Goal: Information Seeking & Learning: Learn about a topic

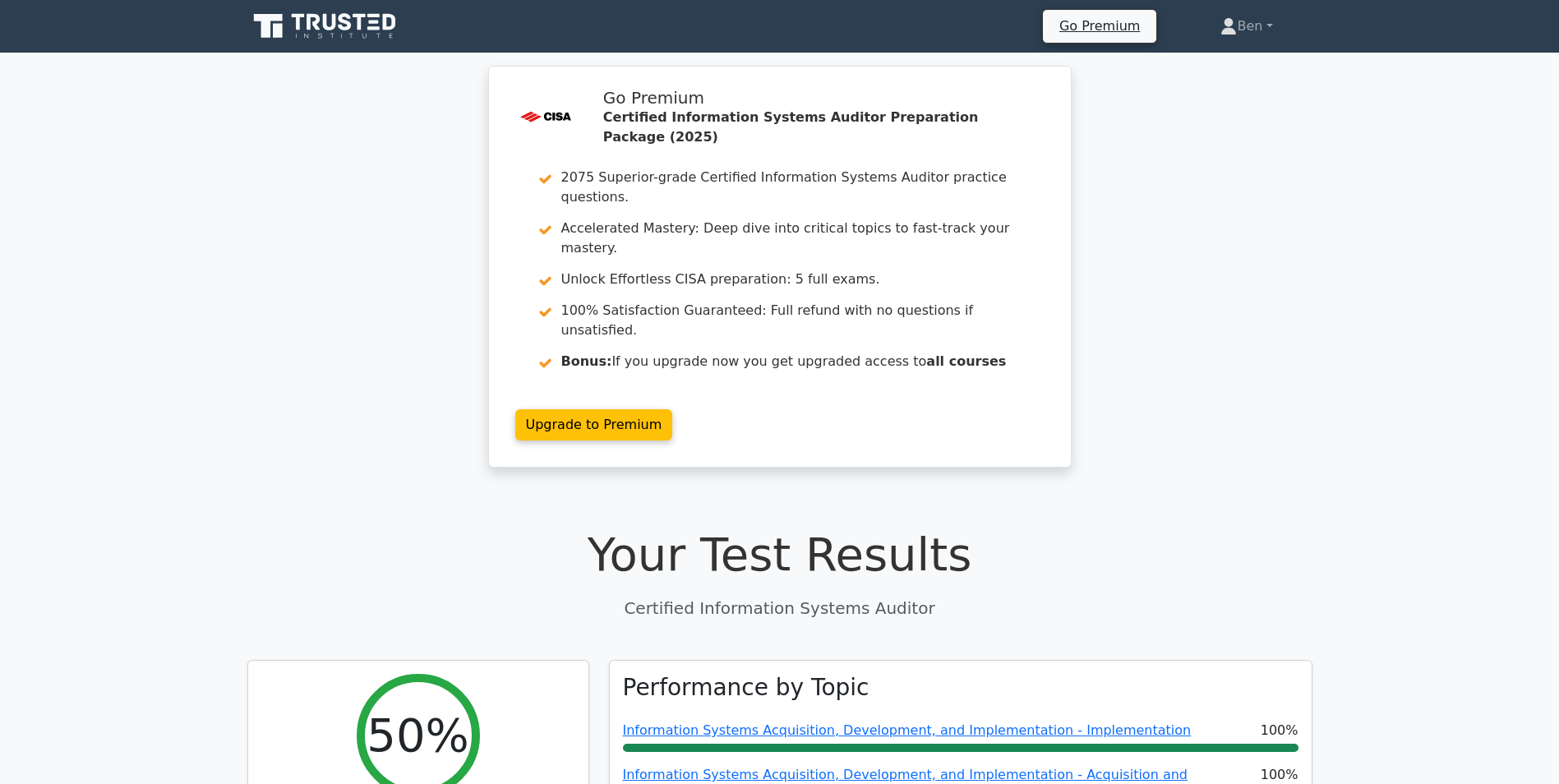
click at [338, 33] on icon at bounding box center [326, 27] width 158 height 32
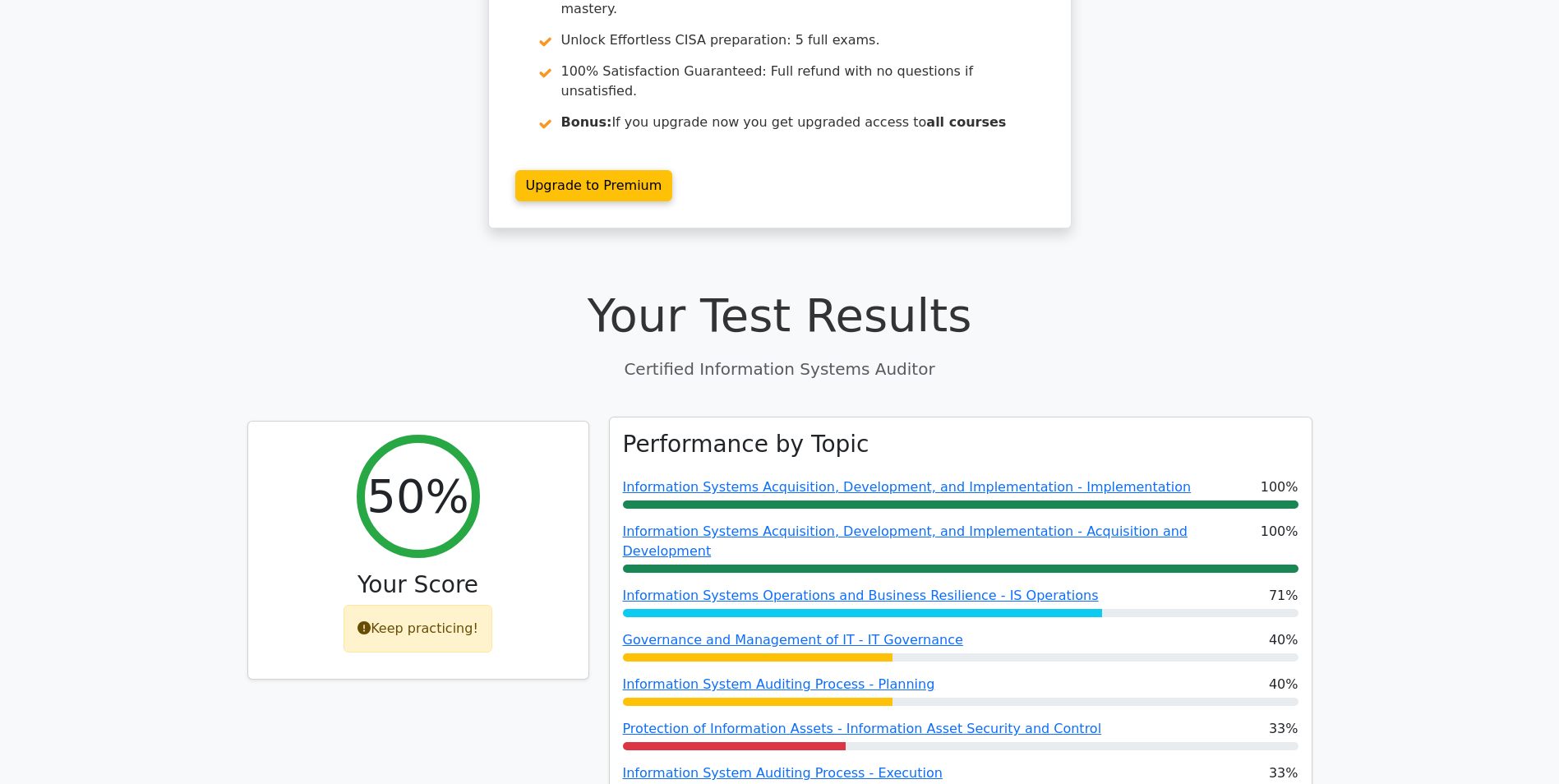
scroll to position [329, 0]
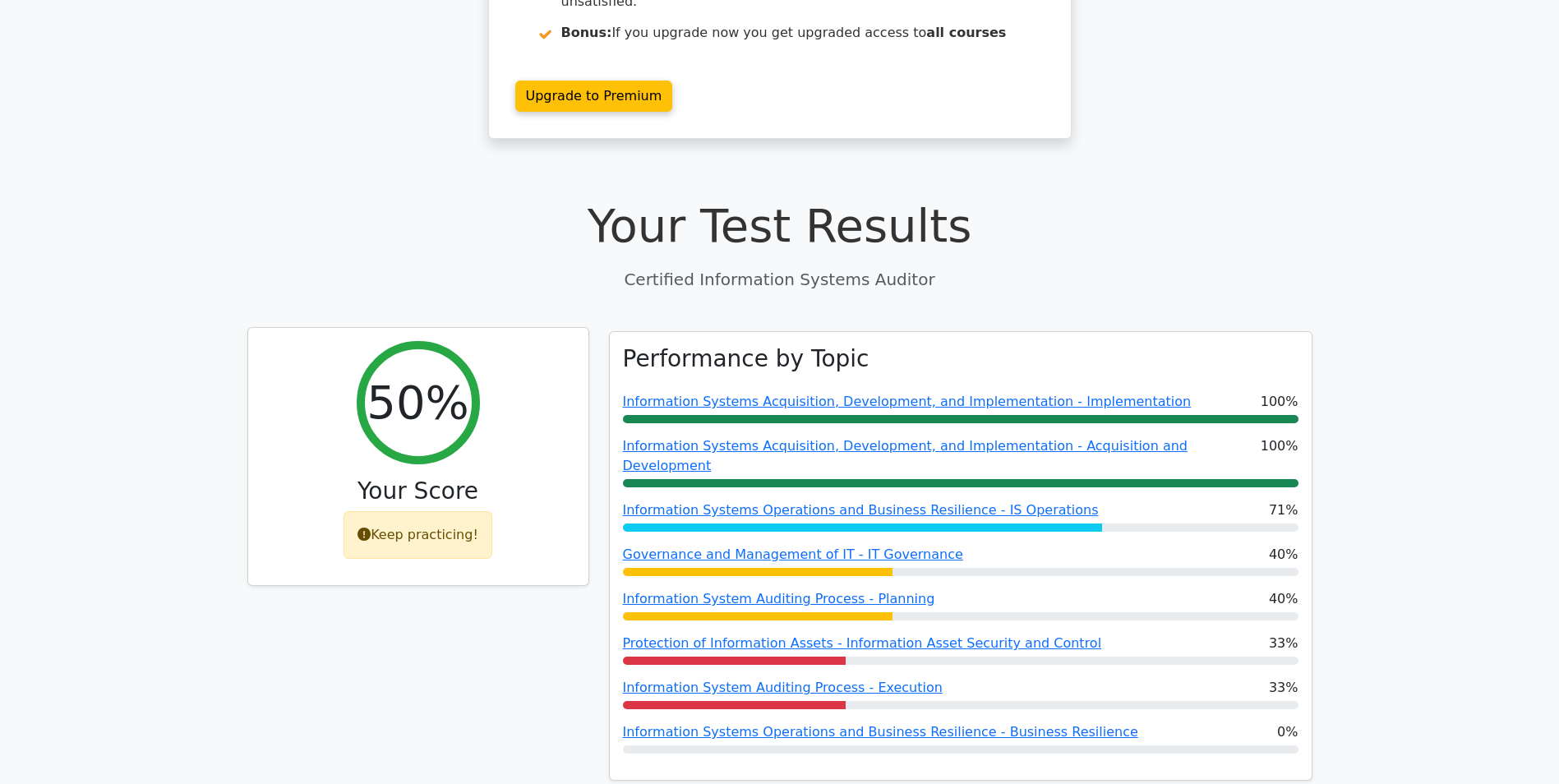
click at [366, 528] on icon at bounding box center [364, 534] width 13 height 13
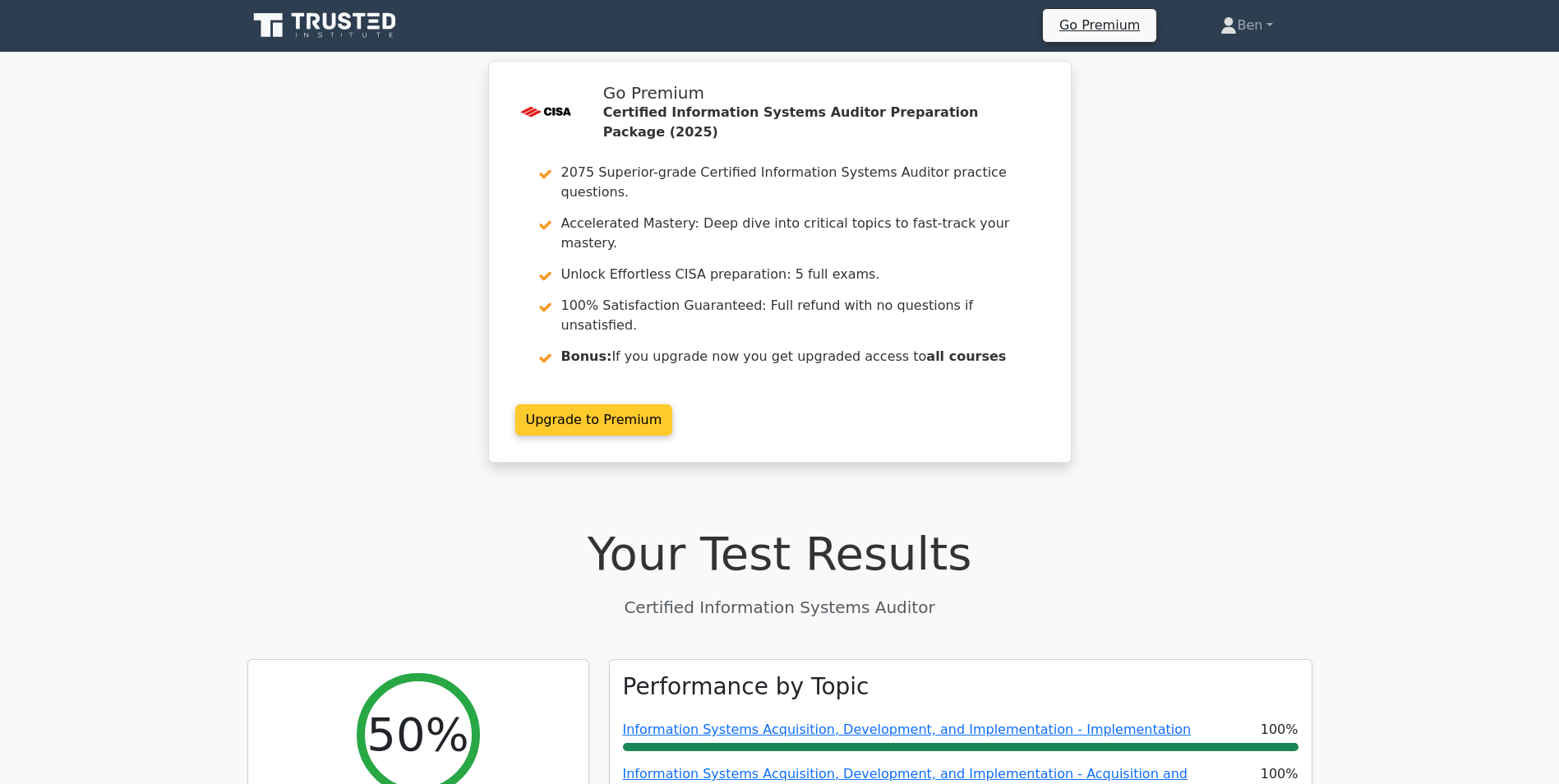
scroll to position [0, 0]
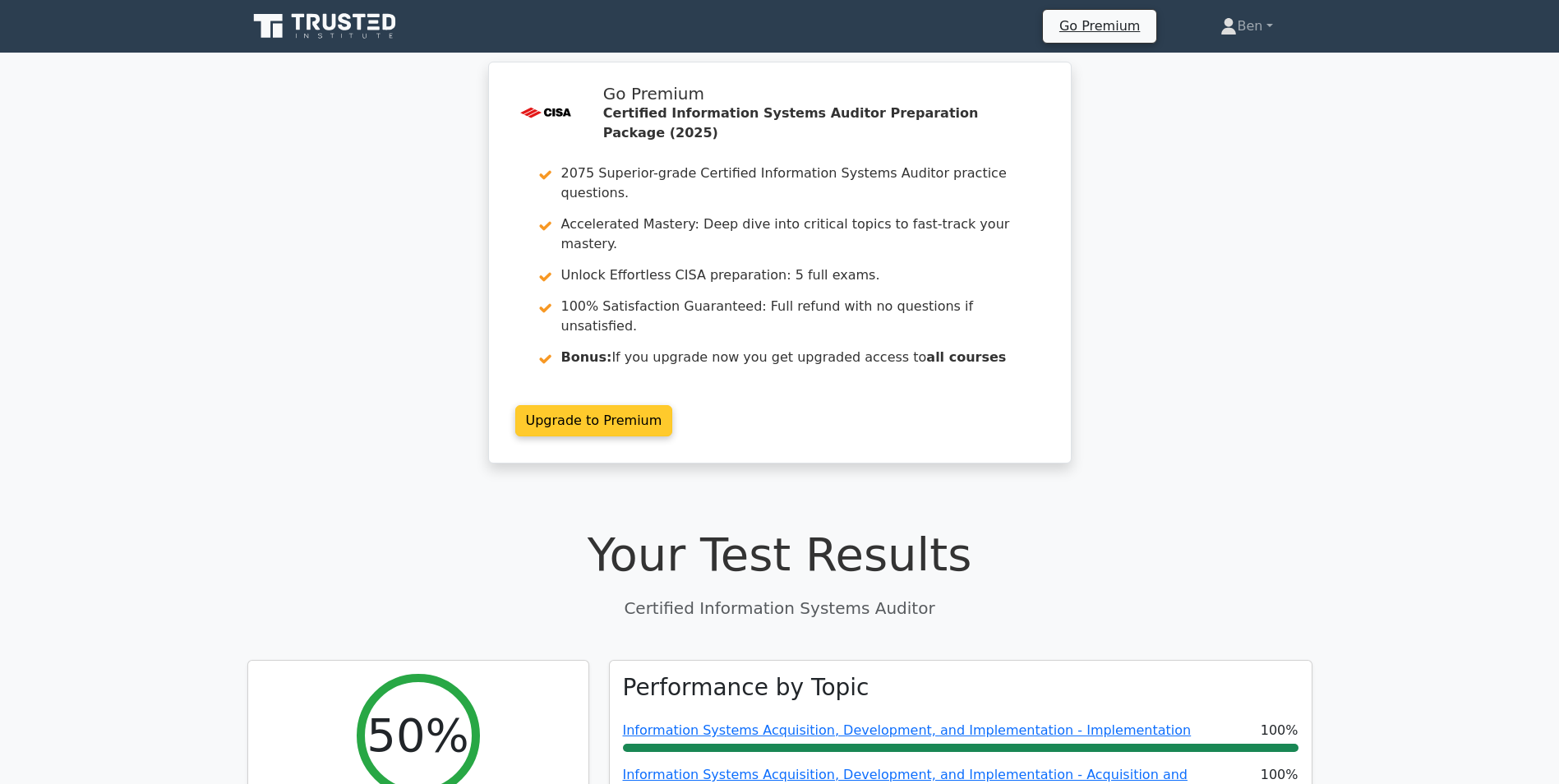
click at [614, 405] on link "Upgrade to Premium" at bounding box center [594, 421] width 158 height 32
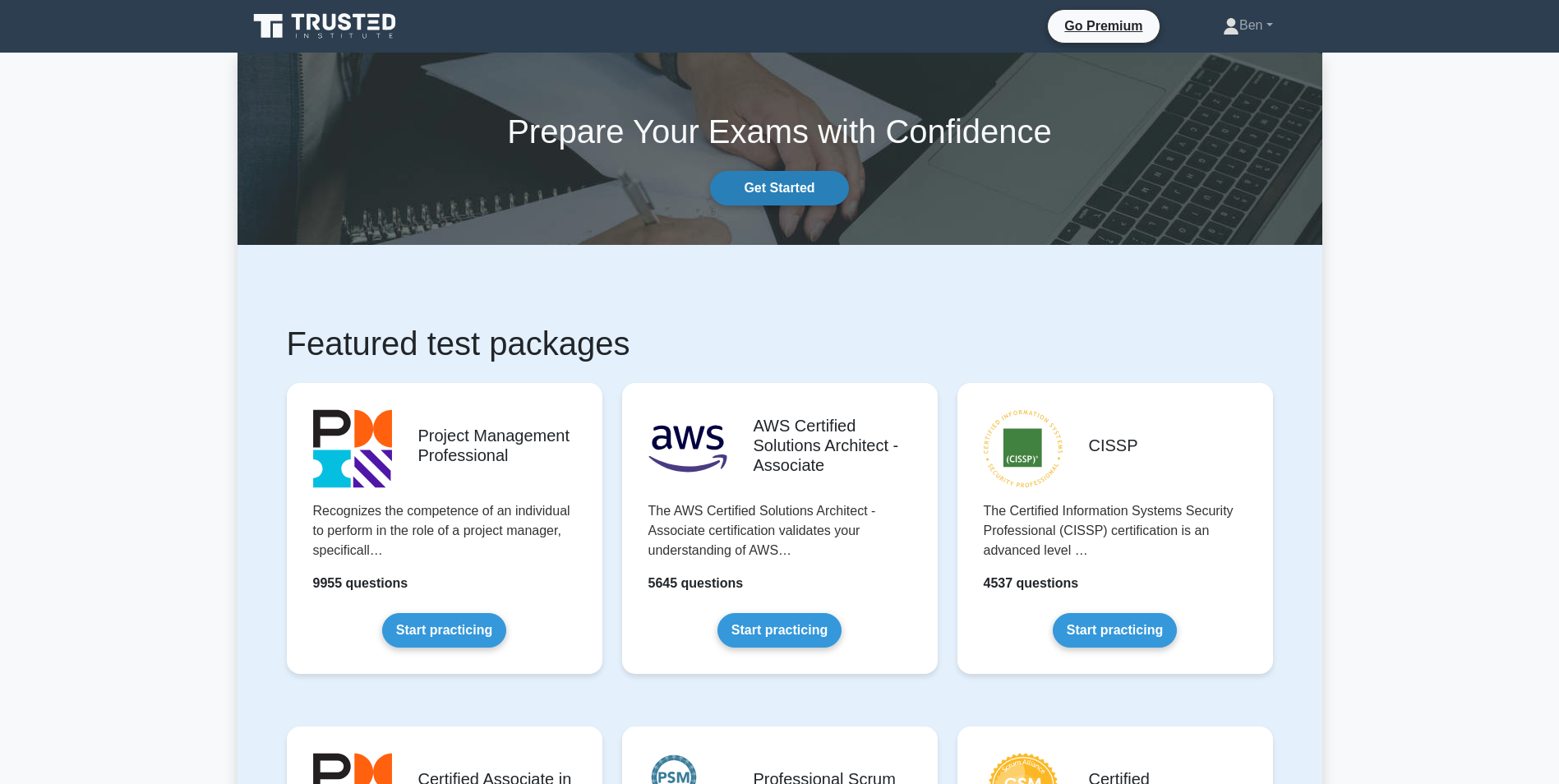
click at [797, 189] on link "Get Started" at bounding box center [779, 188] width 138 height 35
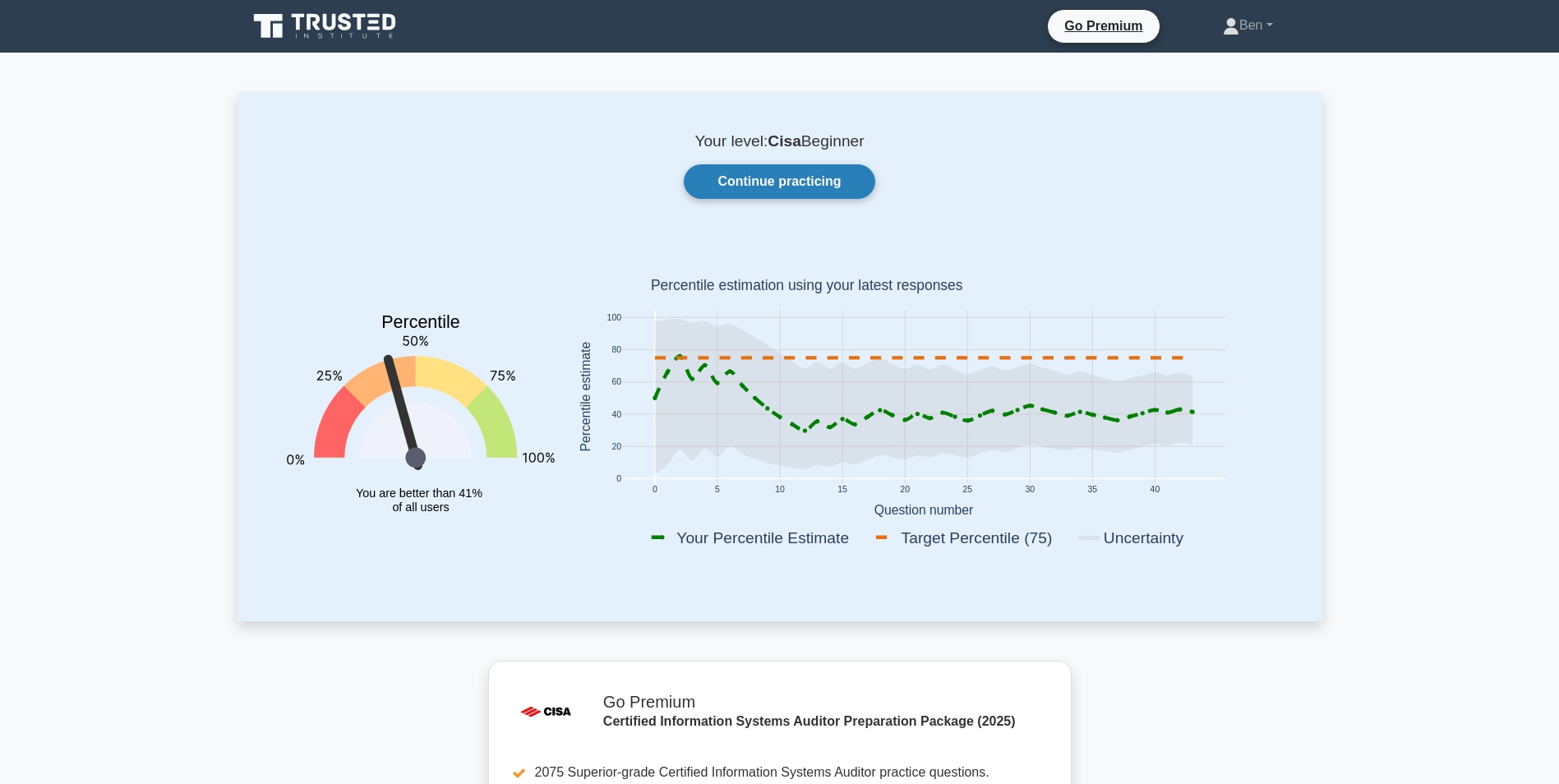
click at [814, 188] on link "Continue practicing" at bounding box center [780, 182] width 191 height 35
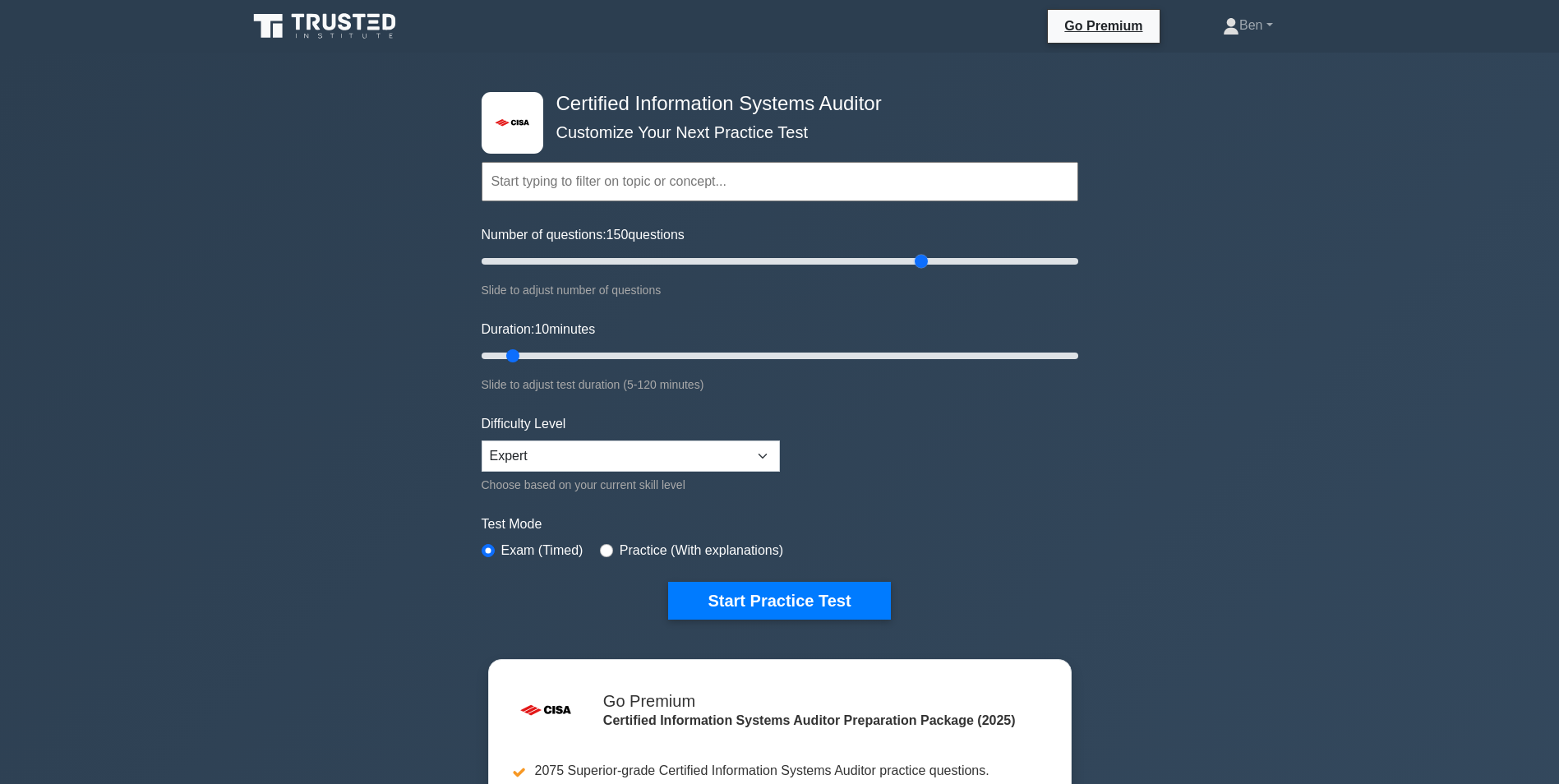
drag, startPoint x: 501, startPoint y: 263, endPoint x: 919, endPoint y: 265, distance: 418.0
type input "150"
click at [919, 265] on input "Number of questions: 150 questions" at bounding box center [780, 261] width 597 height 20
drag, startPoint x: 515, startPoint y: 352, endPoint x: 1134, endPoint y: 343, distance: 619.1
type input "120"
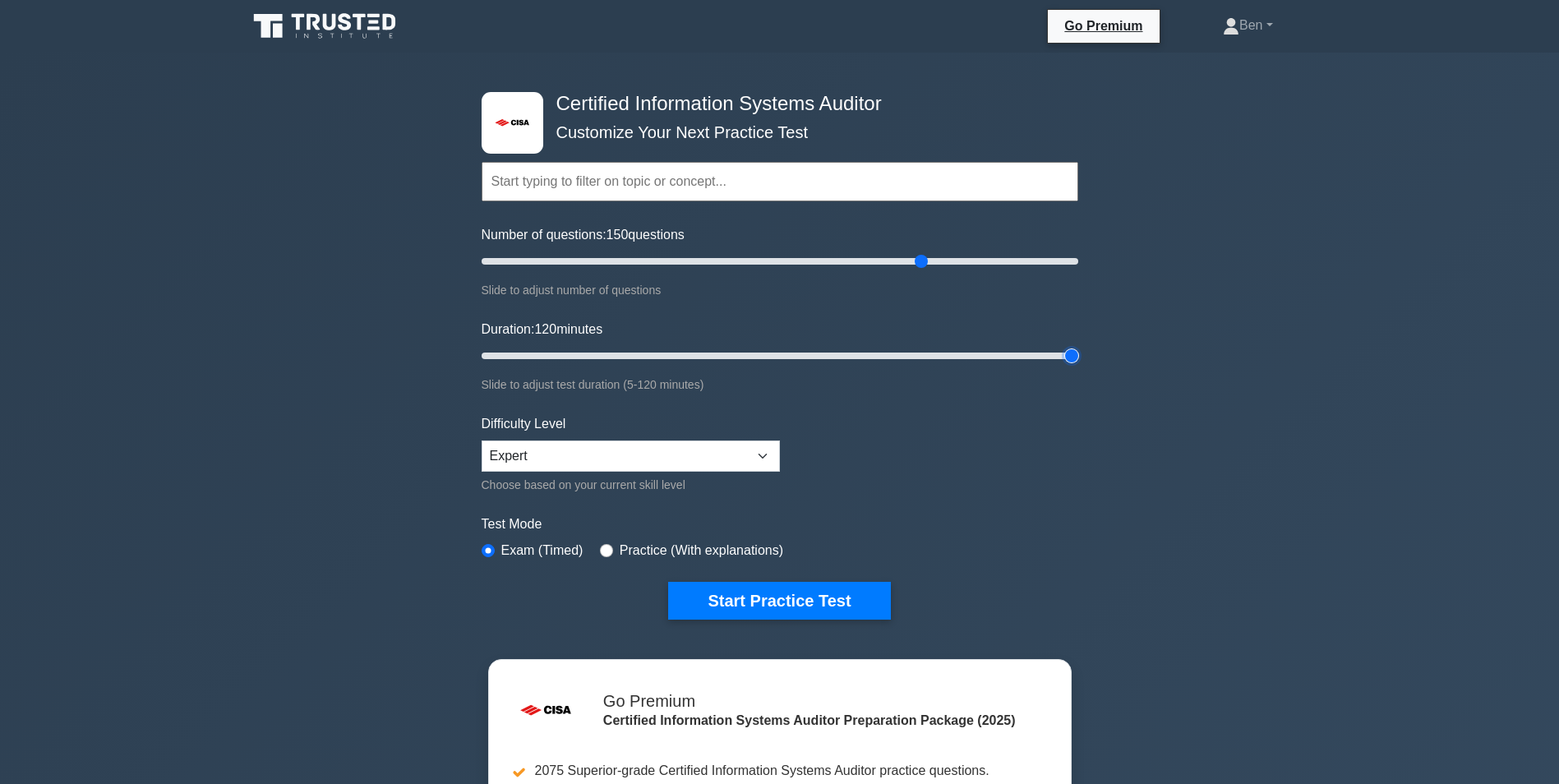
click at [1078, 346] on input "Duration: 120 minutes" at bounding box center [780, 356] width 597 height 20
drag, startPoint x: 818, startPoint y: 597, endPoint x: 1439, endPoint y: 449, distance: 638.4
click at [1439, 449] on div ".st0{fill:#E31818;} Certified Information Systems Auditor Customize Your Next P…" at bounding box center [780, 538] width 1559 height 971
click at [760, 591] on button "Start Practice Test" at bounding box center [779, 601] width 222 height 38
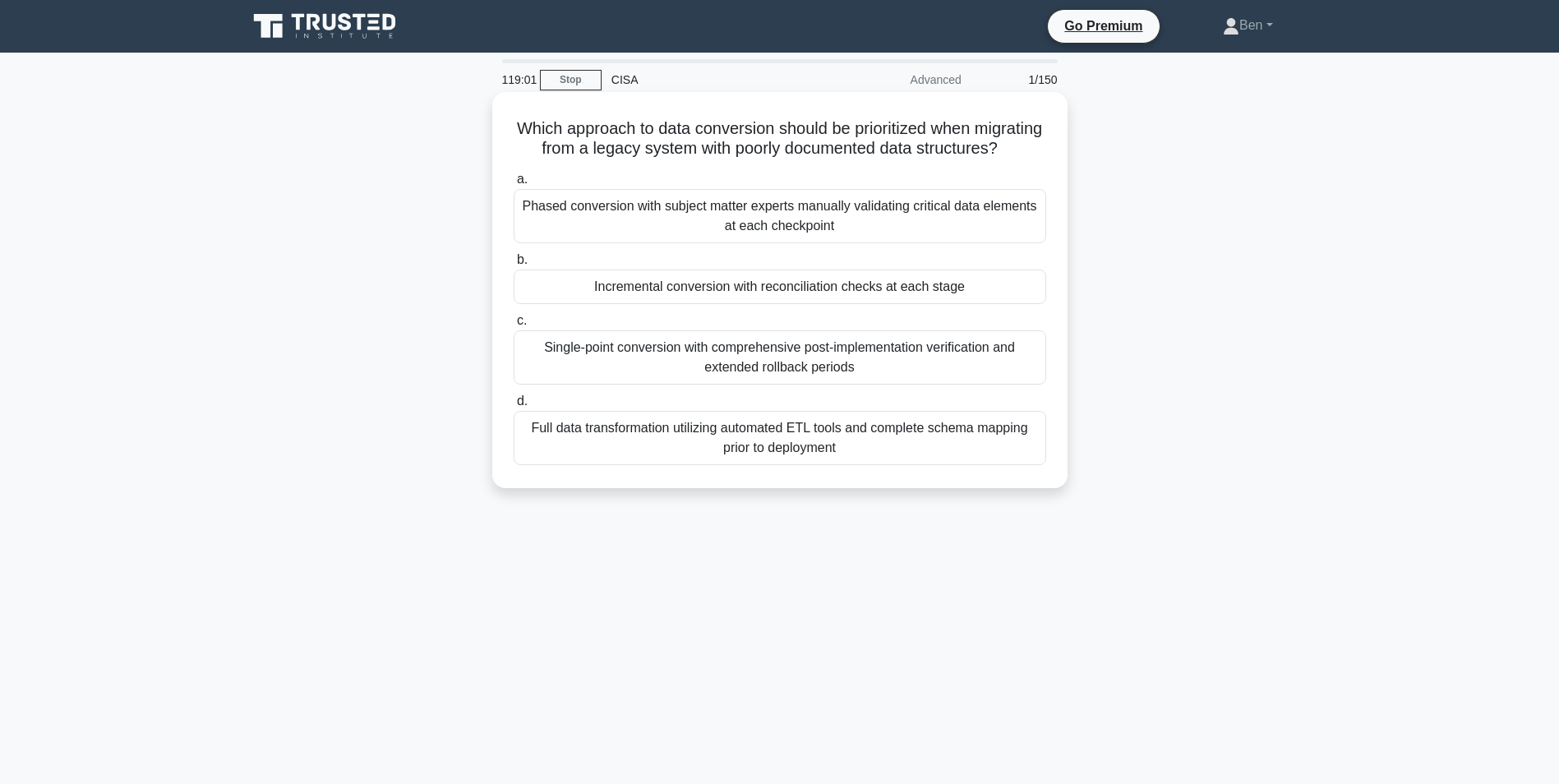
click at [838, 236] on div "Phased conversion with subject matter experts manually validating critical data…" at bounding box center [780, 216] width 533 height 54
click at [514, 185] on input "a. Phased conversion with subject matter experts manually validating critical d…" at bounding box center [514, 179] width 0 height 11
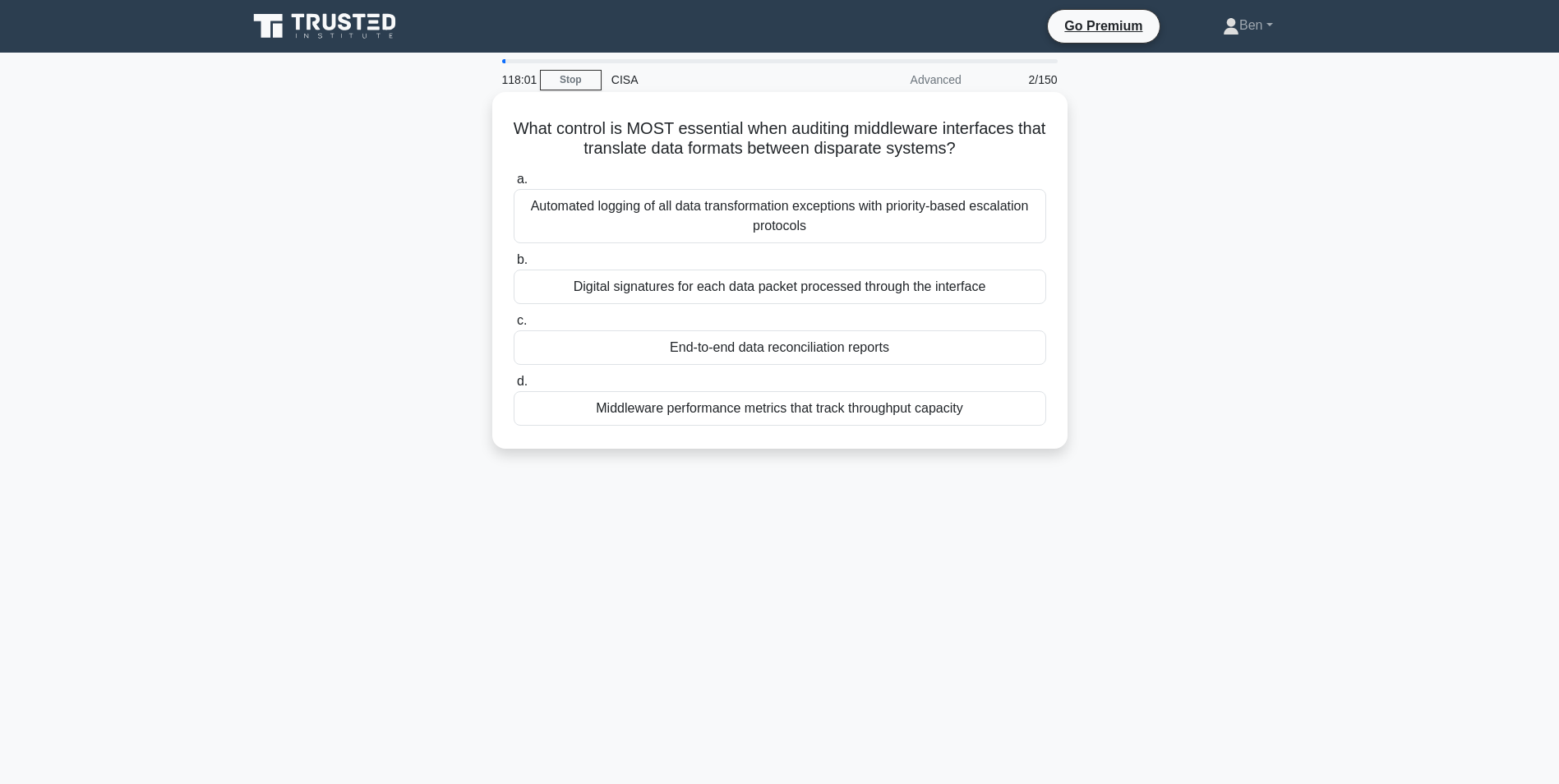
click at [769, 347] on div "End-to-end data reconciliation reports" at bounding box center [780, 348] width 533 height 35
click at [514, 326] on input "c. End-to-end data reconciliation reports" at bounding box center [514, 320] width 0 height 11
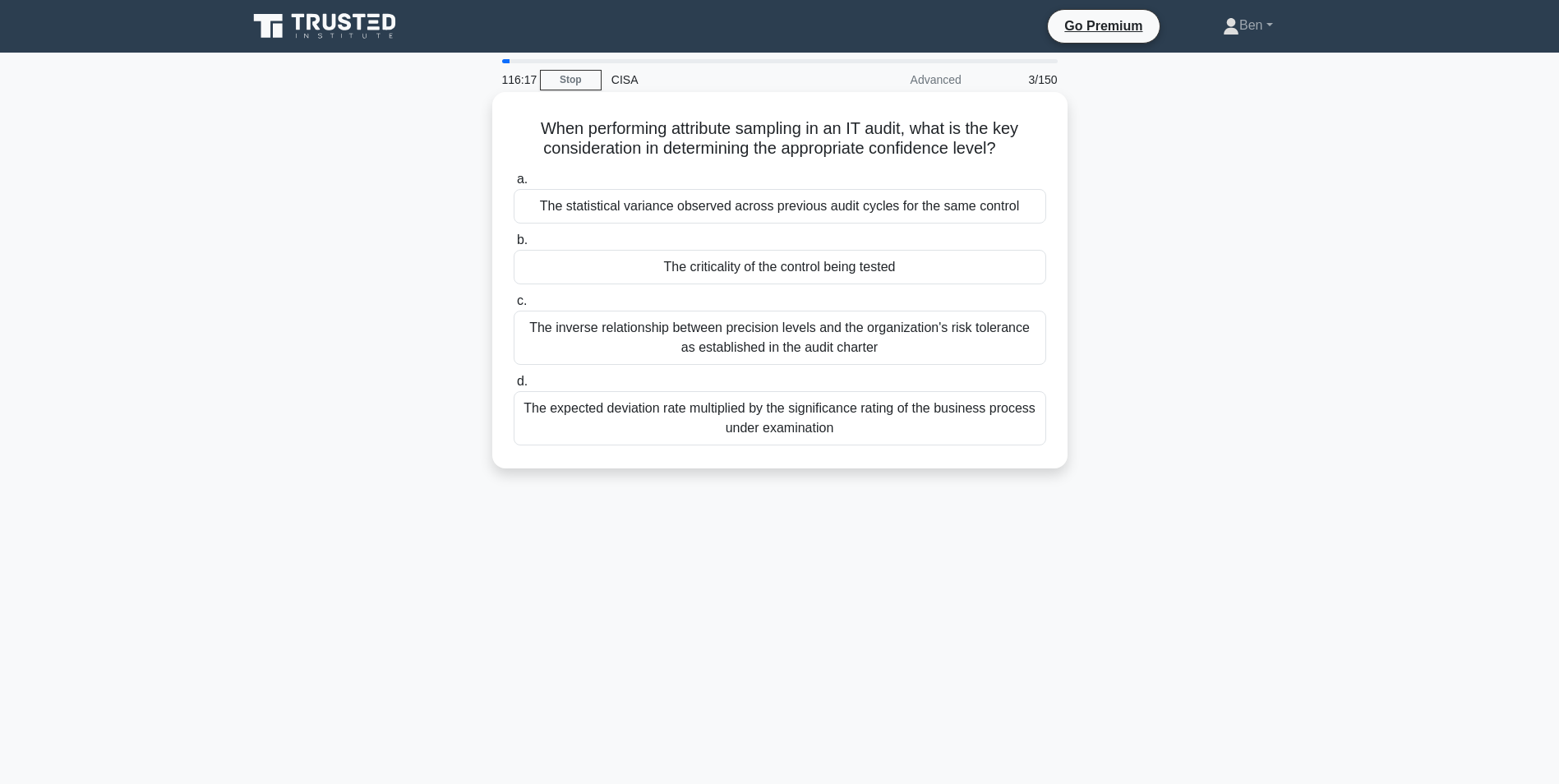
click at [873, 208] on div "The statistical variance observed across previous audit cycles for the same con…" at bounding box center [780, 207] width 533 height 35
click at [514, 185] on input "a. The statistical variance observed across previous audit cycles for the same …" at bounding box center [514, 179] width 0 height 11
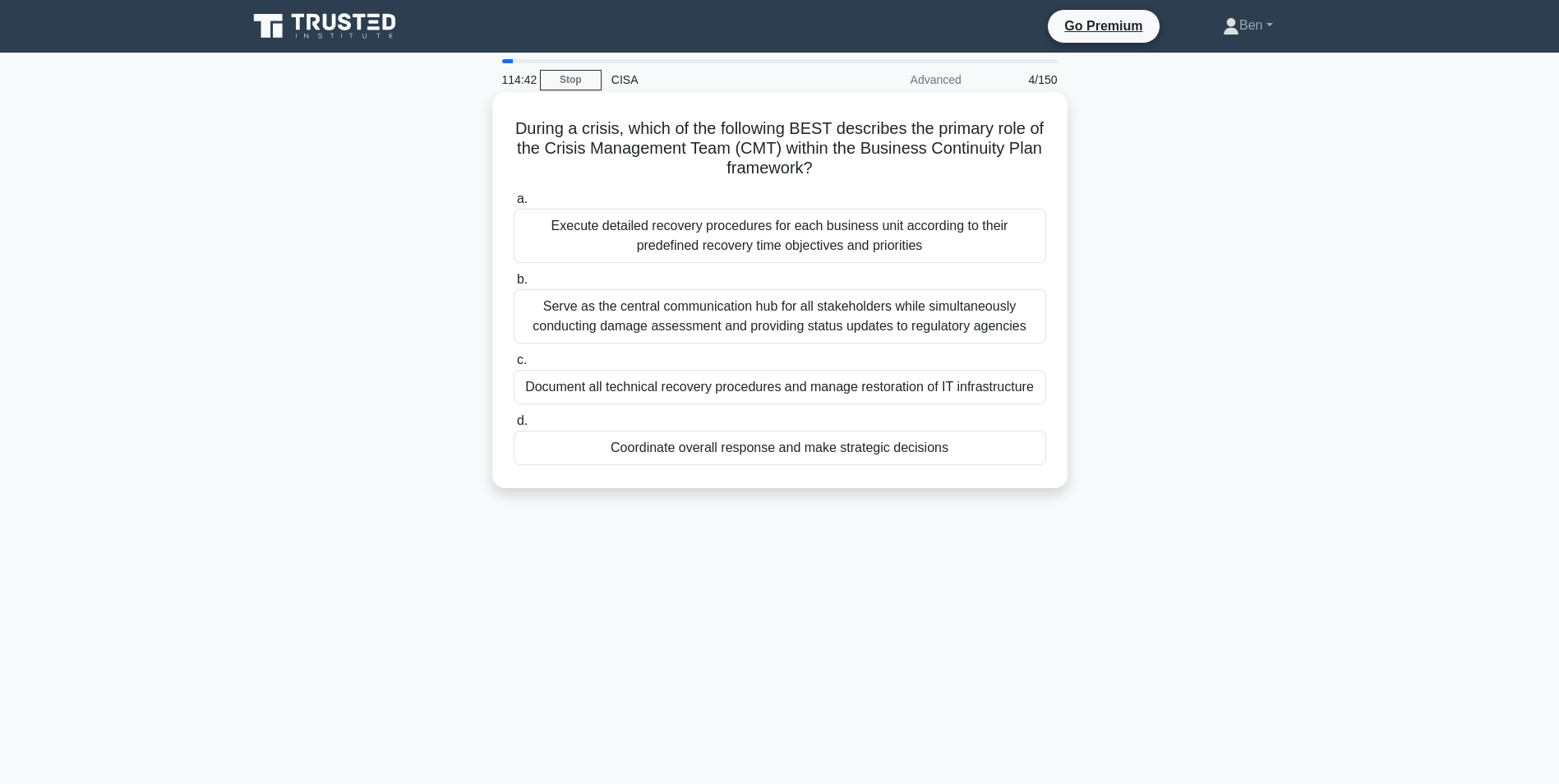
click at [828, 451] on div "Coordinate overall response and make strategic decisions" at bounding box center [780, 448] width 533 height 35
click at [514, 426] on input "d. Coordinate overall response and make strategic decisions" at bounding box center [514, 421] width 0 height 11
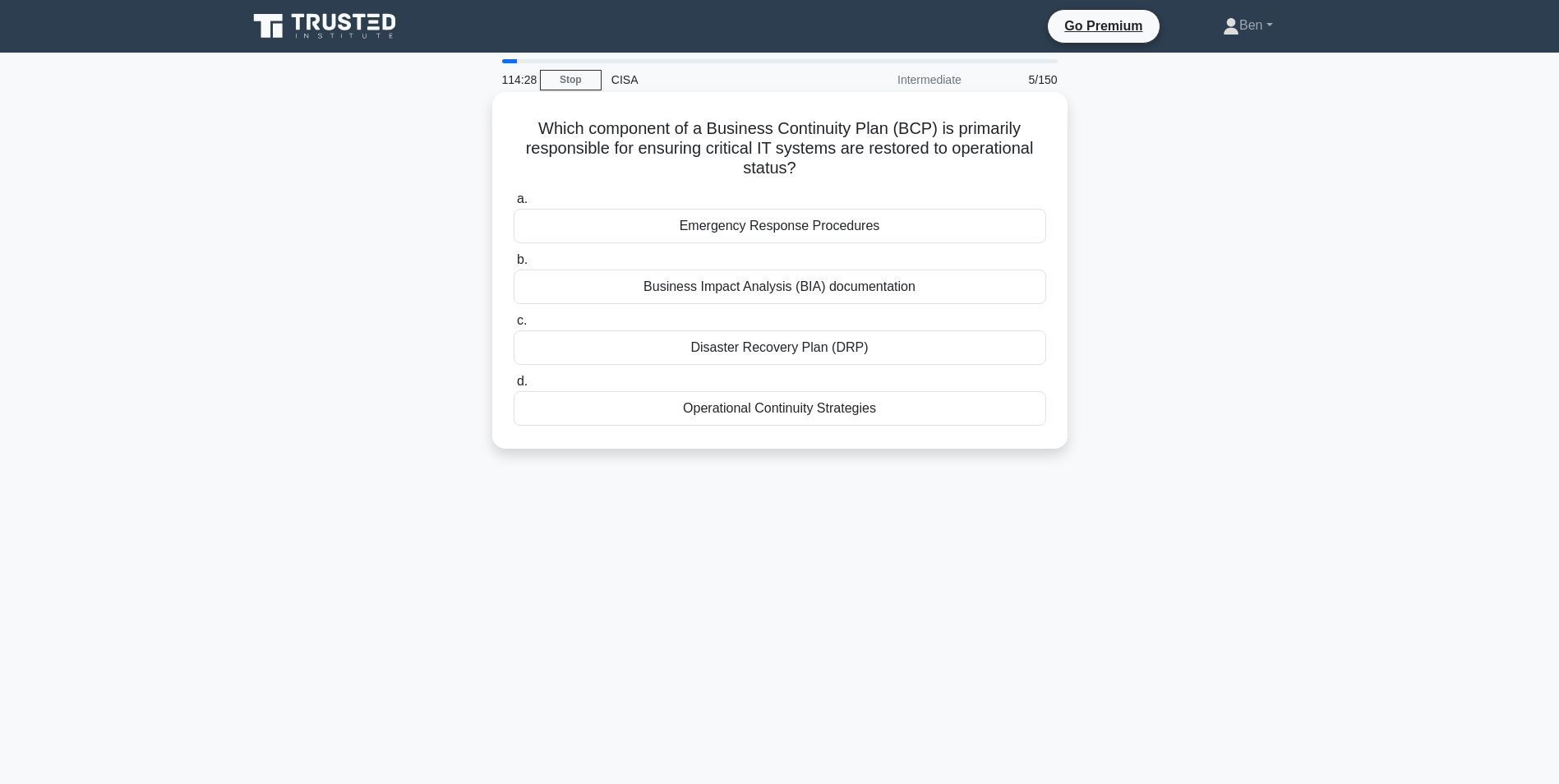
click at [775, 348] on div "Disaster Recovery Plan (DRP)" at bounding box center [780, 348] width 533 height 35
click at [514, 326] on input "c. Disaster Recovery Plan (DRP)" at bounding box center [514, 320] width 0 height 11
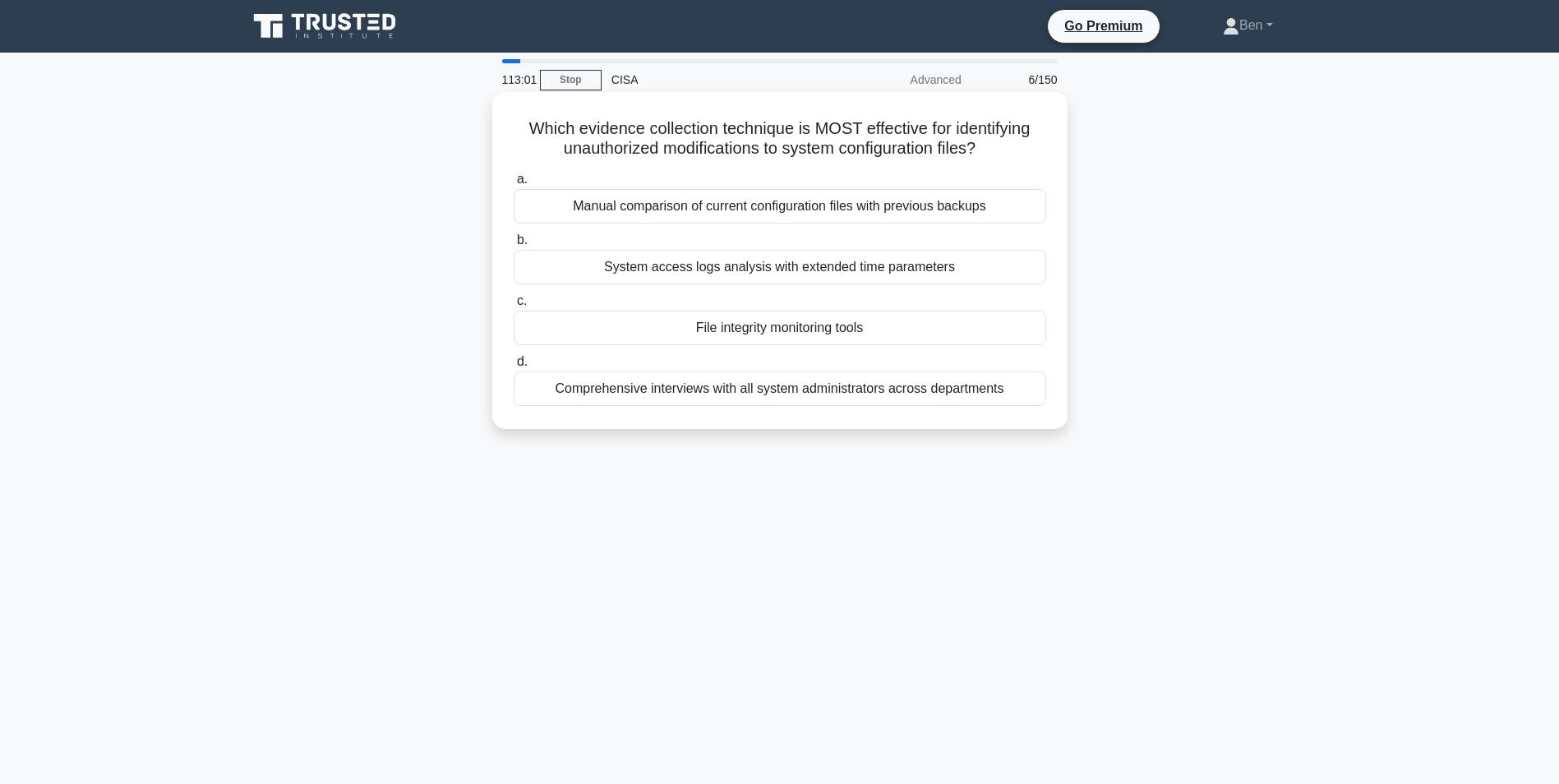
click at [804, 325] on div "File integrity monitoring tools" at bounding box center [780, 328] width 533 height 35
click at [514, 306] on input "c. File integrity monitoring tools" at bounding box center [514, 300] width 0 height 11
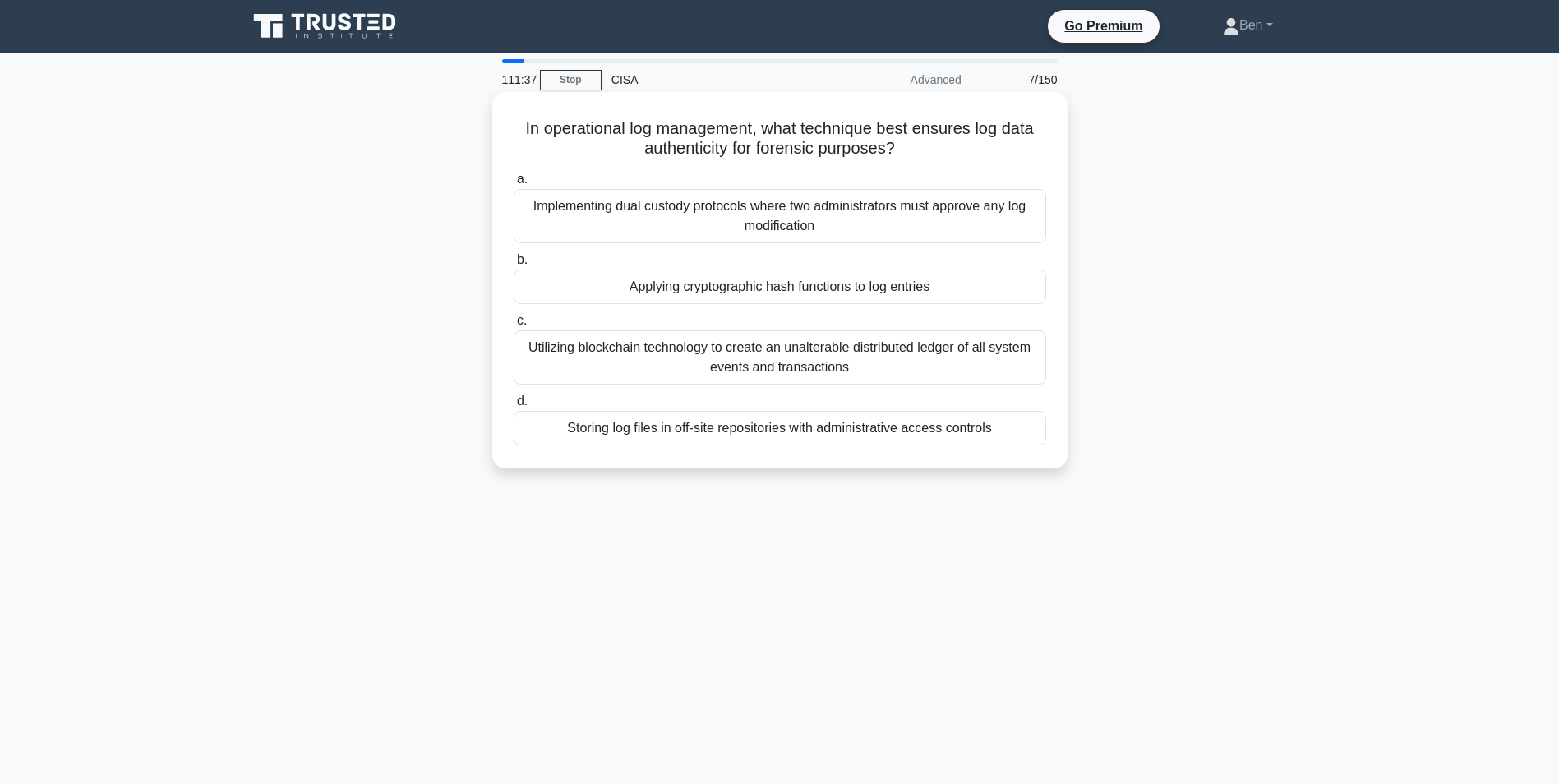
click at [747, 207] on div "Implementing dual custody protocols where two administrators must approve any l…" at bounding box center [780, 216] width 533 height 54
click at [514, 185] on input "a. Implementing dual custody protocols where two administrators must approve an…" at bounding box center [514, 179] width 0 height 11
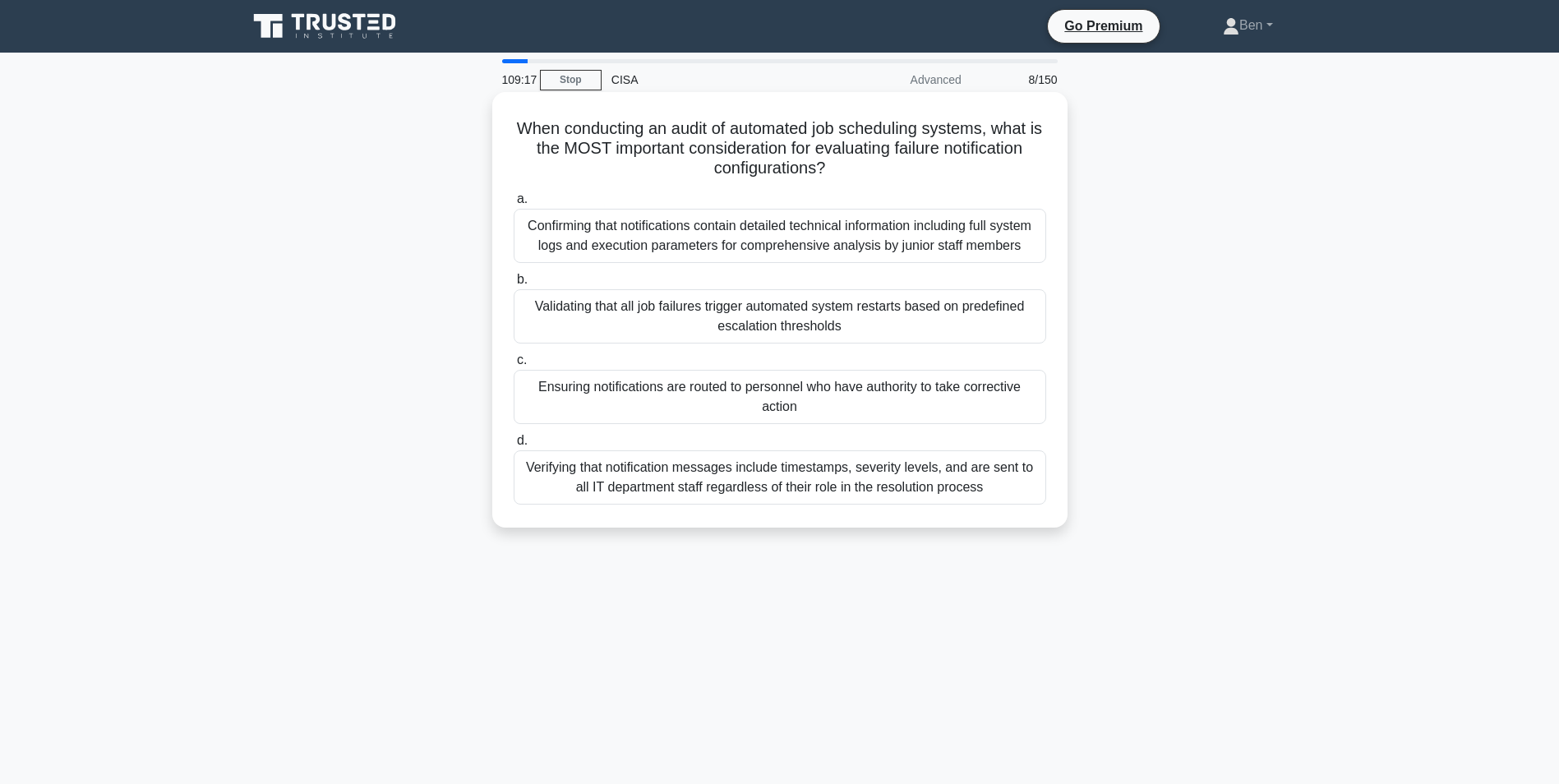
click at [774, 478] on div "Verifying that notification messages include timestamps, severity levels, and a…" at bounding box center [780, 477] width 533 height 54
click at [514, 446] on input "d. Verifying that notification messages include timestamps, severity levels, an…" at bounding box center [514, 441] width 0 height 11
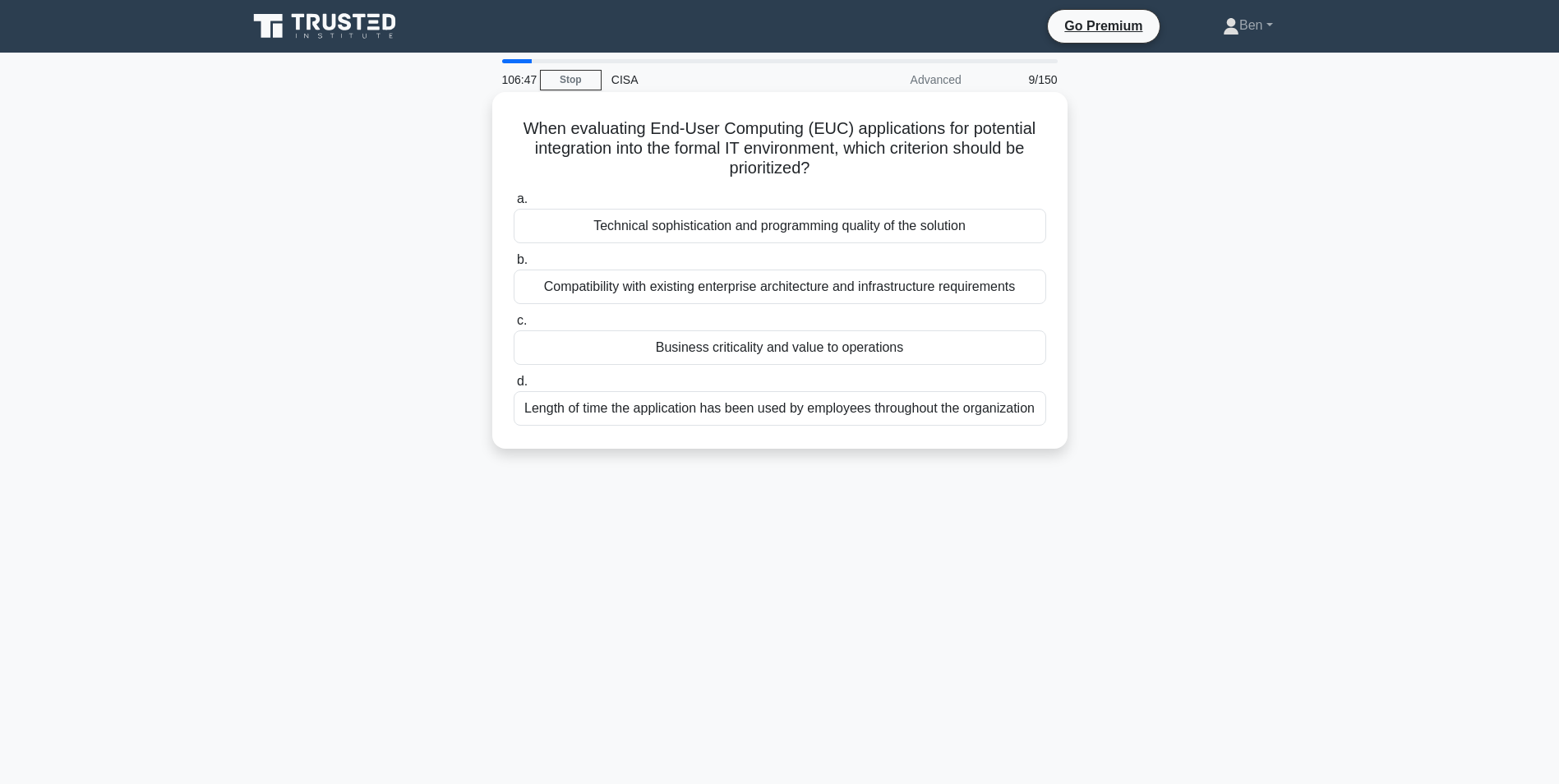
click at [853, 357] on div "Business criticality and value to operations" at bounding box center [780, 348] width 533 height 35
click at [514, 326] on input "c. Business criticality and value to operations" at bounding box center [514, 320] width 0 height 11
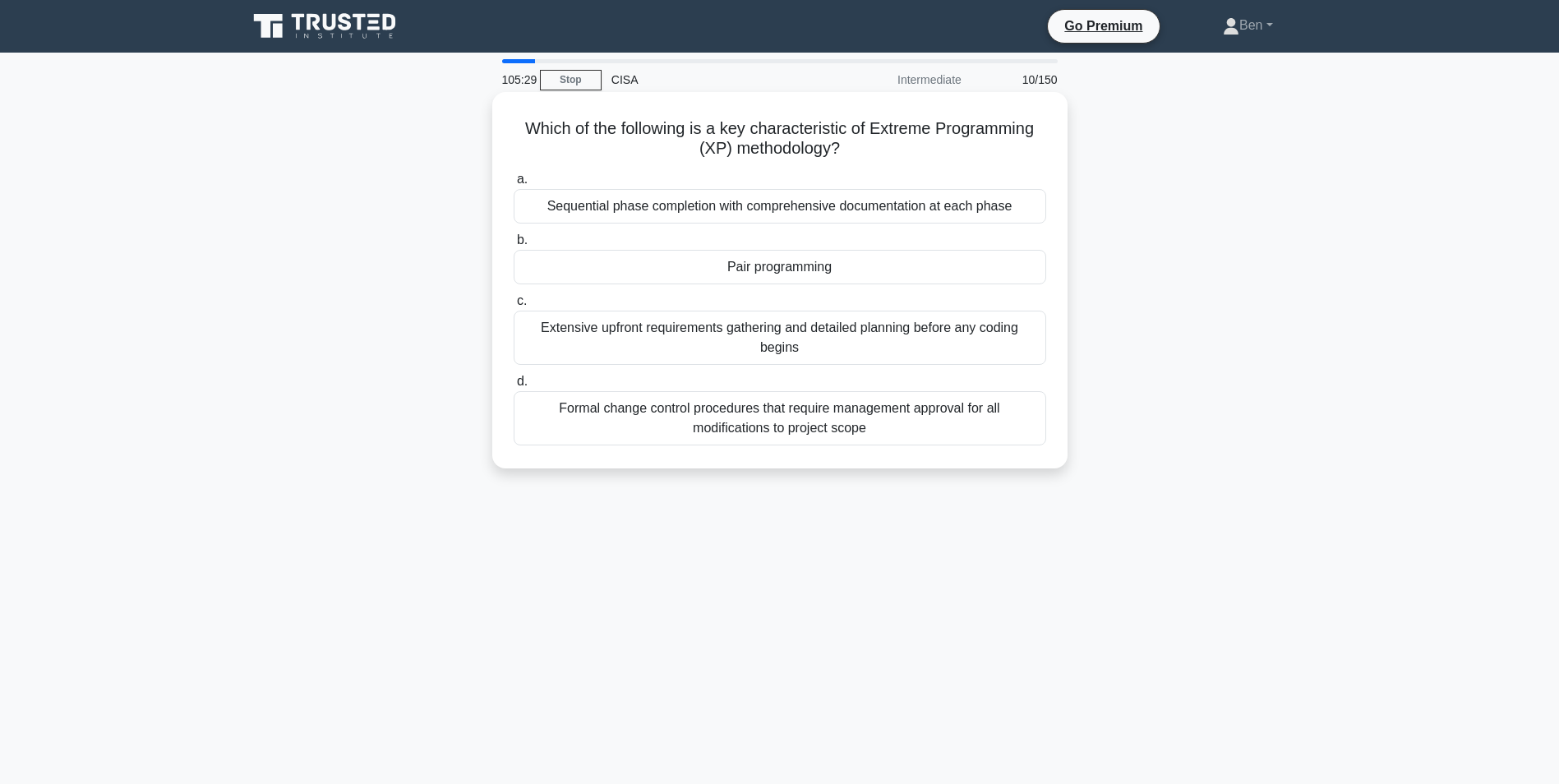
click at [802, 337] on div "Extensive upfront requirements gathering and detailed planning before any codin…" at bounding box center [780, 337] width 533 height 54
click at [514, 306] on input "c. Extensive upfront requirements gathering and detailed planning before any co…" at bounding box center [514, 300] width 0 height 11
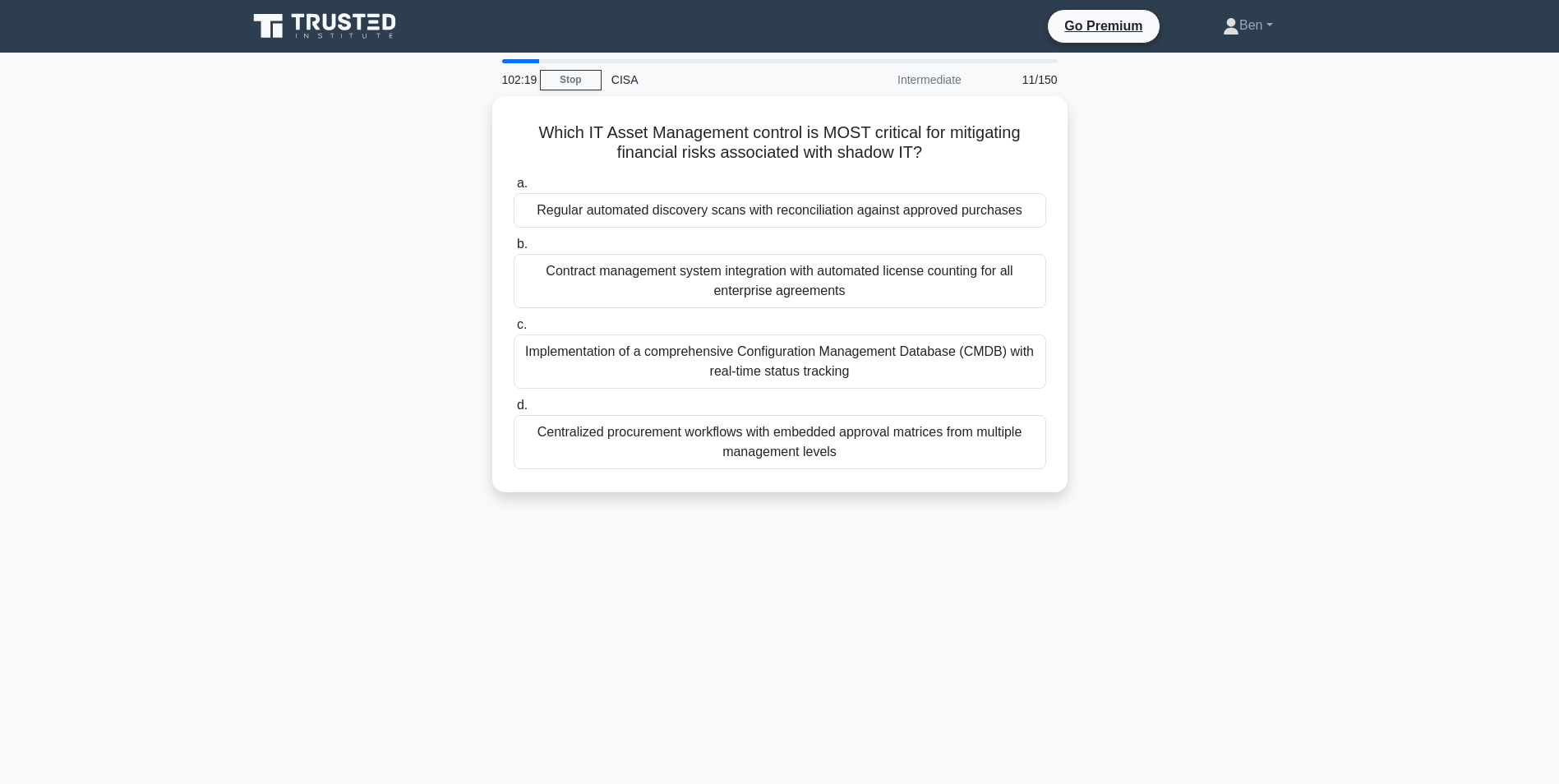
click at [1129, 246] on div "Which IT Asset Management control is MOST critical for mitigating financial ris…" at bounding box center [780, 304] width 1085 height 416
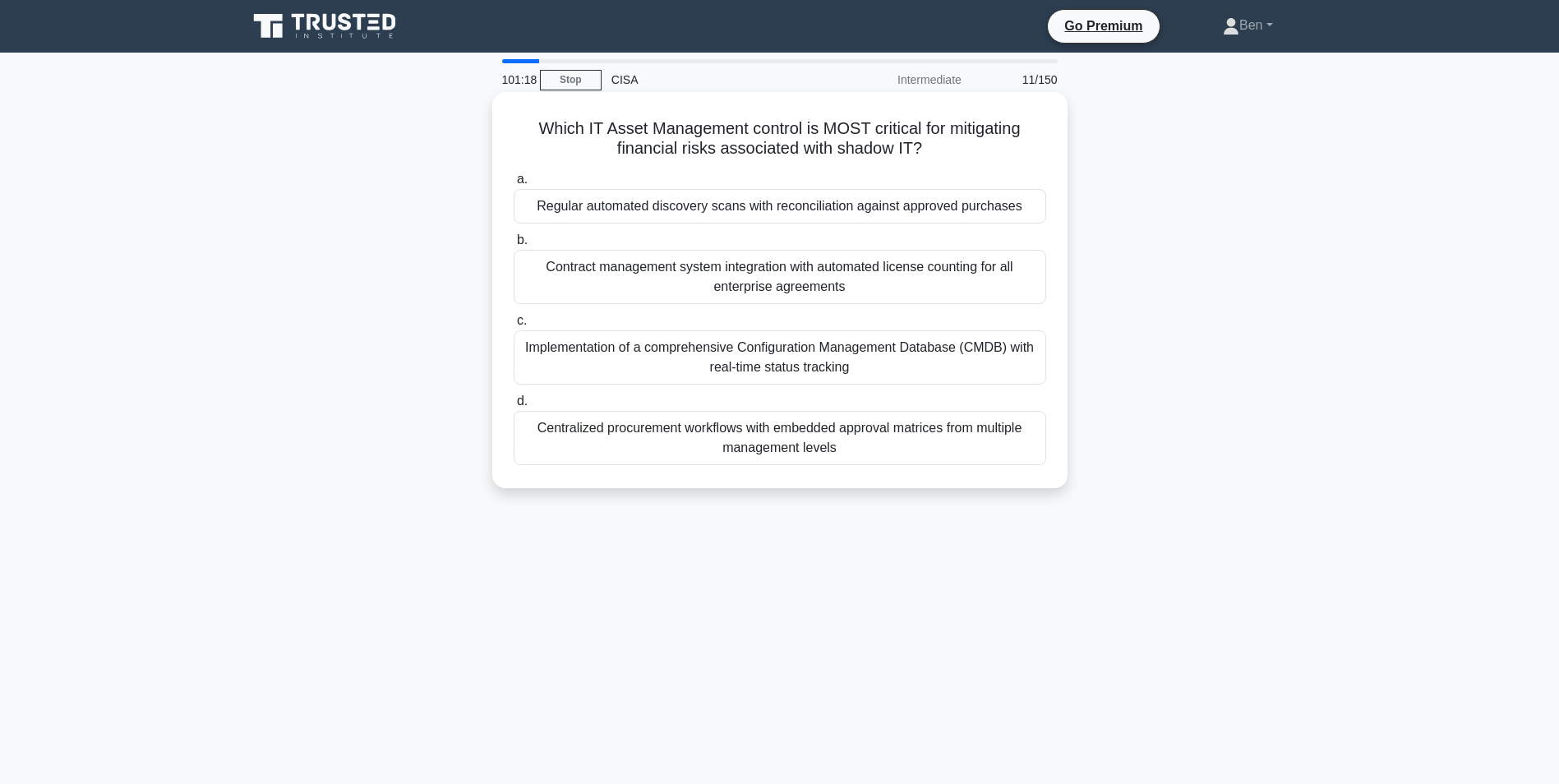
click at [880, 441] on div "Centralized procurement workflows with embedded approval matrices from multiple…" at bounding box center [780, 437] width 533 height 54
click at [514, 407] on input "d. Centralized procurement workflows with embedded approval matrices from multi…" at bounding box center [514, 401] width 0 height 11
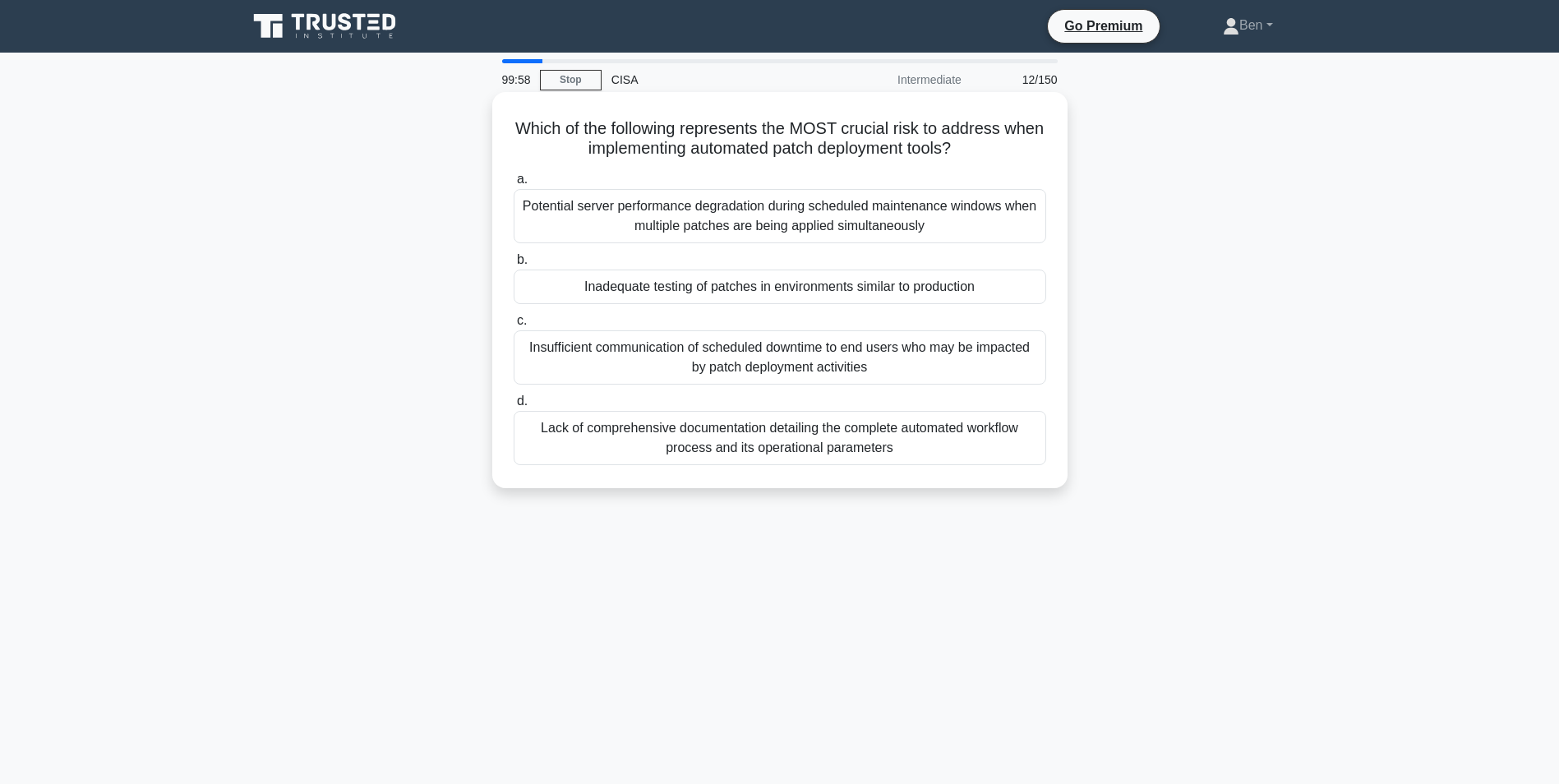
click at [866, 289] on div "Inadequate testing of patches in environments similar to production" at bounding box center [780, 287] width 533 height 35
click at [514, 265] on input "b. Inadequate testing of patches in environments similar to production" at bounding box center [514, 260] width 0 height 11
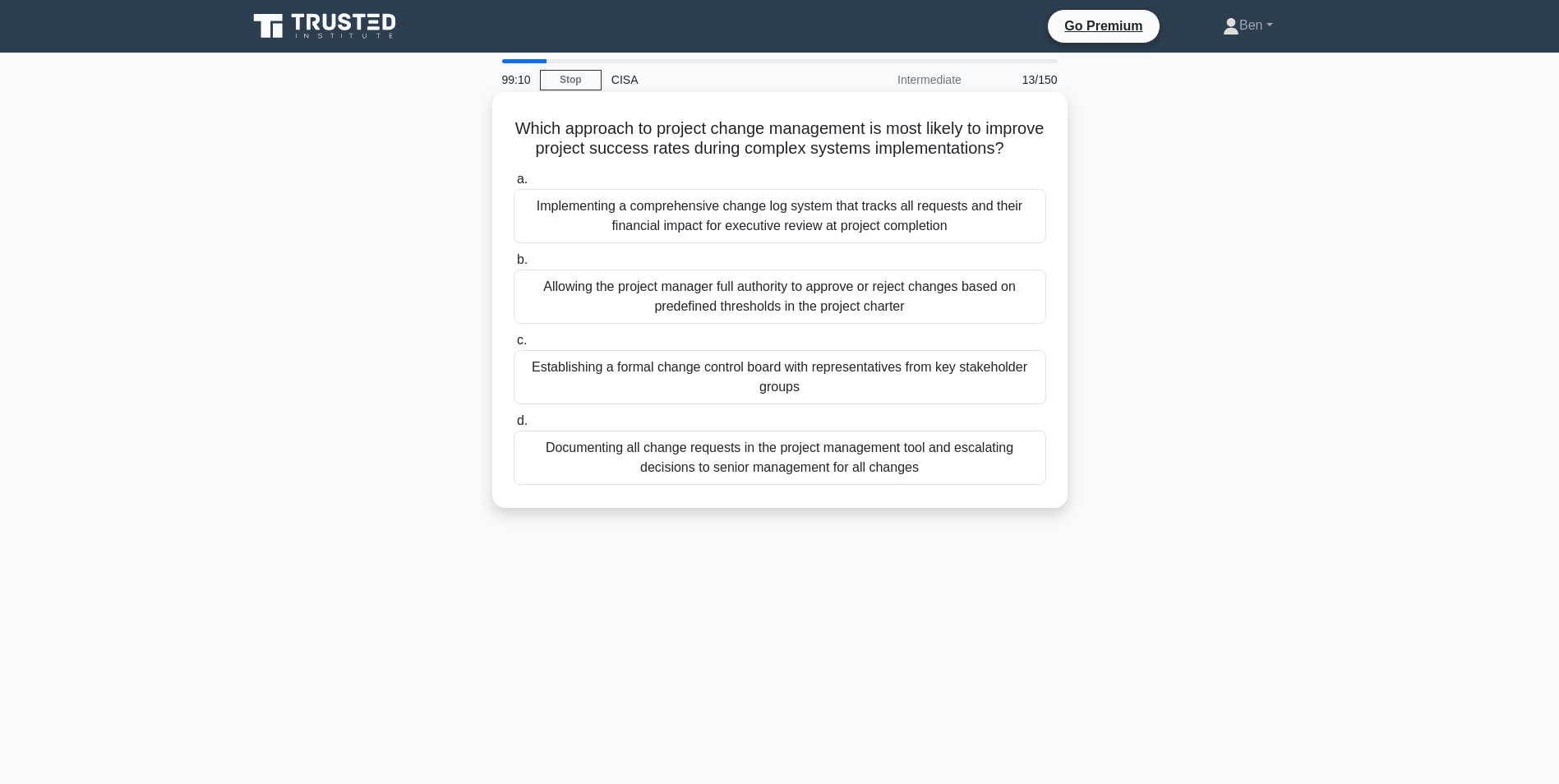
click at [817, 359] on label "c. Establishing a formal change control board with representatives from key sta…" at bounding box center [780, 367] width 533 height 74
click at [514, 346] on input "c. Establishing a formal change control board with representatives from key sta…" at bounding box center [514, 340] width 0 height 11
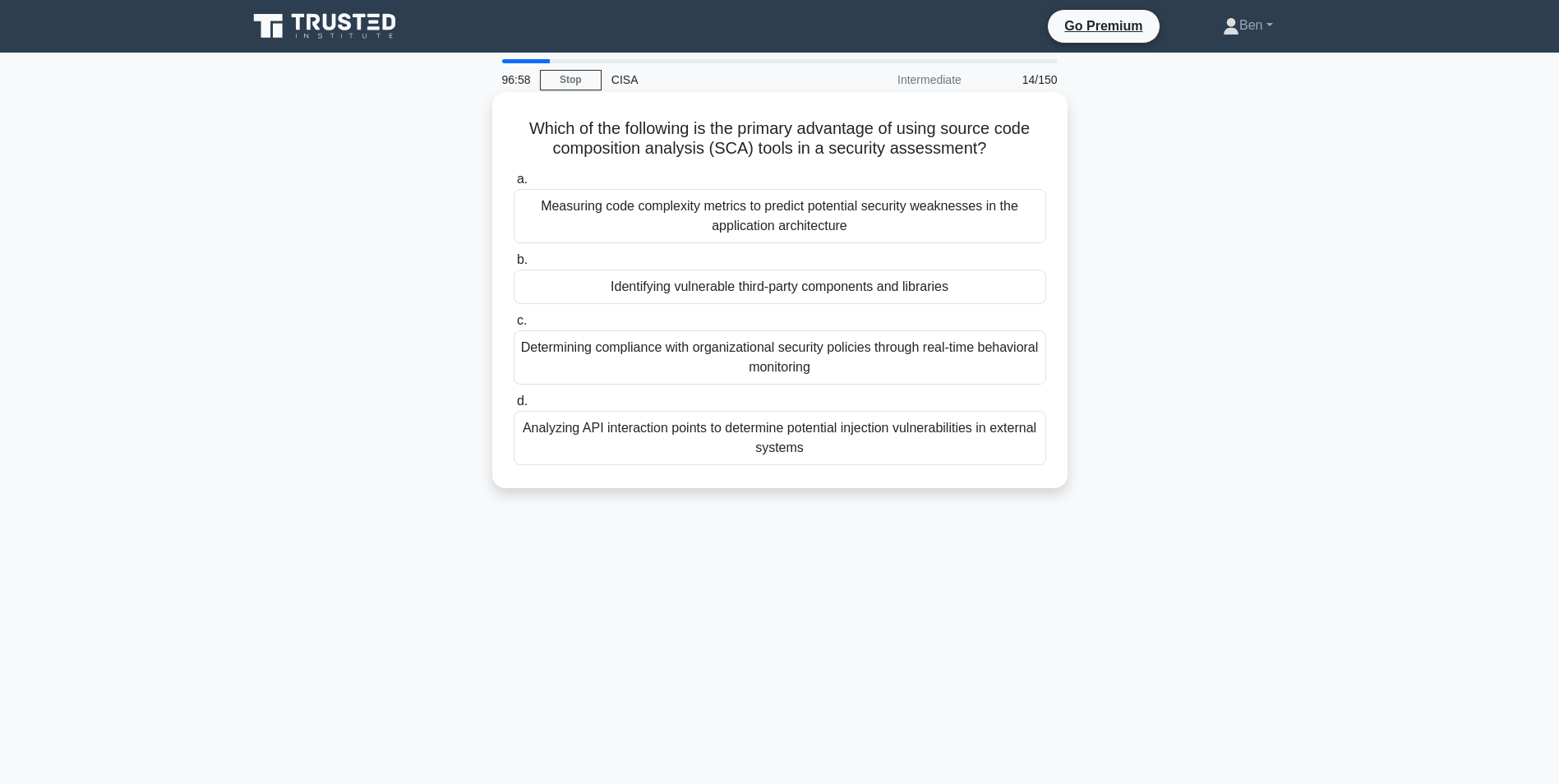
click at [852, 295] on div "Identifying vulnerable third-party components and libraries" at bounding box center [780, 287] width 533 height 35
click at [514, 265] on input "b. Identifying vulnerable third-party components and libraries" at bounding box center [514, 260] width 0 height 11
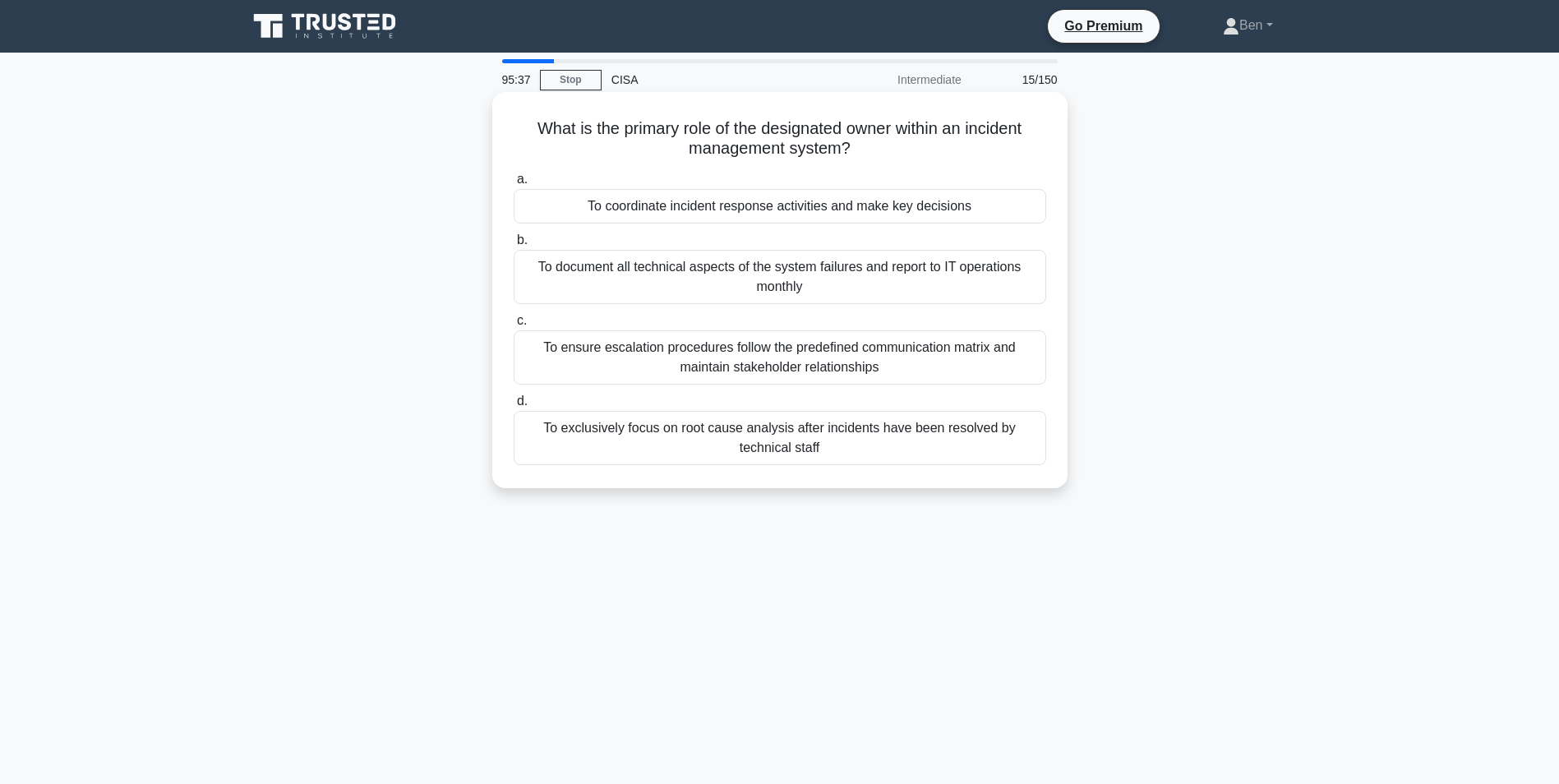
click at [803, 207] on div "To coordinate incident response activities and make key decisions" at bounding box center [780, 207] width 533 height 35
click at [514, 185] on input "a. To coordinate incident response activities and make key decisions" at bounding box center [514, 179] width 0 height 11
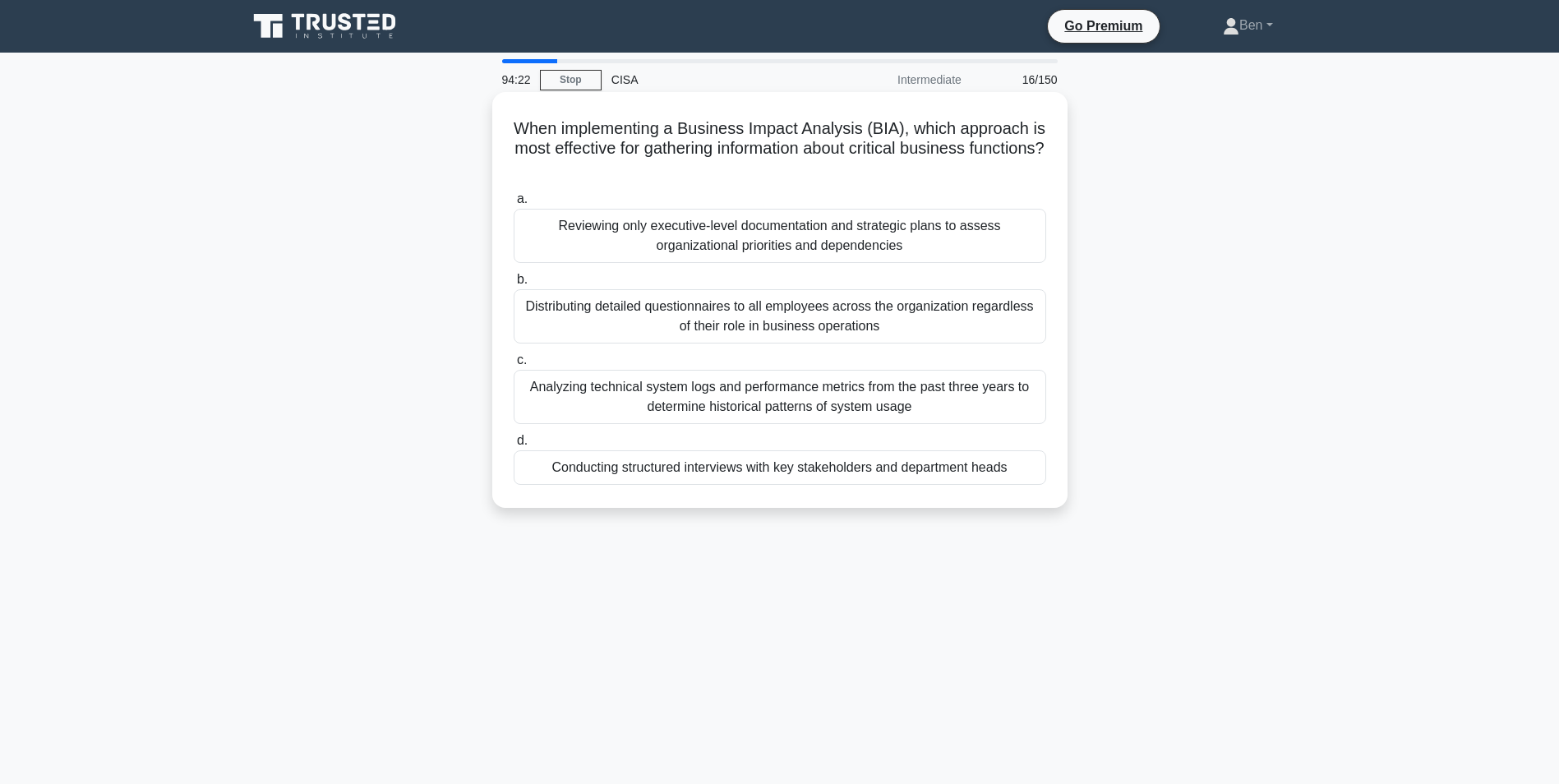
click at [858, 475] on div "Conducting structured interviews with key stakeholders and department heads" at bounding box center [780, 468] width 533 height 35
click at [514, 446] on input "d. Conducting structured interviews with key stakeholders and department heads" at bounding box center [514, 441] width 0 height 11
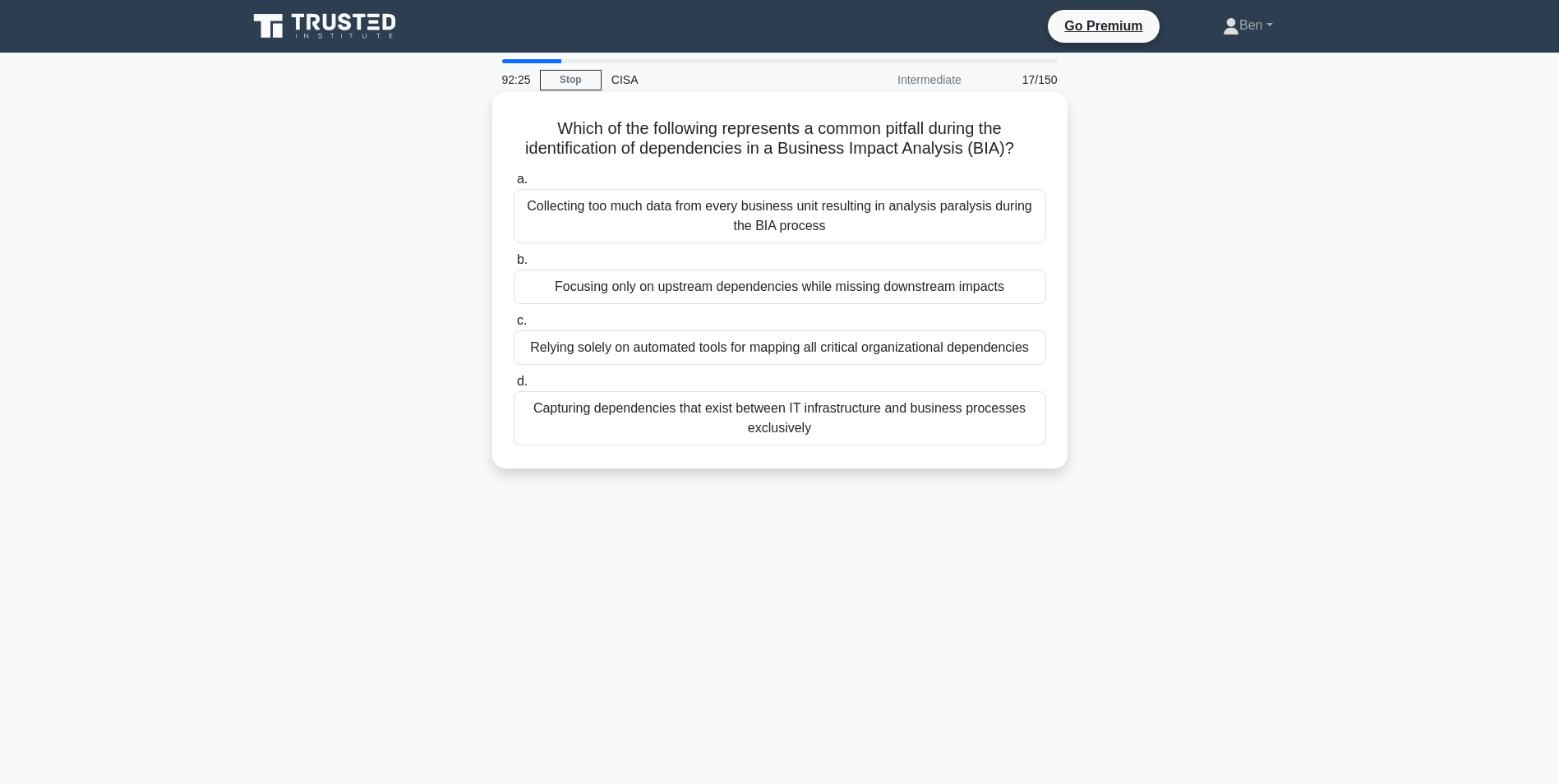
click at [736, 281] on div "Focusing only on upstream dependencies while missing downstream impacts" at bounding box center [780, 287] width 533 height 35
click at [514, 265] on input "b. Focusing only on upstream dependencies while missing downstream impacts" at bounding box center [514, 260] width 0 height 11
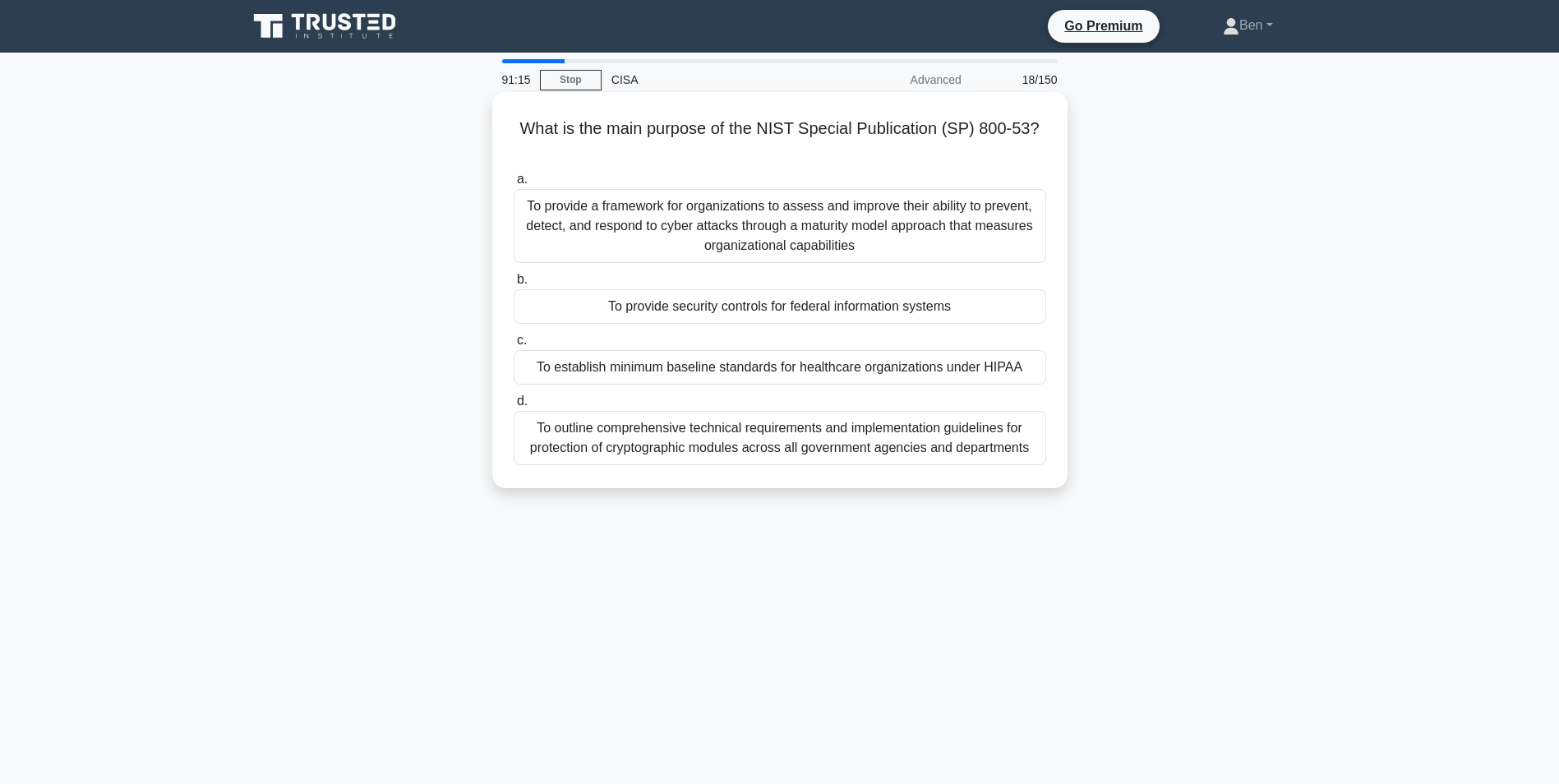
click at [767, 199] on div "To provide a framework for organizations to assess and improve their ability to…" at bounding box center [780, 226] width 533 height 74
click at [514, 185] on input "a. To provide a framework for organizations to assess and improve their ability…" at bounding box center [514, 179] width 0 height 11
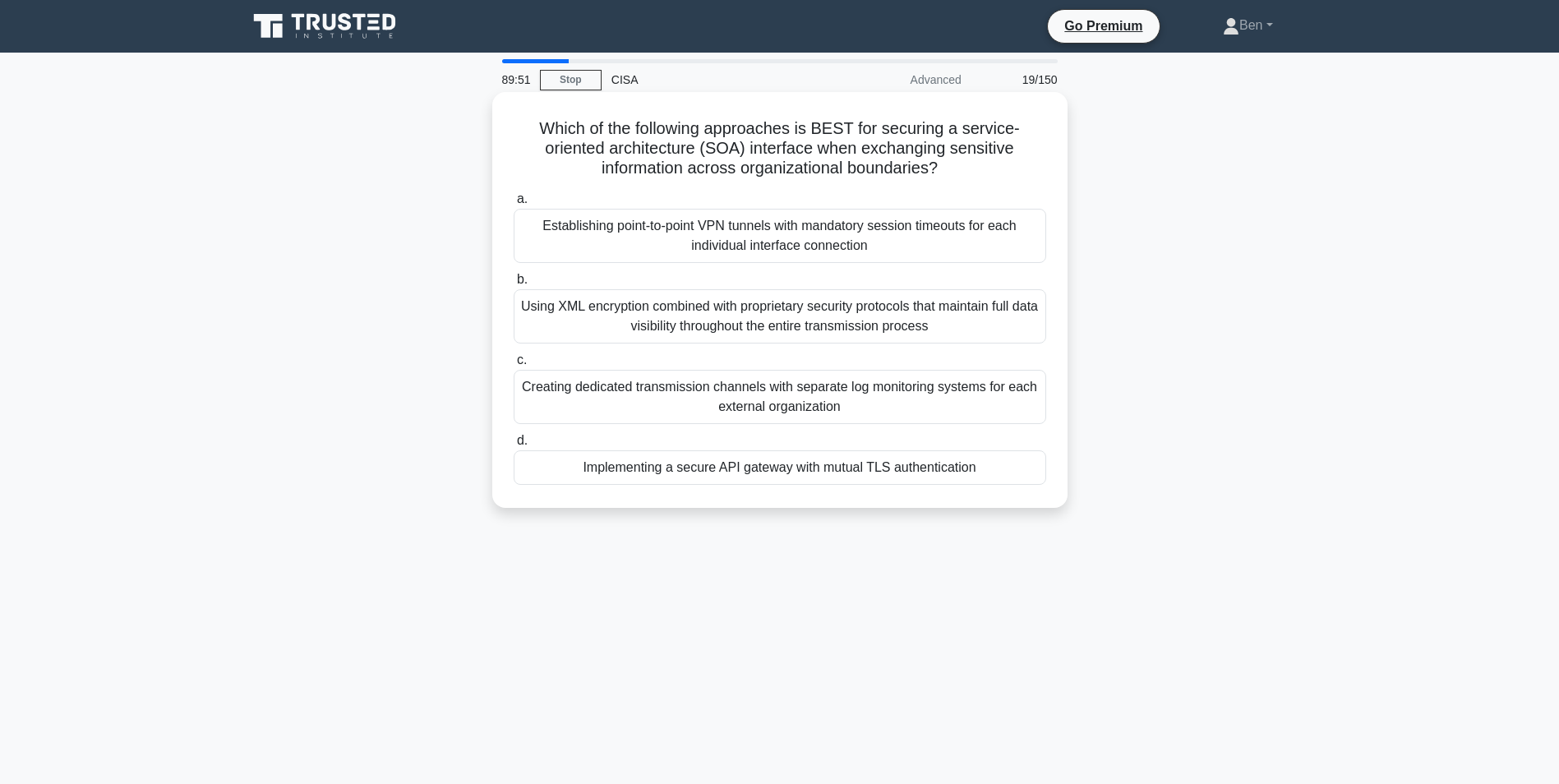
click at [742, 470] on div "Implementing a secure API gateway with mutual TLS authentication" at bounding box center [780, 468] width 533 height 35
click at [514, 446] on input "d. Implementing a secure API gateway with mutual TLS authentication" at bounding box center [514, 441] width 0 height 11
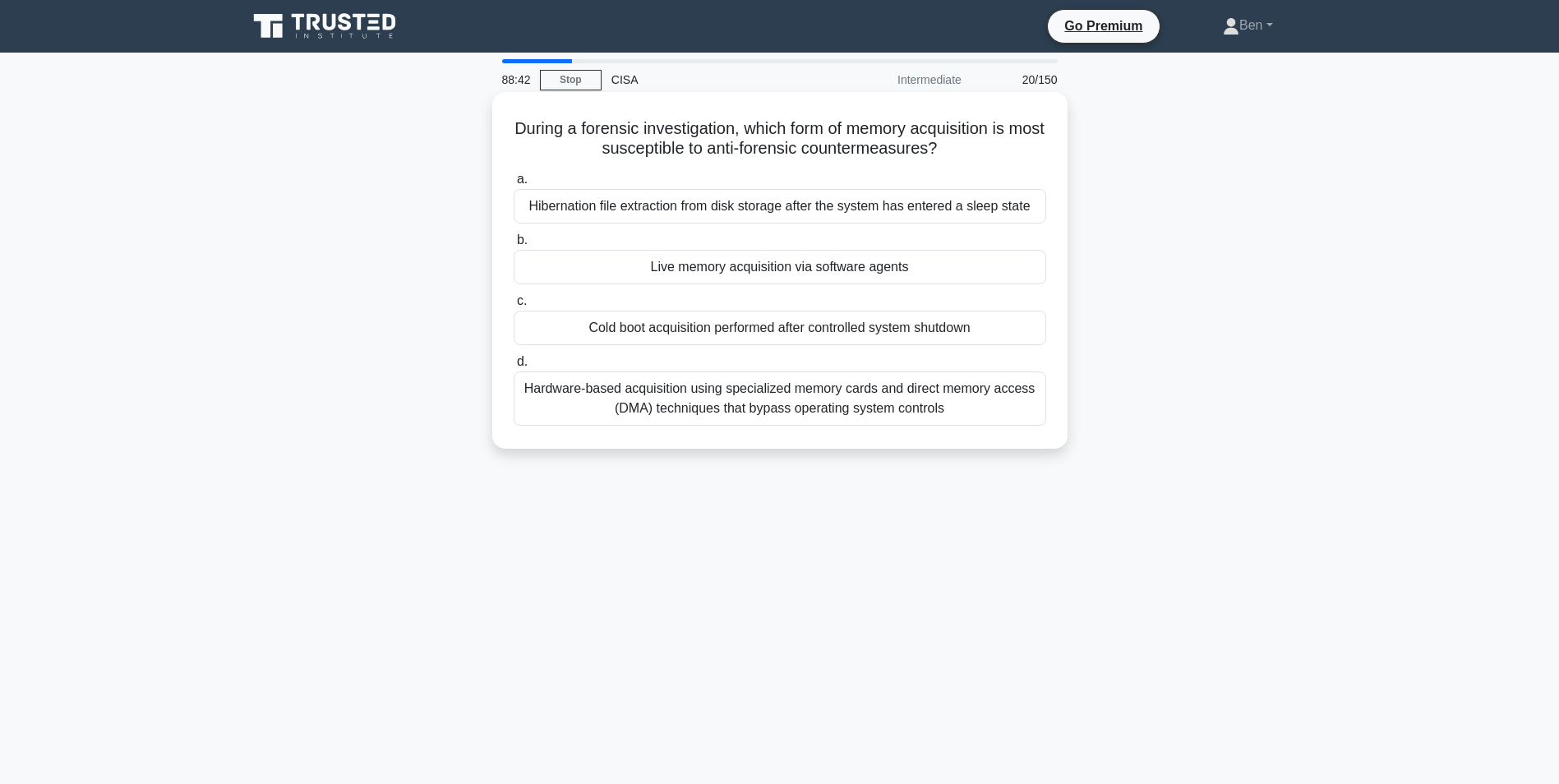
click at [771, 412] on div "Hardware-based acquisition using specialized memory cards and direct memory acc…" at bounding box center [780, 398] width 533 height 54
click at [514, 368] on input "d. Hardware-based acquisition using specialized memory cards and direct memory …" at bounding box center [514, 362] width 0 height 11
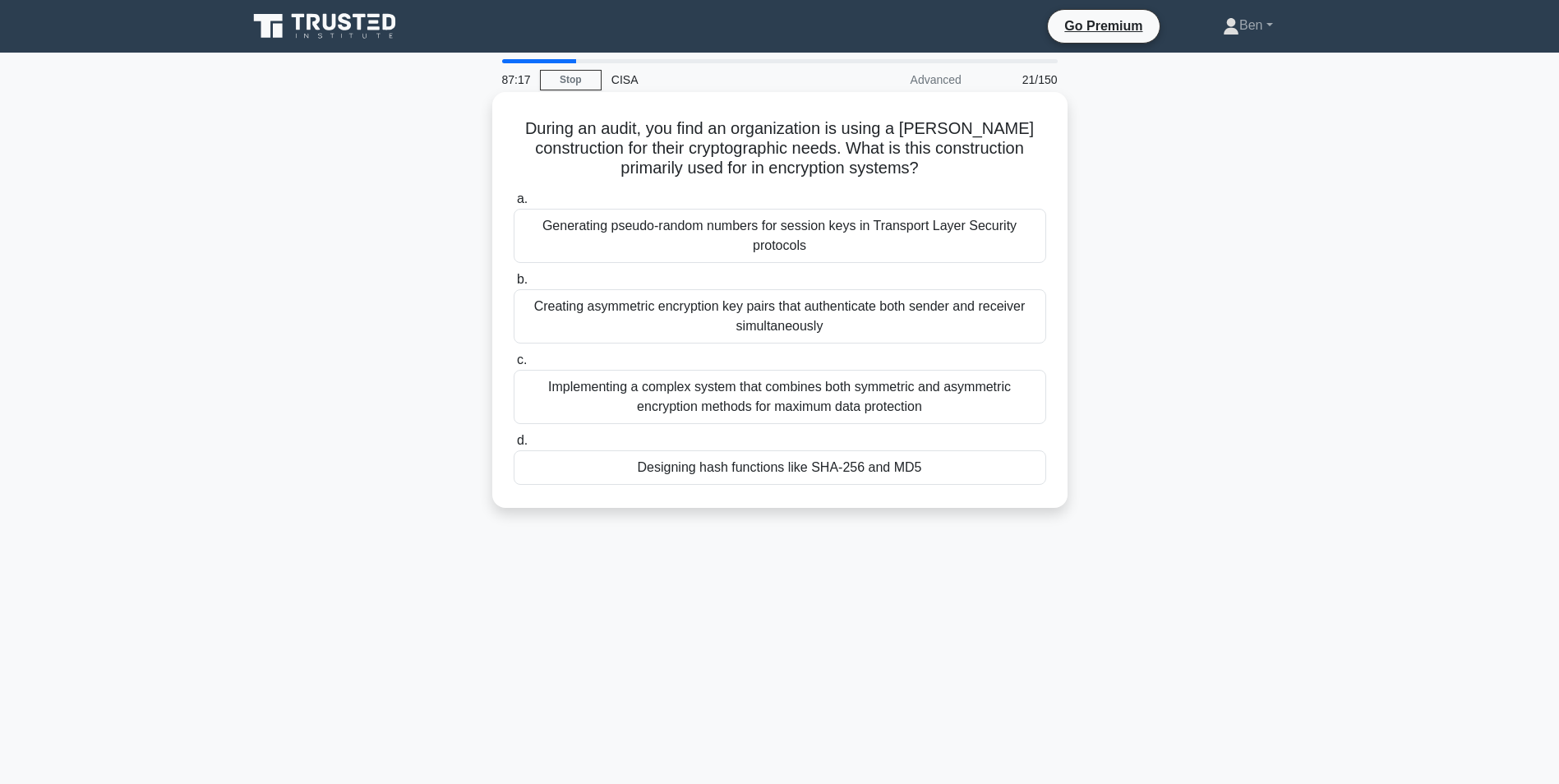
click at [879, 470] on div "Designing hash functions like SHA-256 and MD5" at bounding box center [780, 468] width 533 height 35
click at [514, 446] on input "d. Designing hash functions like SHA-256 and MD5" at bounding box center [514, 441] width 0 height 11
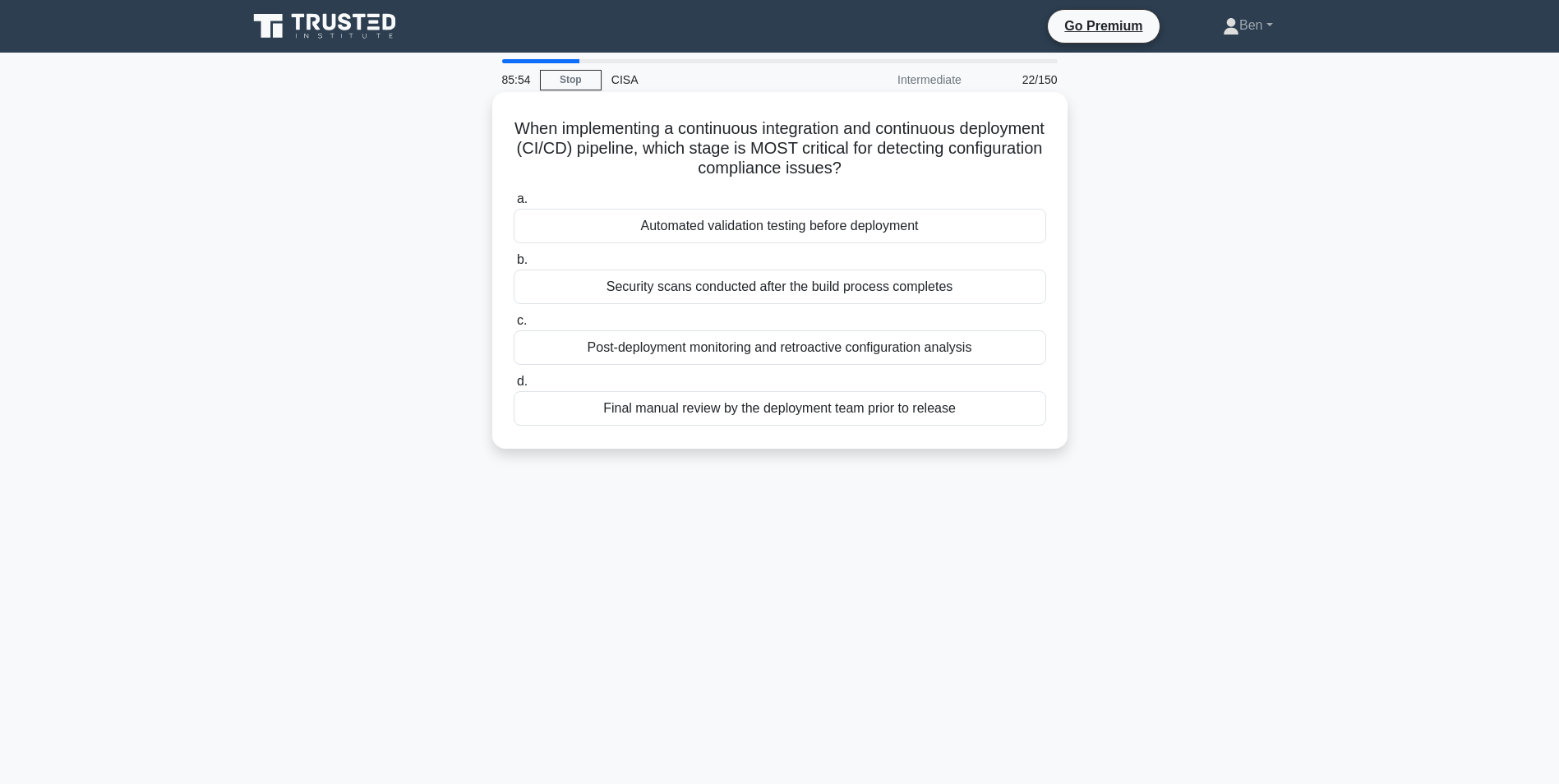
click at [858, 416] on div "Final manual review by the deployment team prior to release" at bounding box center [780, 408] width 533 height 35
click at [514, 387] on input "d. Final manual review by the deployment team prior to release" at bounding box center [514, 381] width 0 height 11
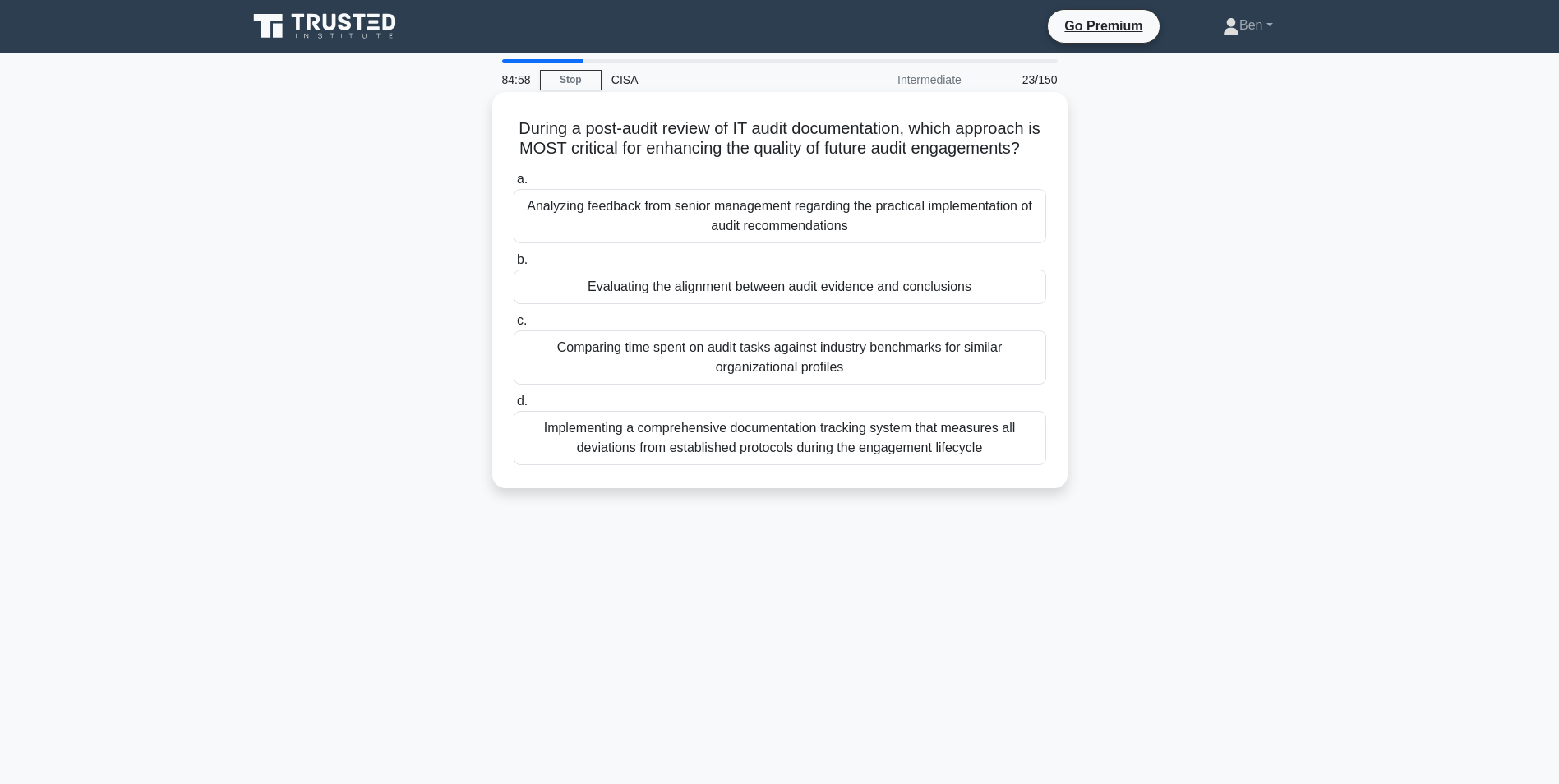
click at [819, 465] on div "Implementing a comprehensive documentation tracking system that measures all de…" at bounding box center [780, 437] width 533 height 54
click at [514, 407] on input "d. Implementing a comprehensive documentation tracking system that measures all…" at bounding box center [514, 401] width 0 height 11
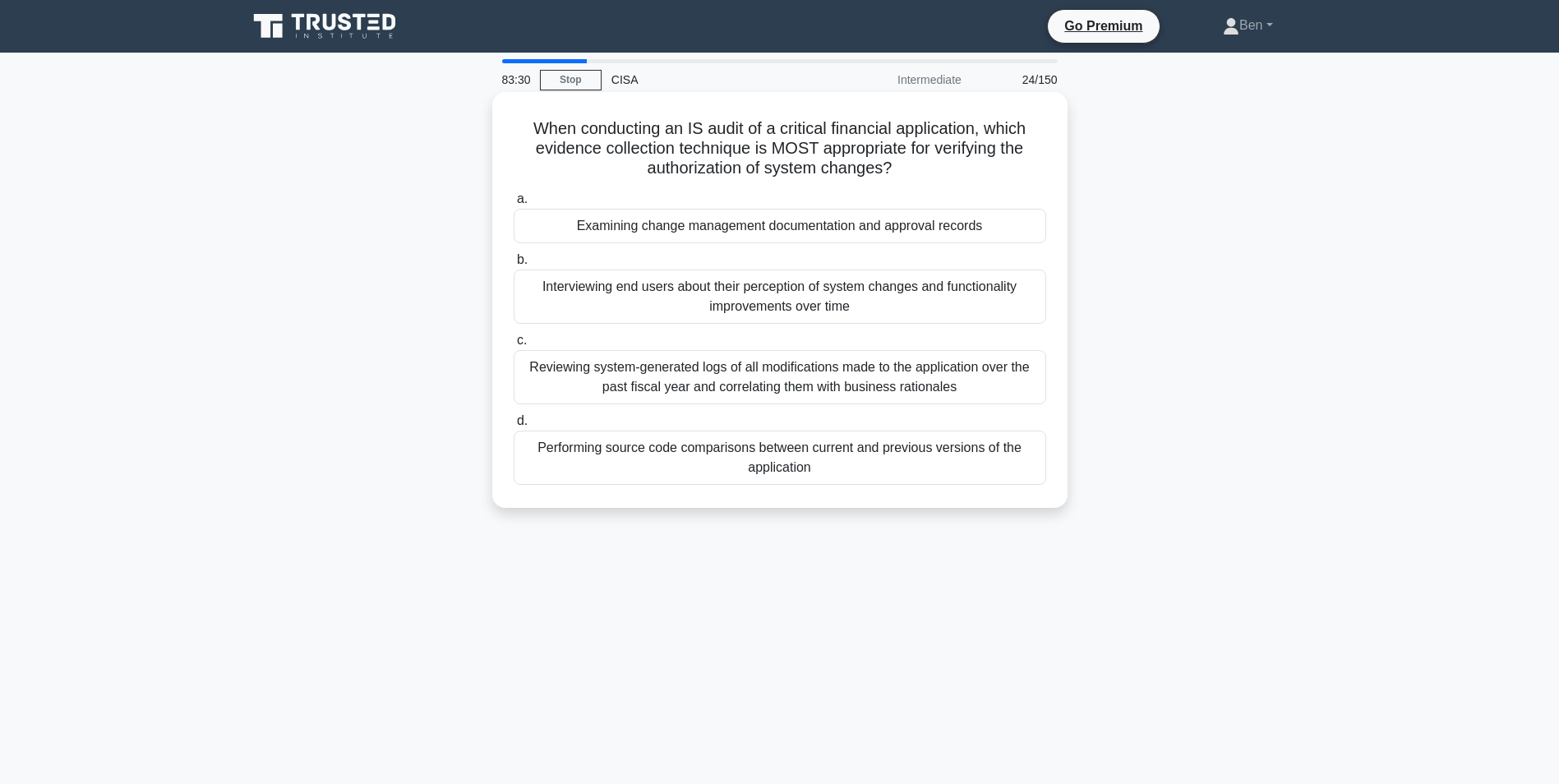
click at [867, 373] on div "Reviewing system-generated logs of all modifications made to the application ov…" at bounding box center [780, 377] width 533 height 54
click at [514, 346] on input "c. Reviewing system-generated logs of all modifications made to the application…" at bounding box center [514, 340] width 0 height 11
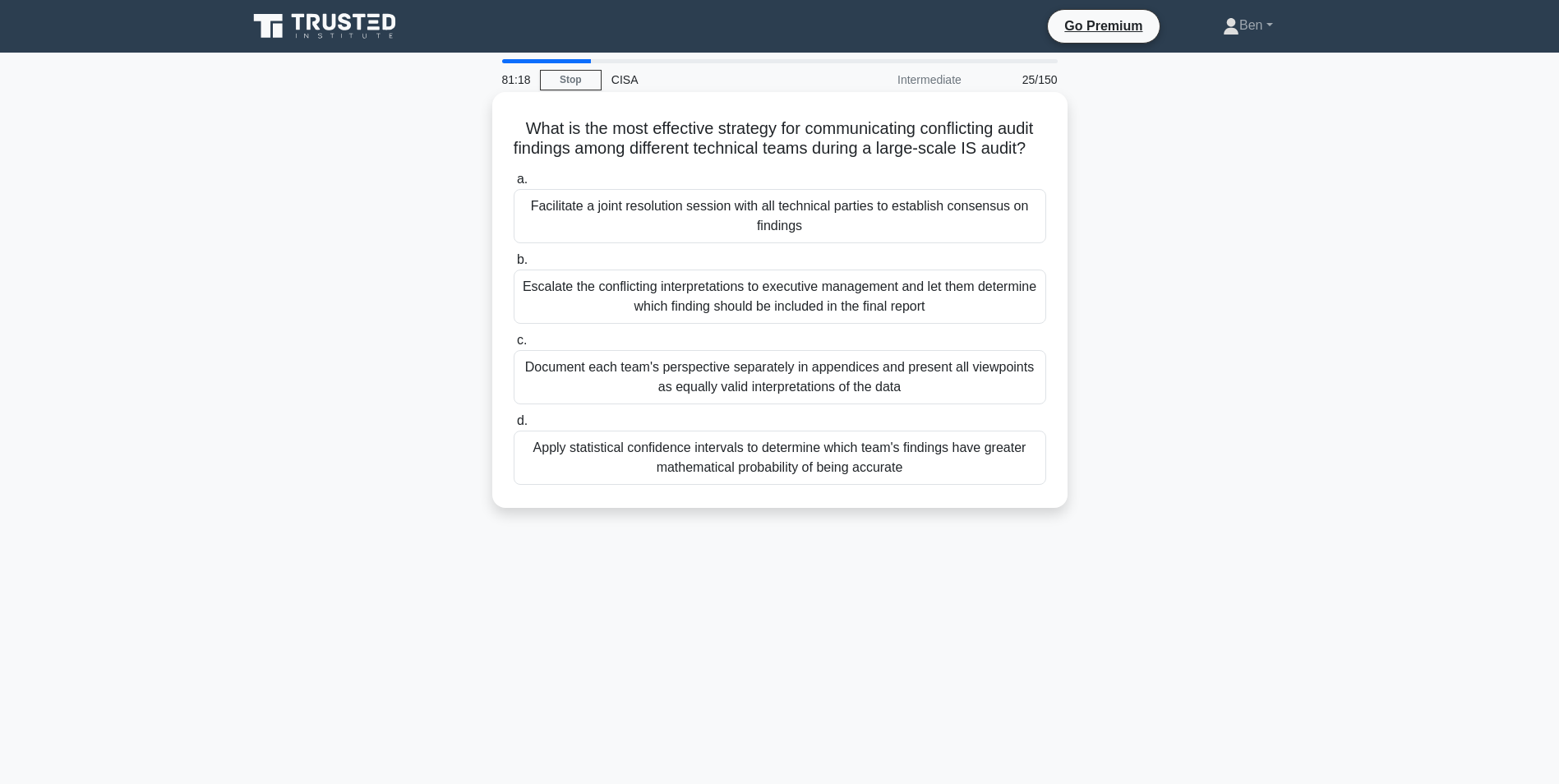
click at [816, 404] on div "Document each team's perspective separately in appendices and present all viewp…" at bounding box center [780, 377] width 533 height 54
click at [514, 346] on input "c. Document each team's perspective separately in appendices and present all vi…" at bounding box center [514, 340] width 0 height 11
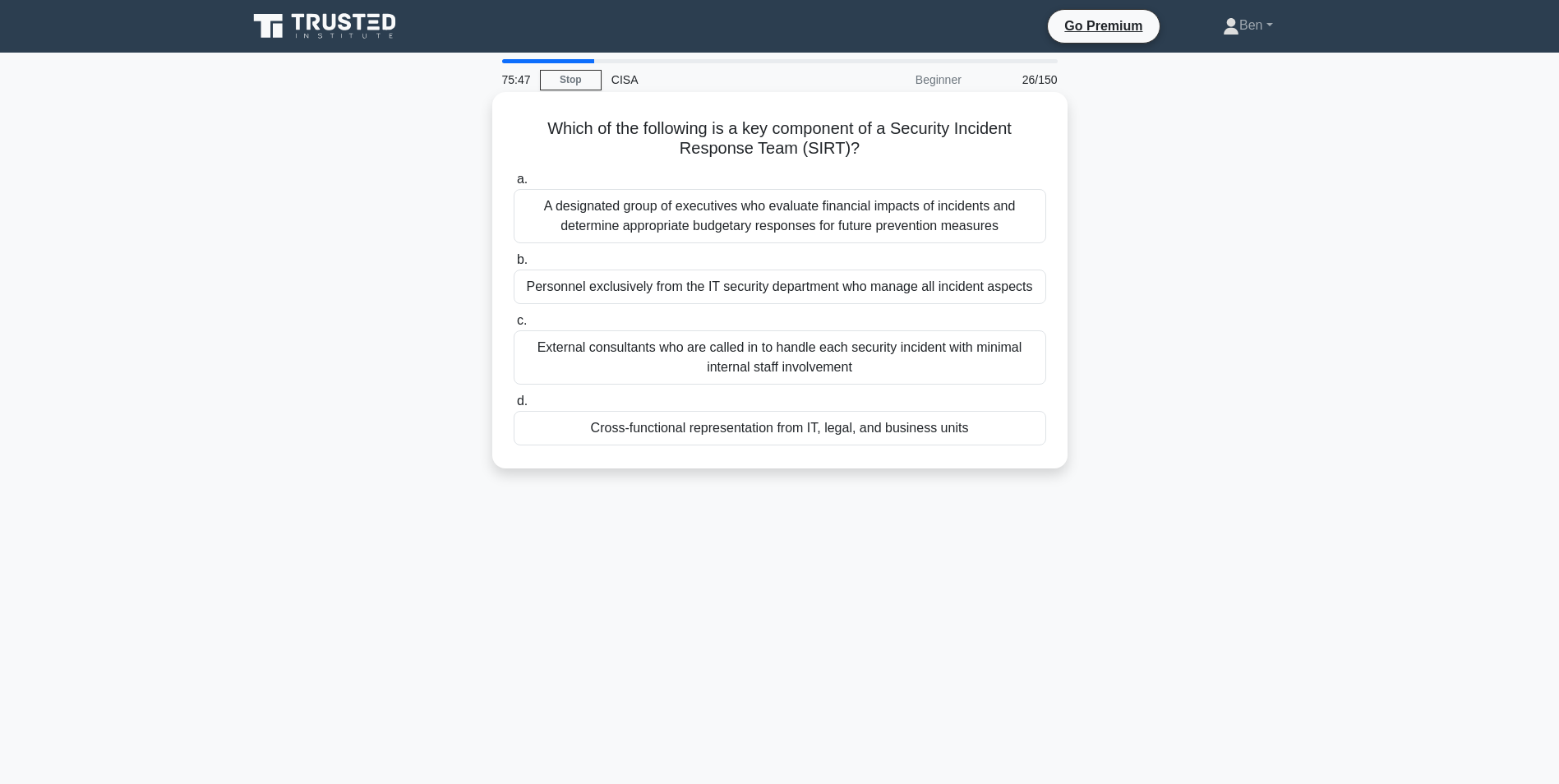
click at [887, 432] on div "Cross-functional representation from IT, legal, and business units" at bounding box center [780, 428] width 533 height 35
click at [514, 407] on input "d. Cross-functional representation from IT, legal, and business units" at bounding box center [514, 401] width 0 height 11
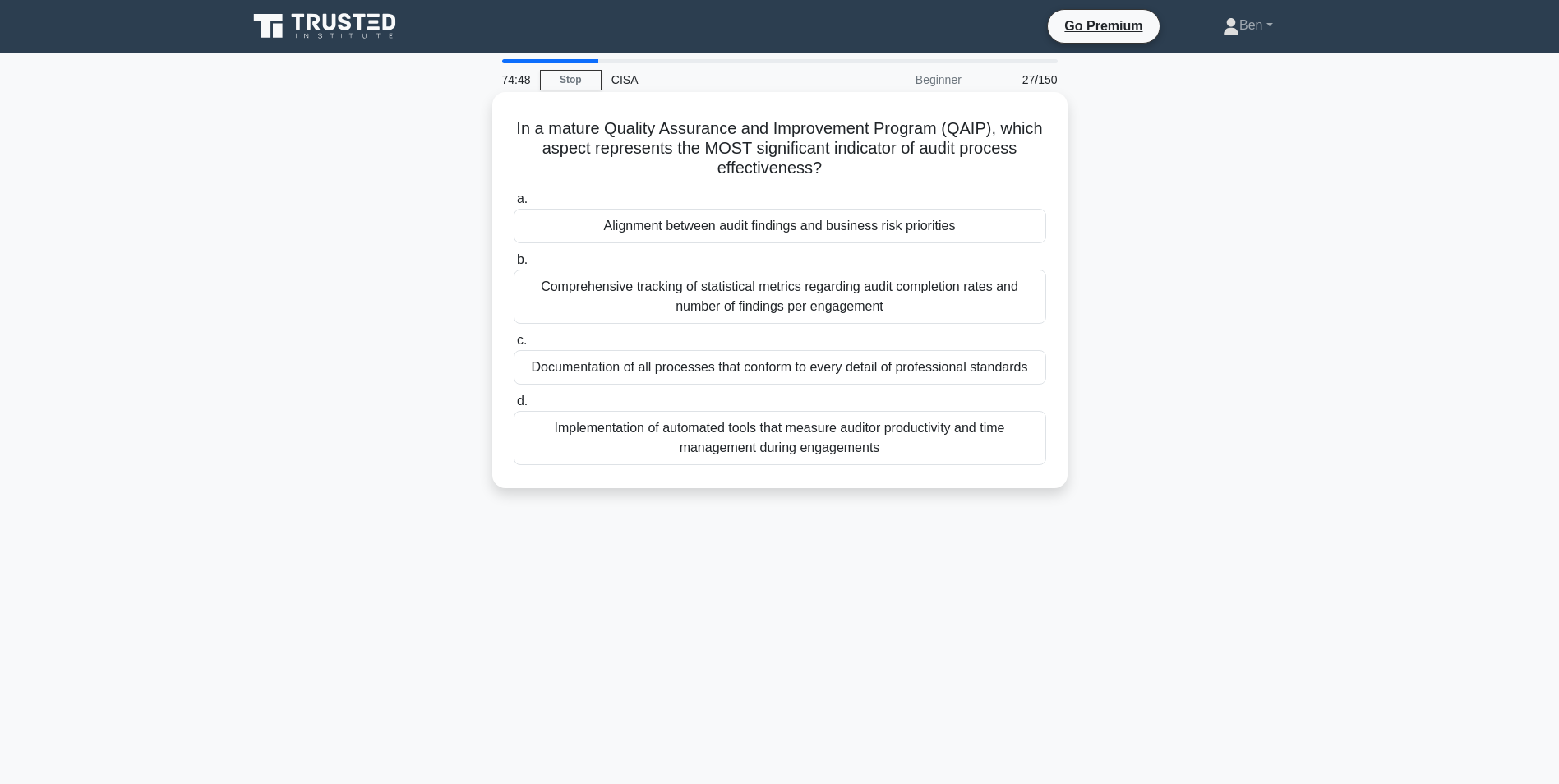
click at [731, 224] on div "Alignment between audit findings and business risk priorities" at bounding box center [780, 226] width 533 height 35
click at [514, 205] on input "a. Alignment between audit findings and business risk priorities" at bounding box center [514, 199] width 0 height 11
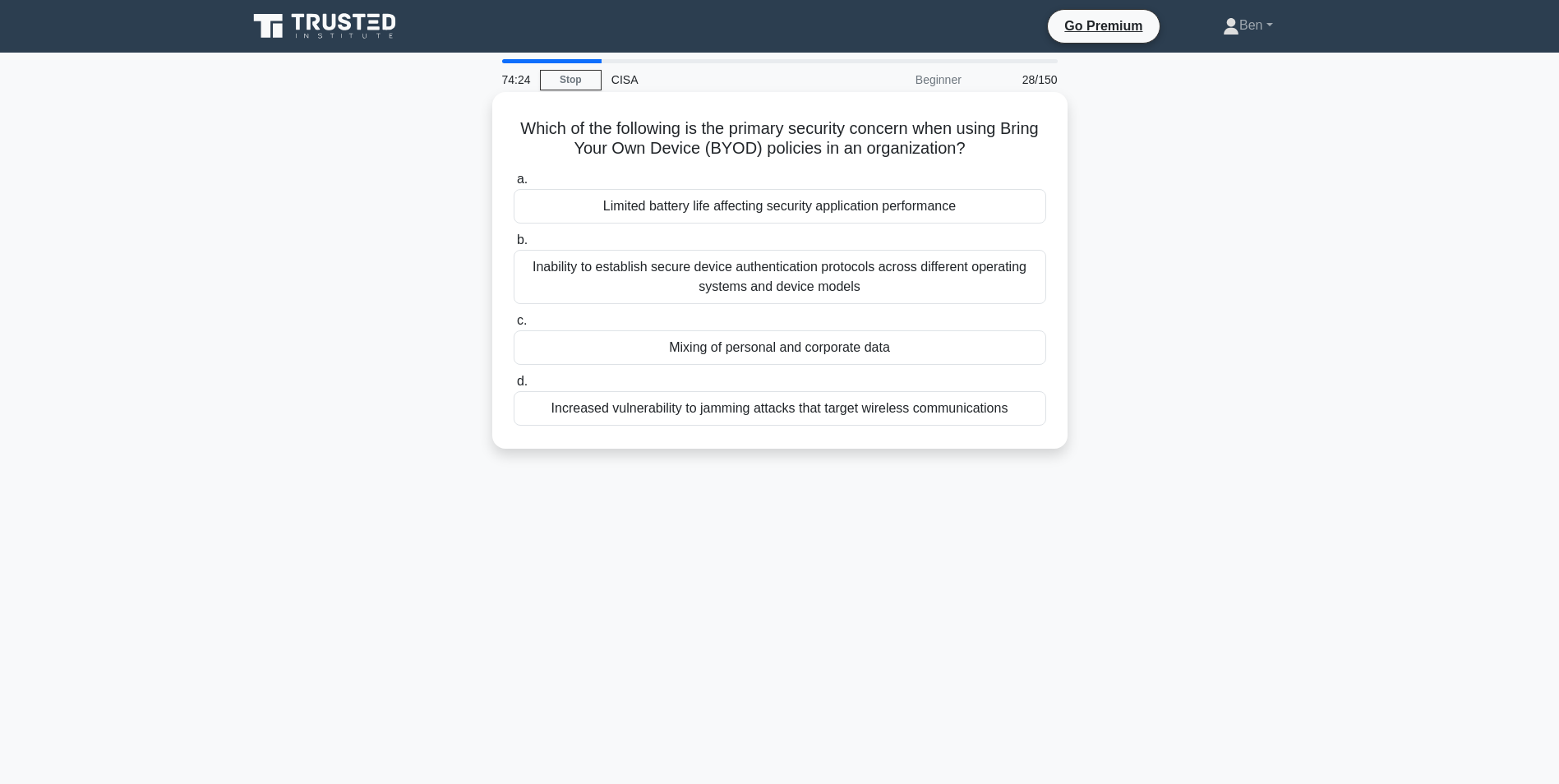
click at [805, 351] on div "Mixing of personal and corporate data" at bounding box center [780, 348] width 533 height 35
click at [514, 326] on input "c. Mixing of personal and corporate data" at bounding box center [514, 320] width 0 height 11
click at [716, 212] on div "Every six months regardless of organizational changes" at bounding box center [780, 207] width 533 height 35
click at [514, 185] on input "a. Every six months regardless of organizational changes" at bounding box center [514, 179] width 0 height 11
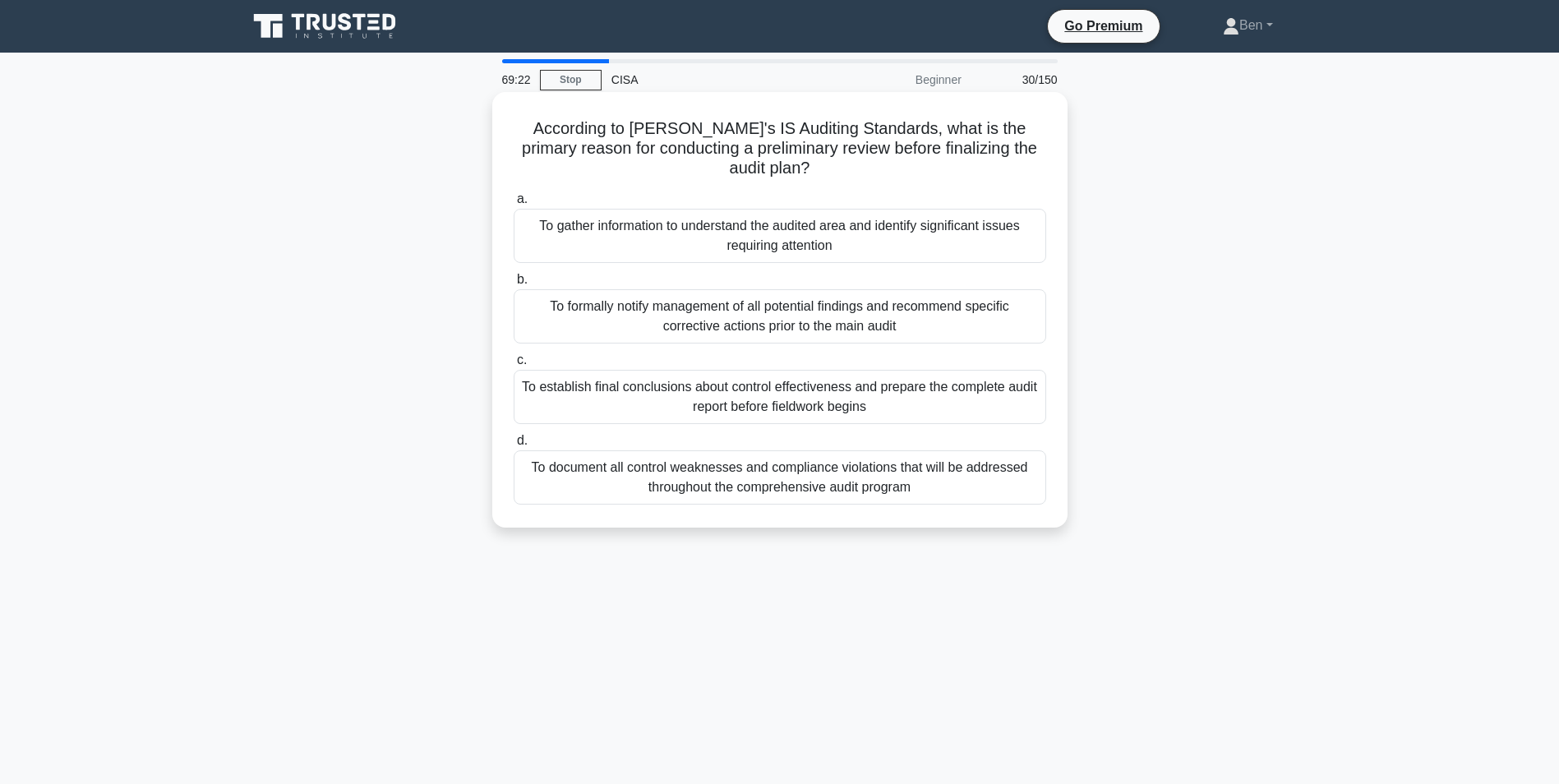
click at [794, 217] on div "To gather information to understand the audited area and identify significant i…" at bounding box center [780, 235] width 533 height 54
click at [514, 205] on input "a. To gather information to understand the audited area and identify significan…" at bounding box center [514, 199] width 0 height 11
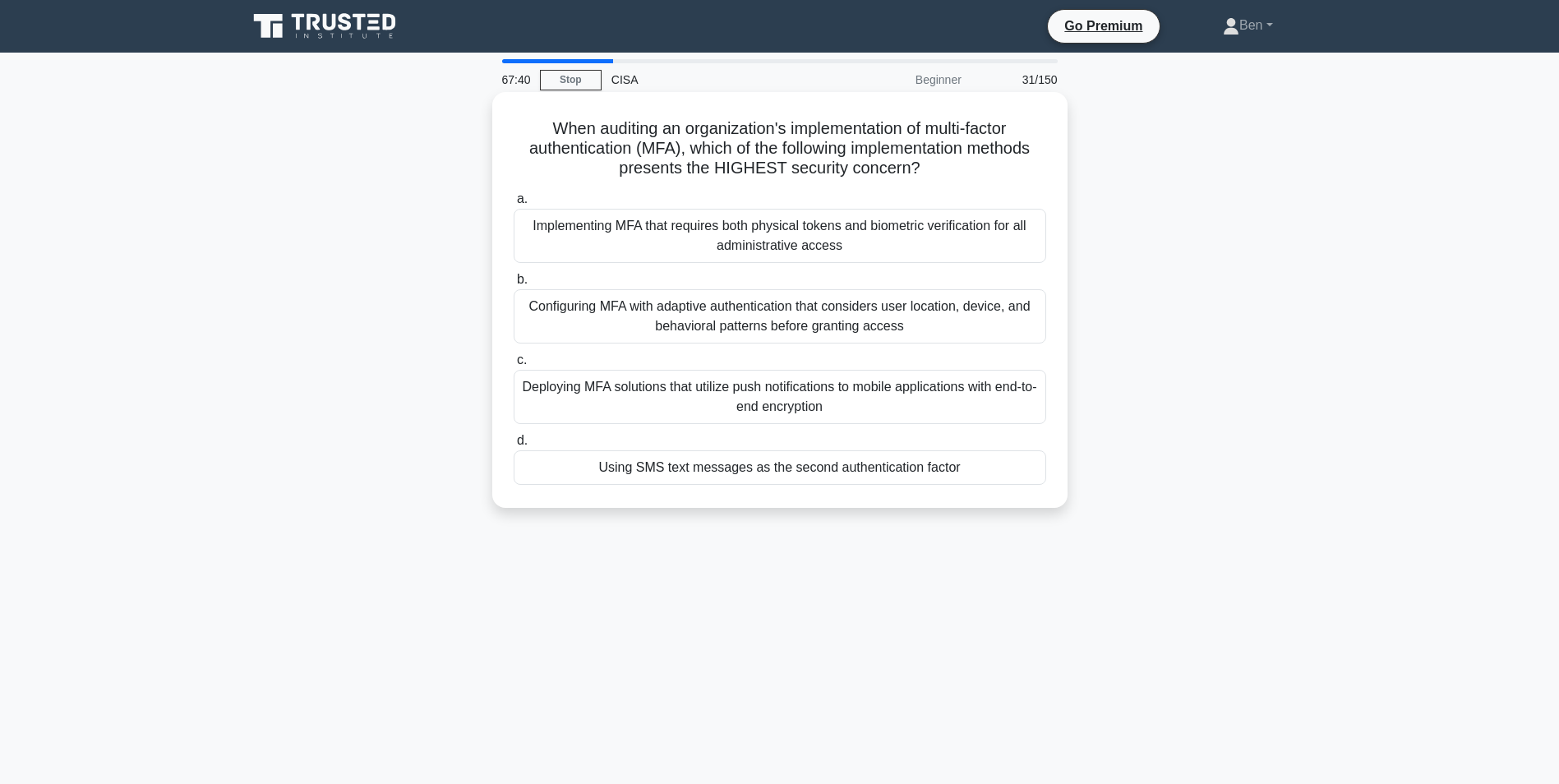
click at [907, 465] on div "Using SMS text messages as the second authentication factor" at bounding box center [780, 468] width 533 height 35
click at [514, 446] on input "d. Using SMS text messages as the second authentication factor" at bounding box center [514, 441] width 0 height 11
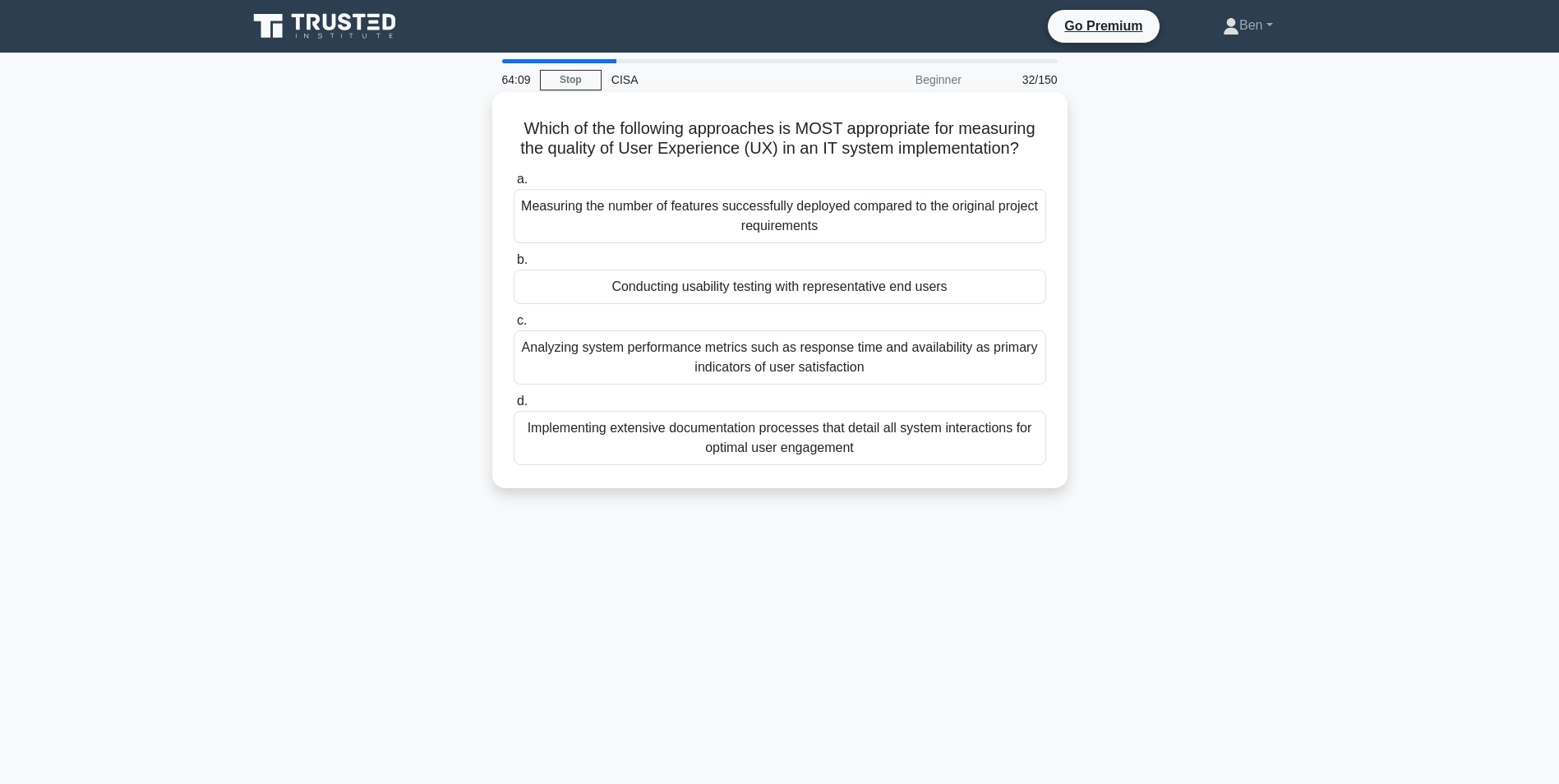
click at [942, 373] on div "Analyzing system performance metrics such as response time and availability as …" at bounding box center [780, 357] width 533 height 54
click at [514, 326] on input "c. Analyzing system performance metrics such as response time and availability …" at bounding box center [514, 320] width 0 height 11
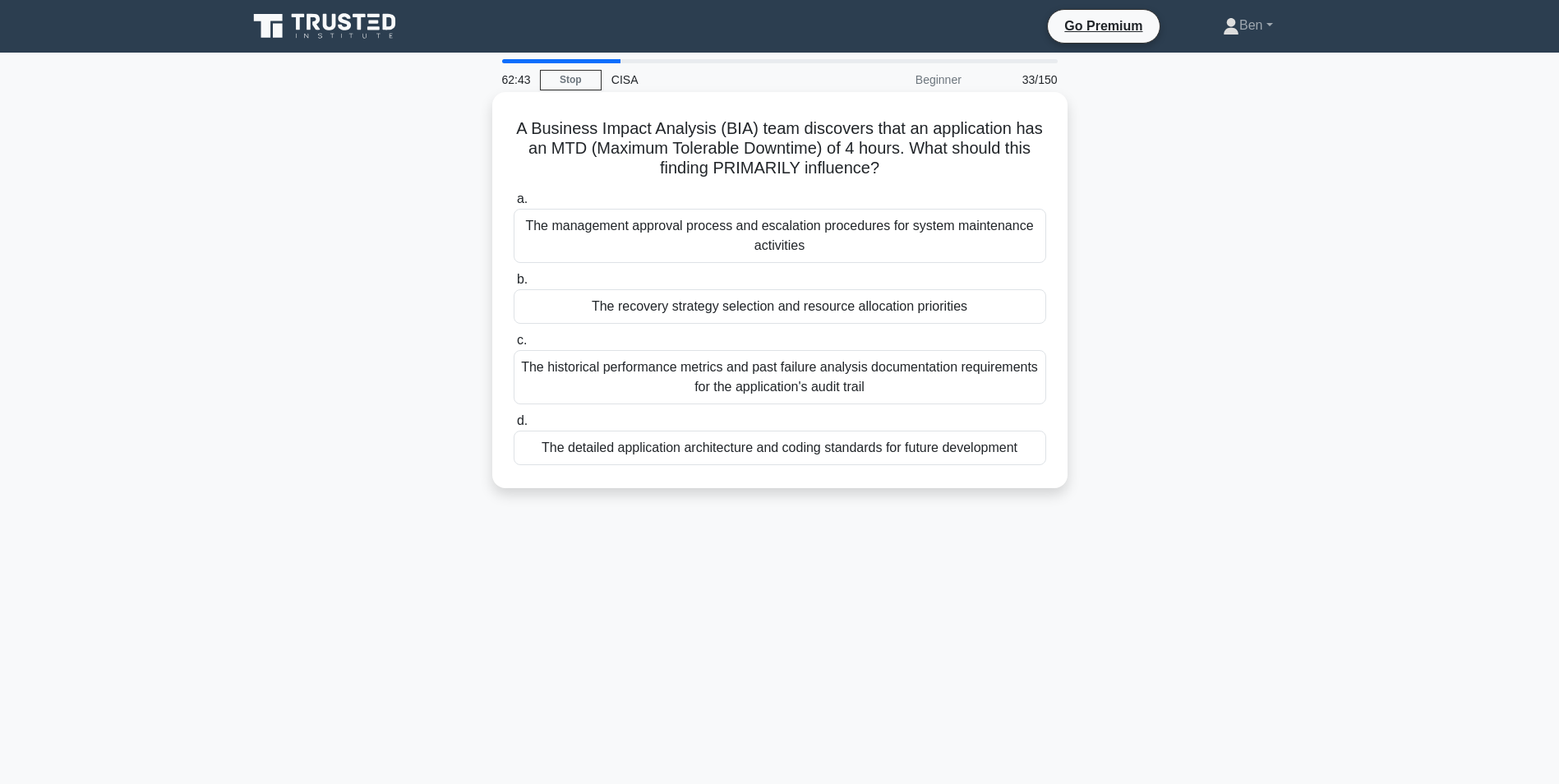
click at [894, 310] on div "The recovery strategy selection and resource allocation priorities" at bounding box center [780, 307] width 533 height 35
click at [514, 285] on input "b. The recovery strategy selection and resource allocation priorities" at bounding box center [514, 280] width 0 height 11
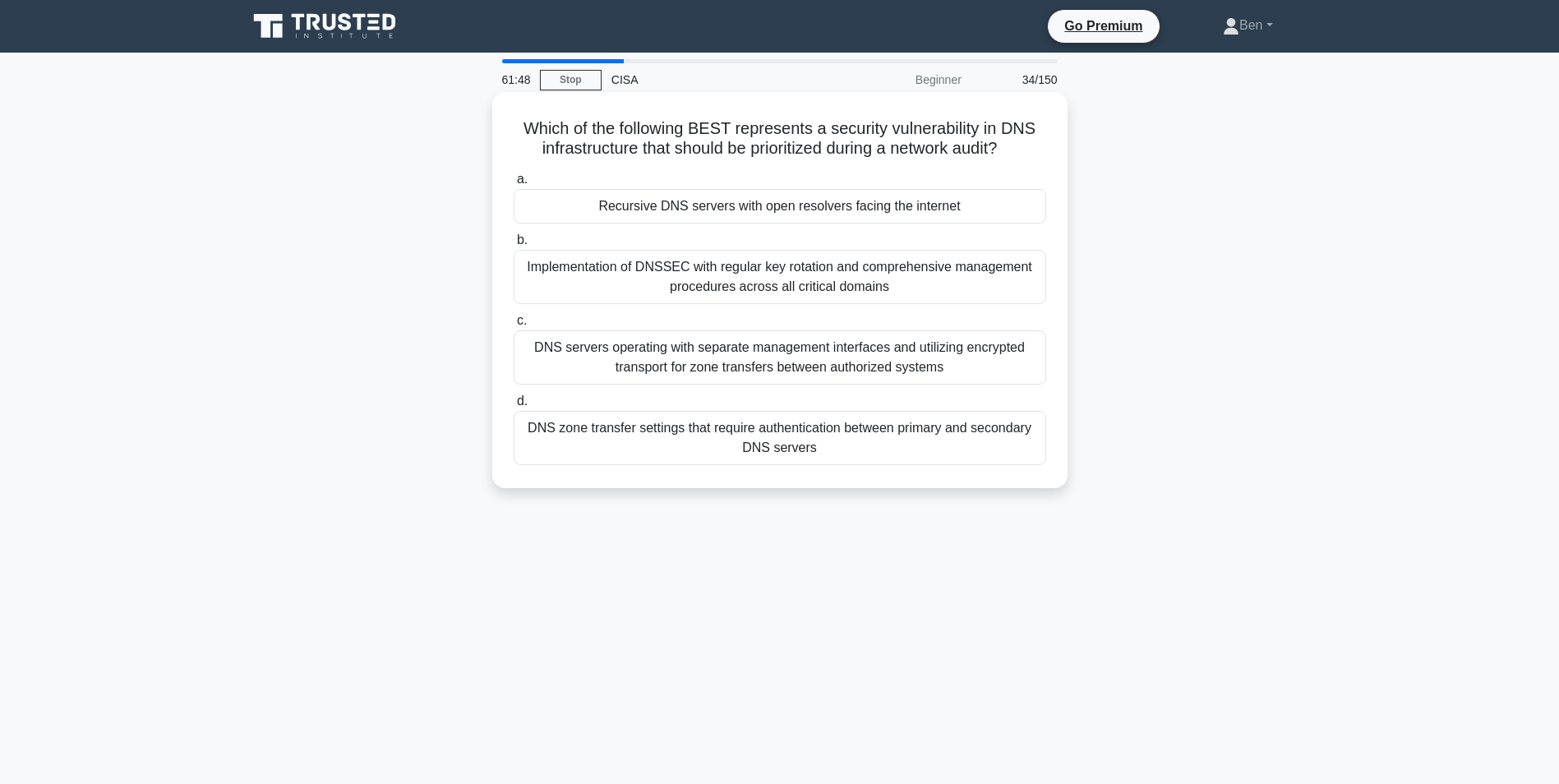
click at [849, 210] on div "Recursive DNS servers with open resolvers facing the internet" at bounding box center [780, 207] width 533 height 35
click at [514, 185] on input "a. Recursive DNS servers with open resolvers facing the internet" at bounding box center [514, 179] width 0 height 11
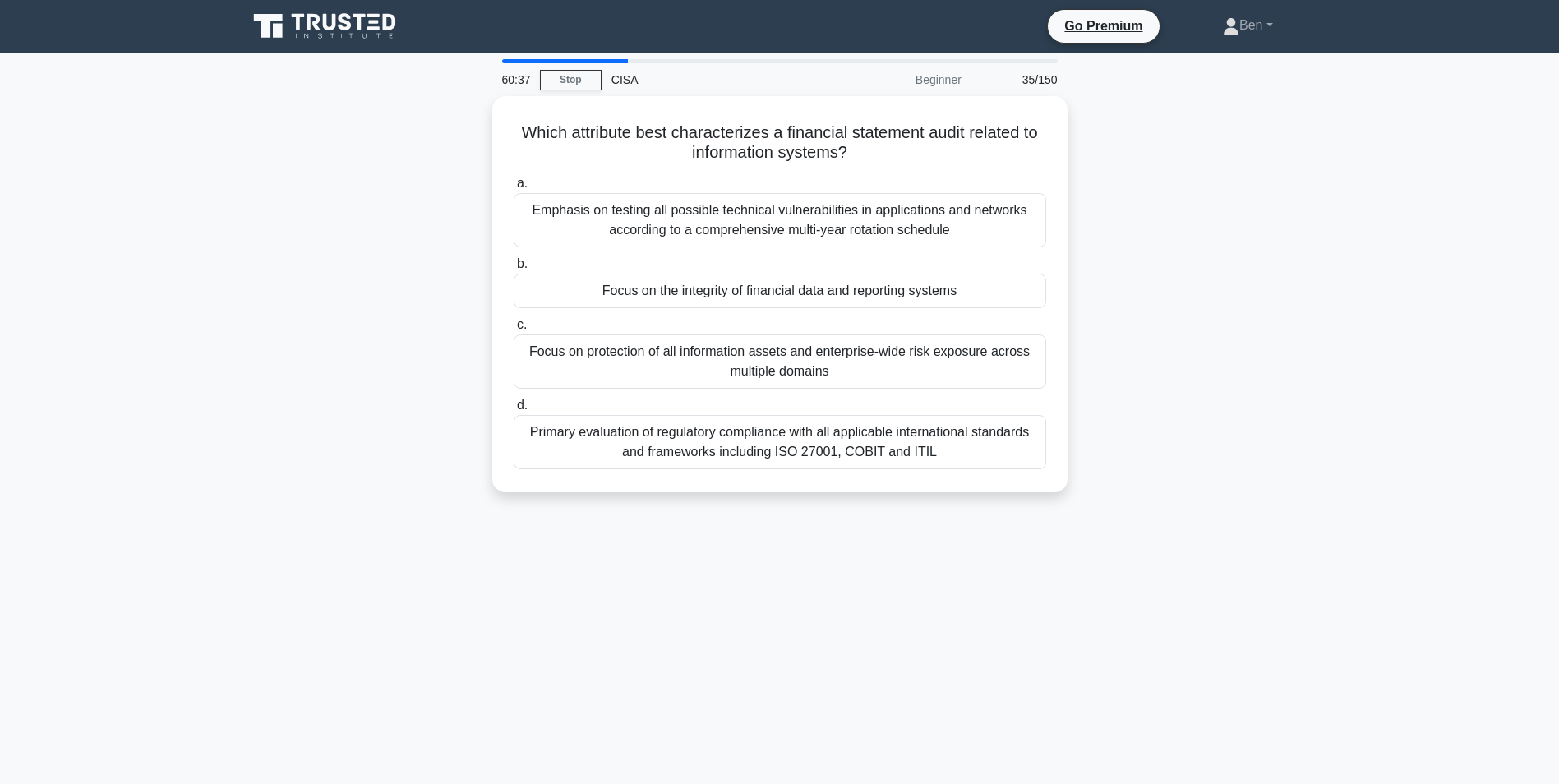
drag, startPoint x: 971, startPoint y: 581, endPoint x: 777, endPoint y: 694, distance: 224.5
click at [777, 694] on div "60:37 Stop CISA Beginner 35/150 Which attribute best characterizes a financial …" at bounding box center [780, 470] width 1085 height 821
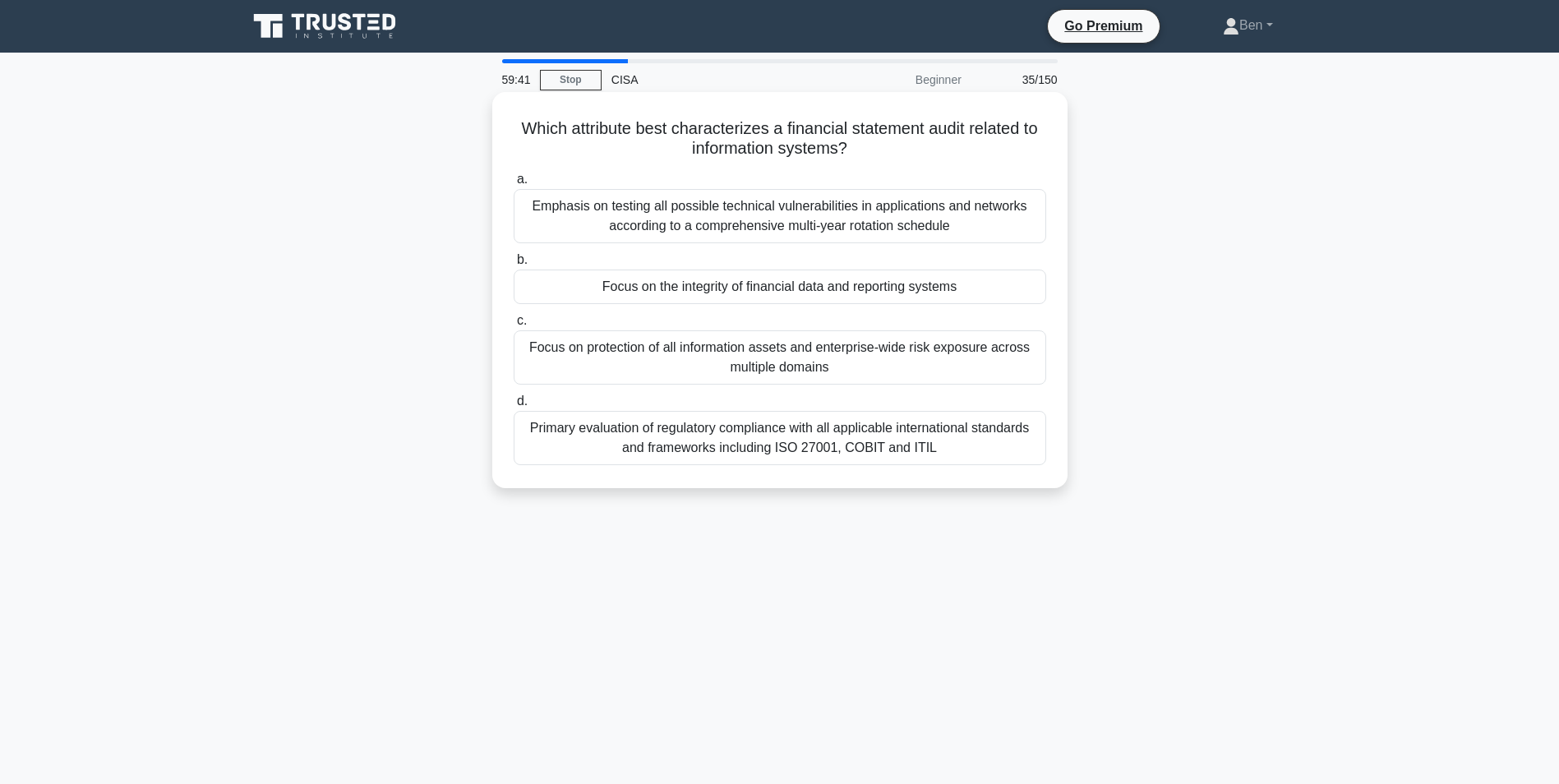
click at [783, 284] on div "Focus on the integrity of financial data and reporting systems" at bounding box center [780, 287] width 533 height 35
click at [514, 265] on input "b. Focus on the integrity of financial data and reporting systems" at bounding box center [514, 260] width 0 height 11
click at [780, 287] on div "To identify groups of similar transactions or patterns that might indicate area…" at bounding box center [780, 287] width 533 height 35
click at [514, 265] on input "b. To identify groups of similar transactions or patterns that might indicate a…" at bounding box center [514, 260] width 0 height 11
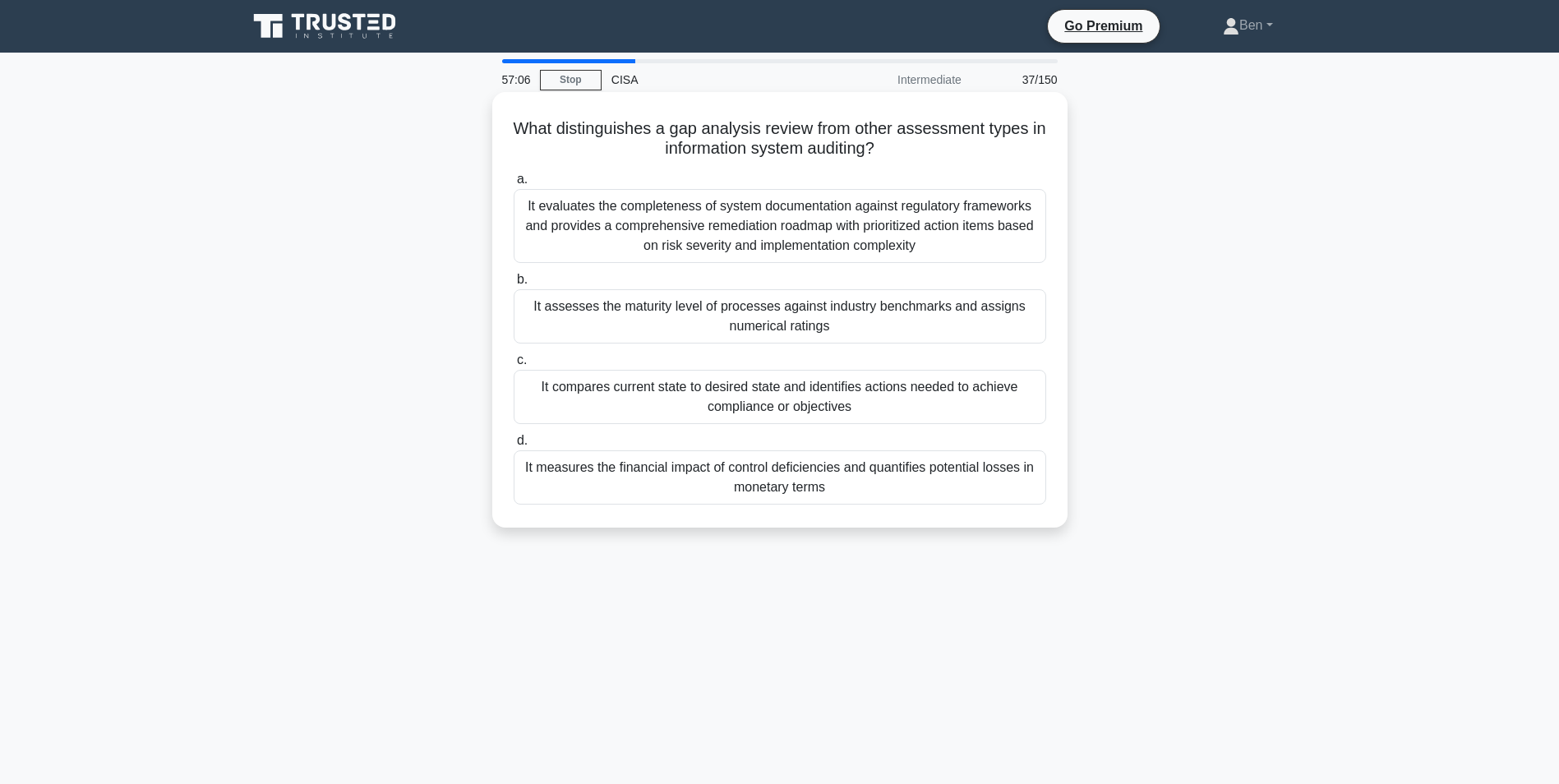
click at [819, 397] on div "It compares current state to desired state and identifies actions needed to ach…" at bounding box center [780, 397] width 533 height 54
click at [514, 366] on input "c. It compares current state to desired state and identifies actions needed to …" at bounding box center [514, 360] width 0 height 11
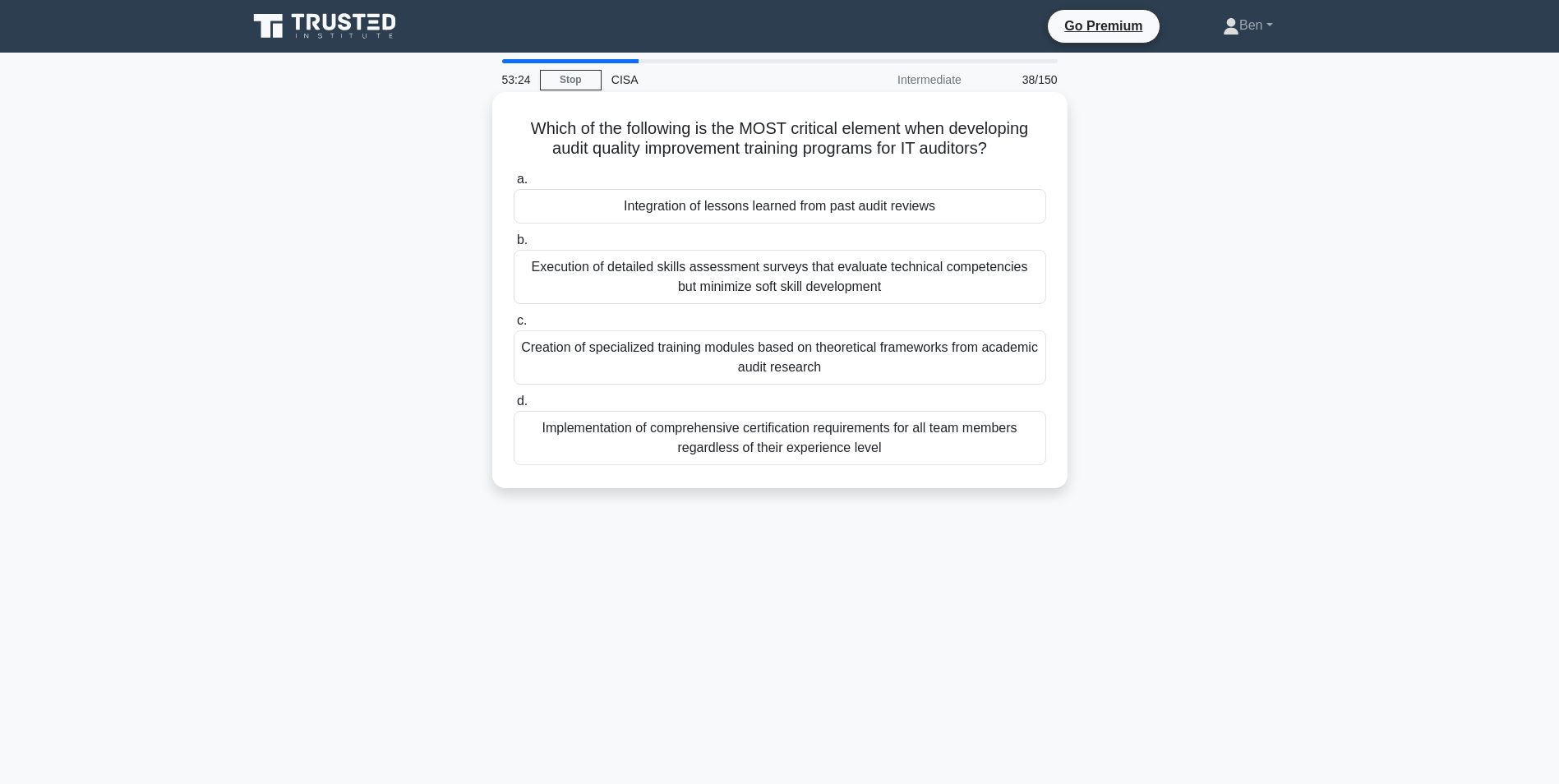
click at [777, 207] on div "Integration of lessons learned from past audit reviews" at bounding box center [780, 207] width 533 height 35
click at [514, 185] on input "a. Integration of lessons learned from past audit reviews" at bounding box center [514, 179] width 0 height 11
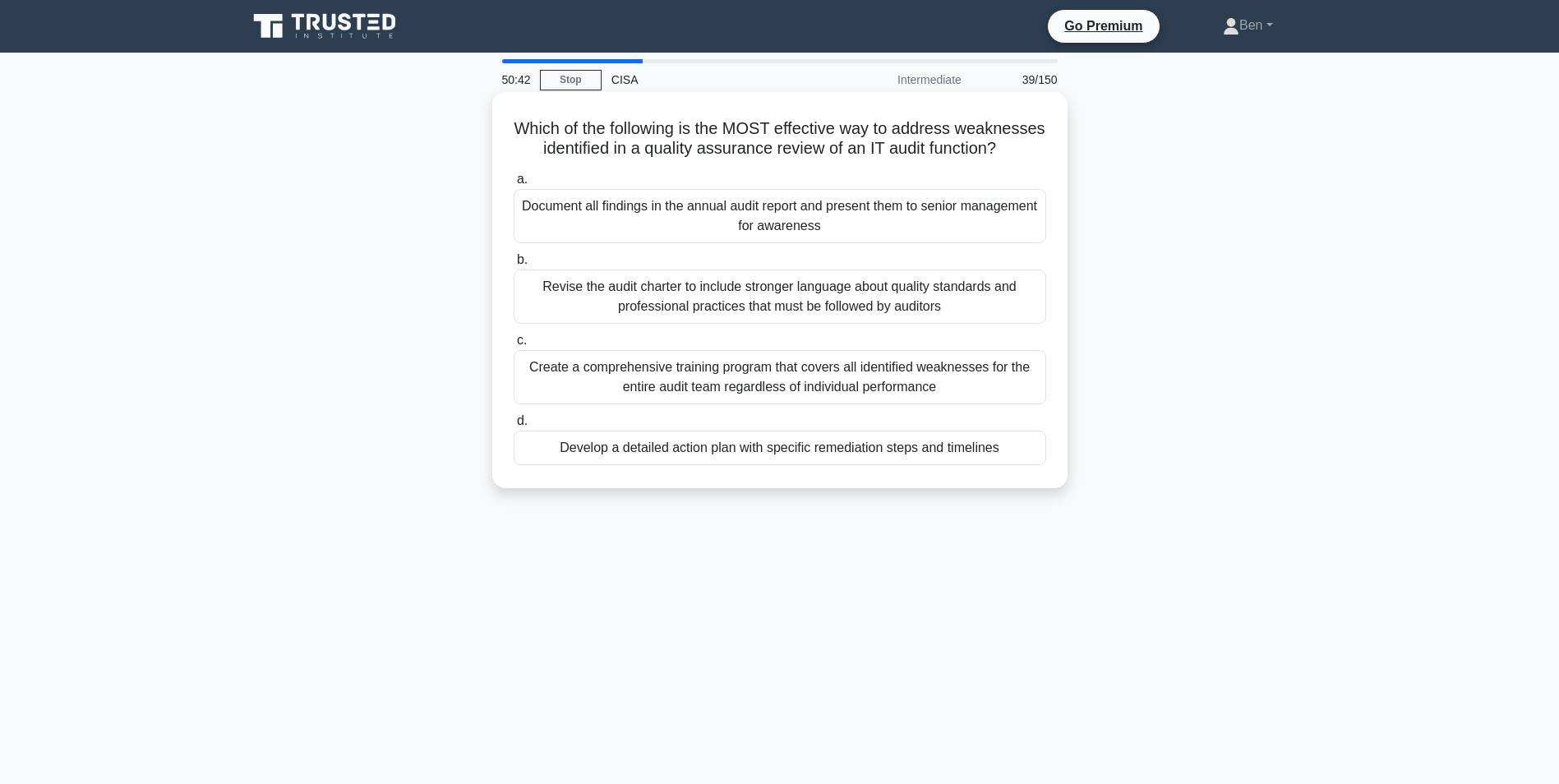
drag, startPoint x: 765, startPoint y: 402, endPoint x: 712, endPoint y: 396, distance: 53.3
click at [712, 396] on div "Create a comprehensive training program that covers all identified weaknesses f…" at bounding box center [780, 377] width 533 height 54
click at [514, 346] on input "c. Create a comprehensive training program that covers all identified weaknesse…" at bounding box center [514, 340] width 0 height 11
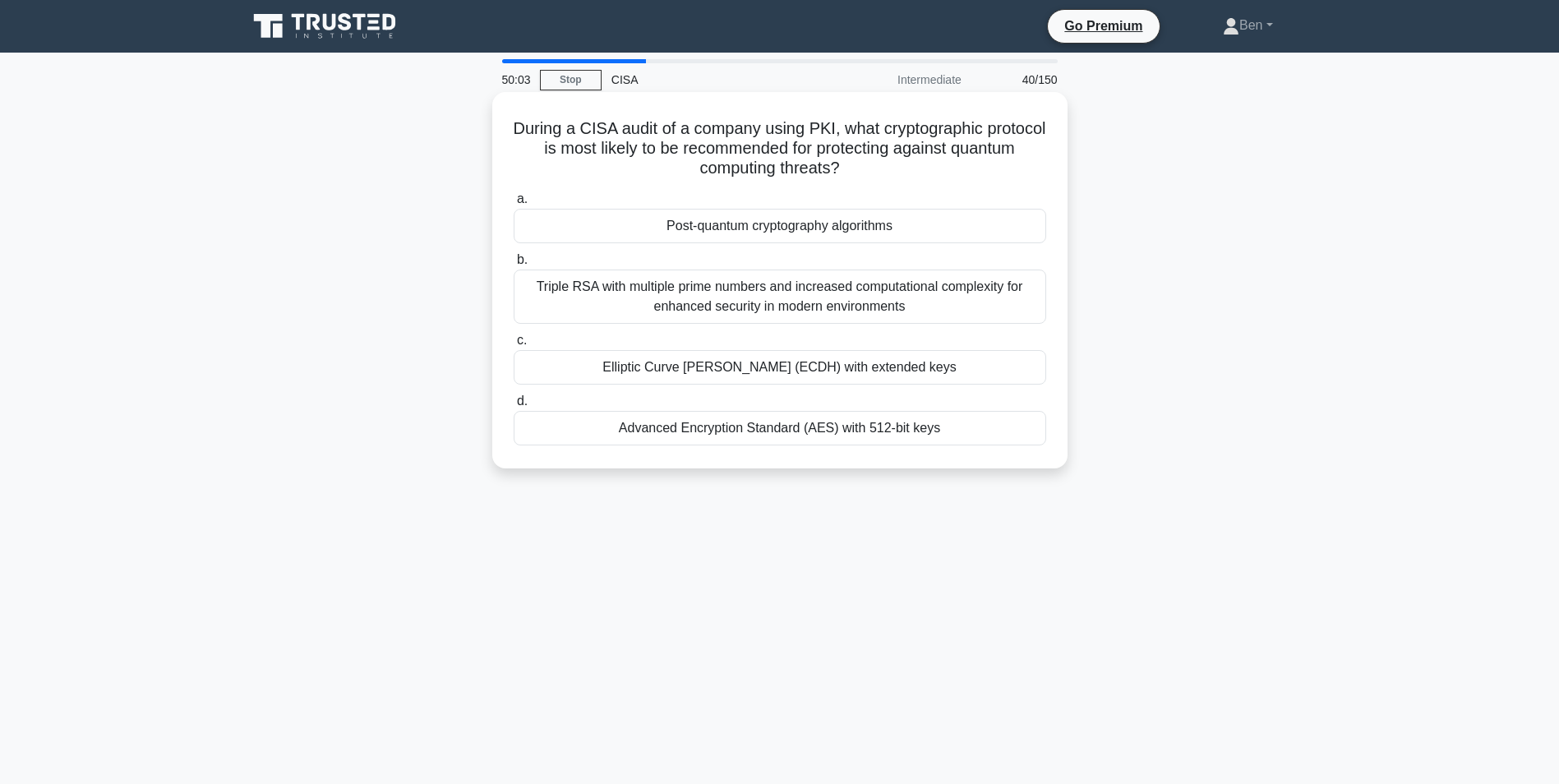
click at [833, 428] on div "Advanced Encryption Standard (AES) with 512-bit keys" at bounding box center [780, 428] width 533 height 35
click at [514, 407] on input "d. Advanced Encryption Standard (AES) with 512-bit keys" at bounding box center [514, 401] width 0 height 11
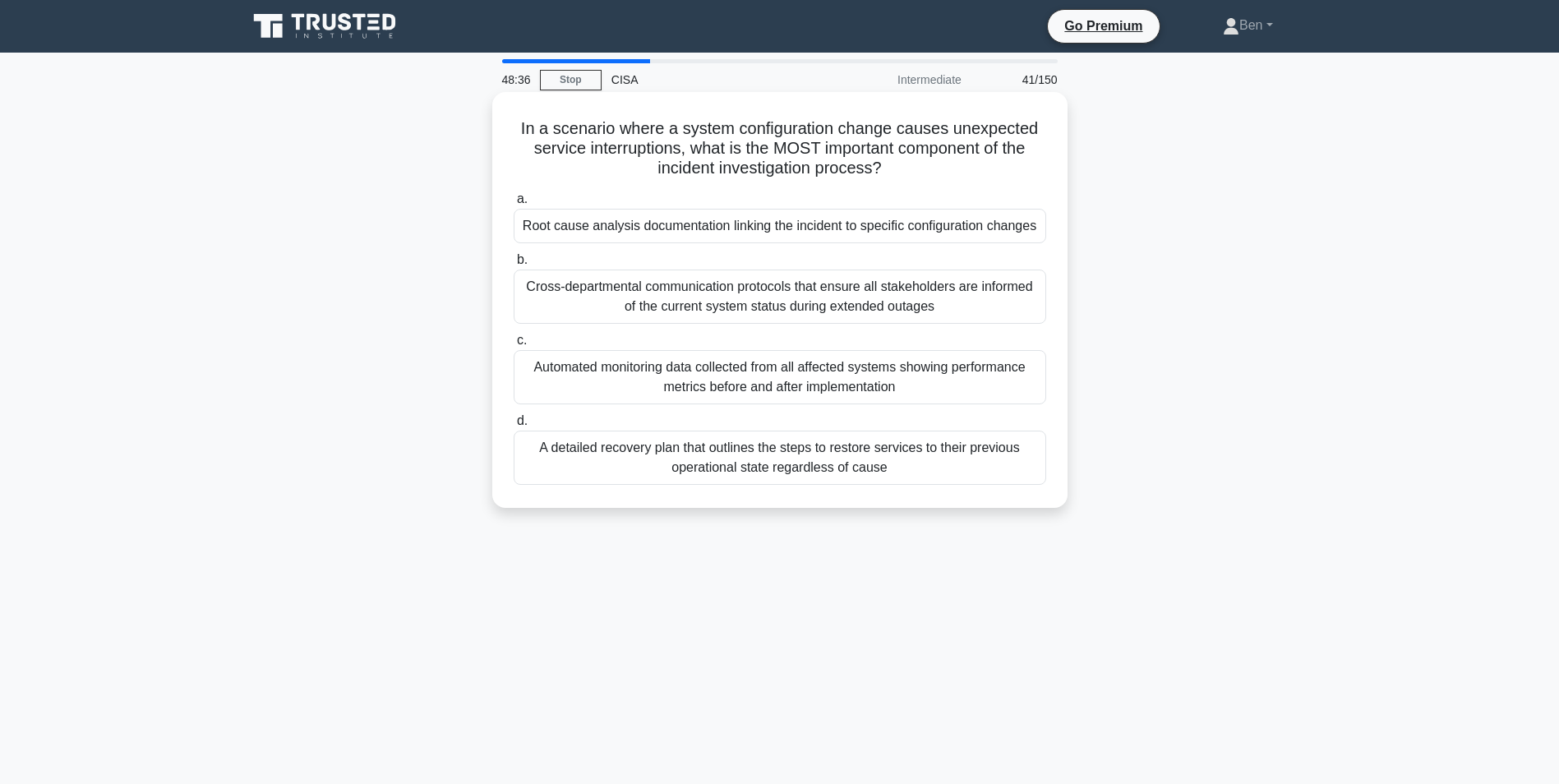
click at [785, 466] on div "A detailed recovery plan that outlines the steps to restore services to their p…" at bounding box center [780, 457] width 533 height 54
click at [514, 426] on input "d. A detailed recovery plan that outlines the steps to restore services to thei…" at bounding box center [514, 421] width 0 height 11
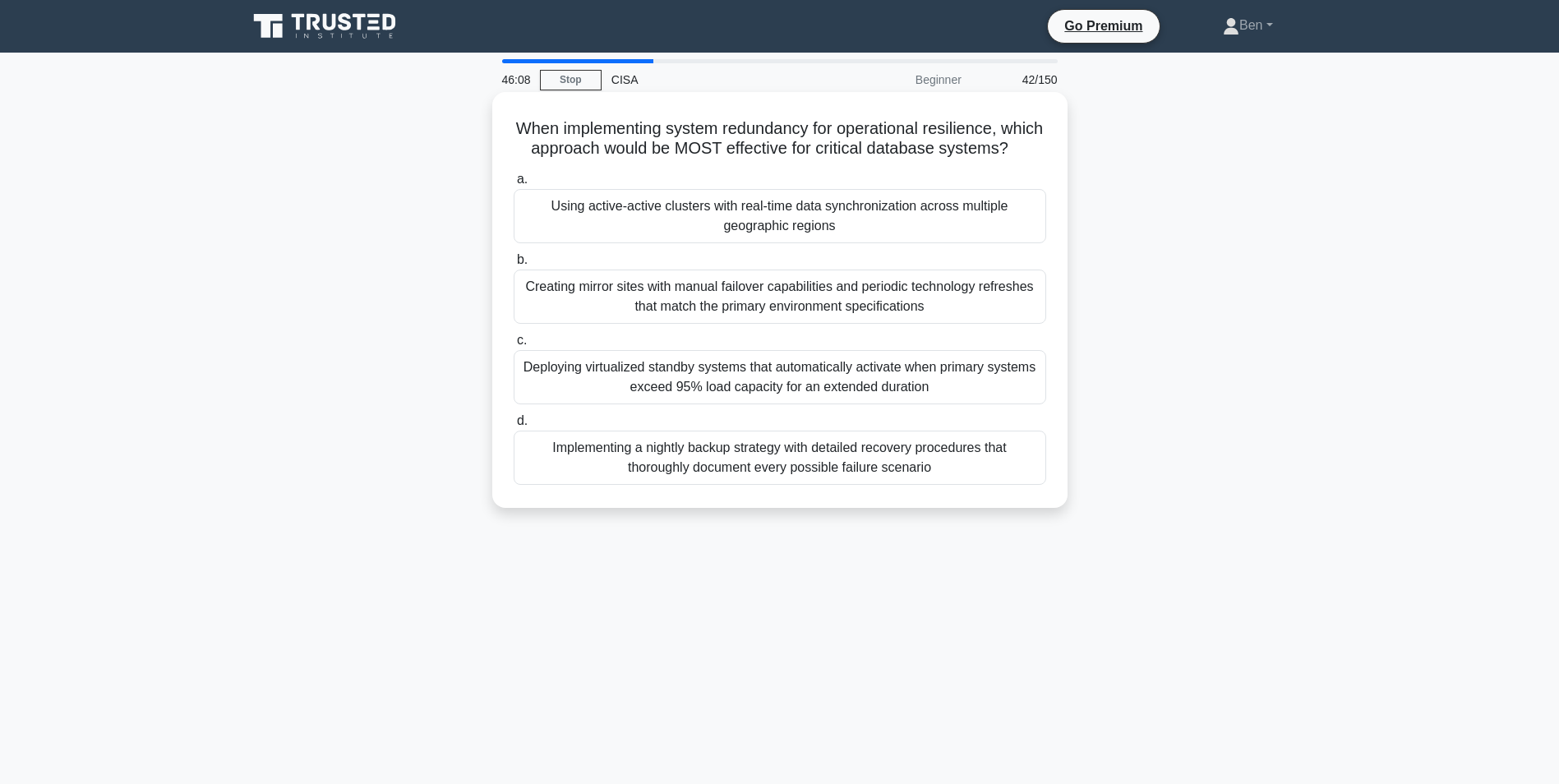
click at [786, 237] on div "Using active-active clusters with real-time data synchronization across multipl…" at bounding box center [780, 216] width 533 height 54
click at [514, 185] on input "a. Using active-active clusters with real-time data synchronization across mult…" at bounding box center [514, 179] width 0 height 11
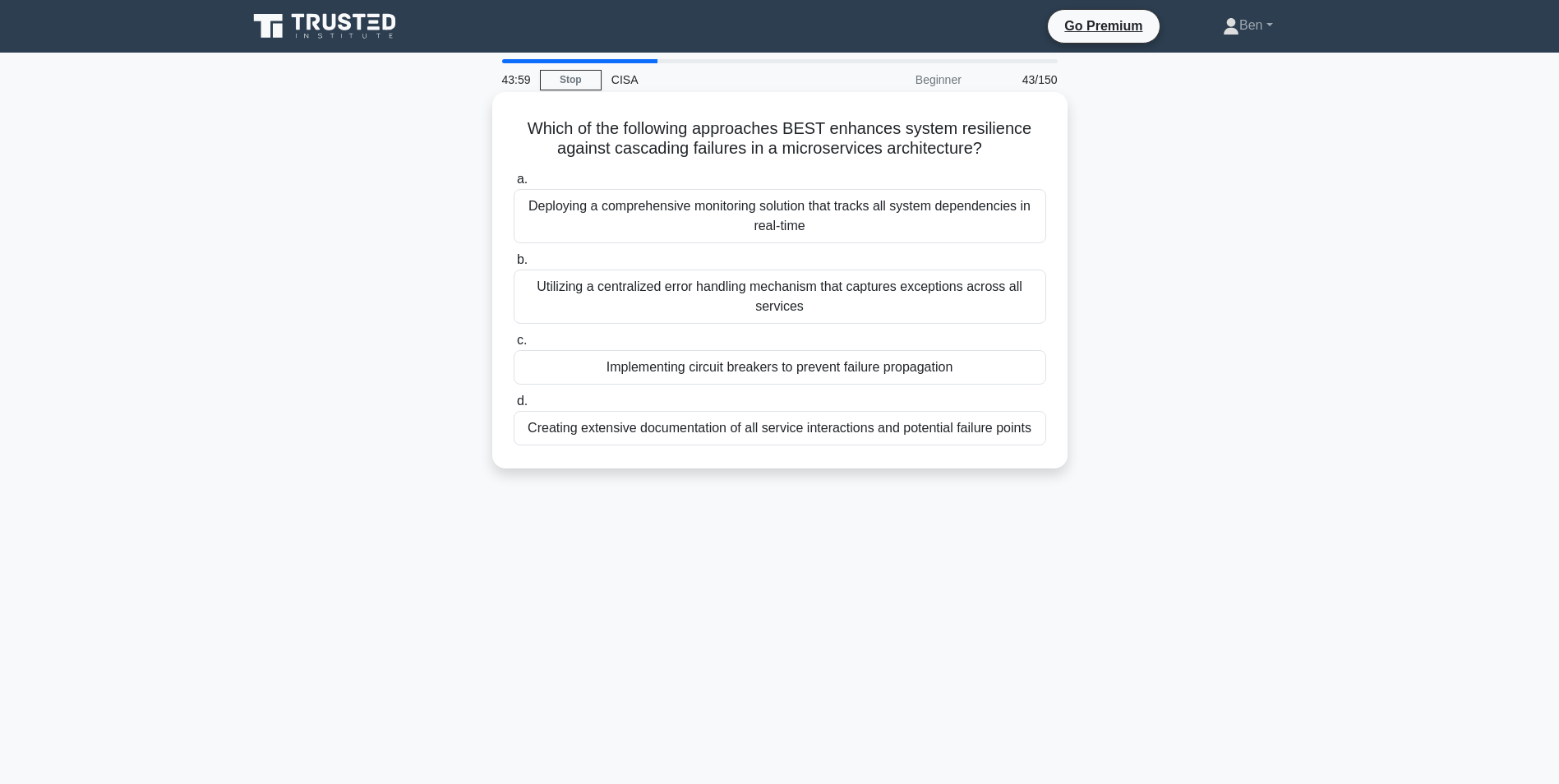
click at [722, 296] on div "Utilizing a centralized error handling mechanism that captures exceptions acros…" at bounding box center [780, 296] width 533 height 54
click at [514, 265] on input "b. Utilizing a centralized error handling mechanism that captures exceptions ac…" at bounding box center [514, 260] width 0 height 11
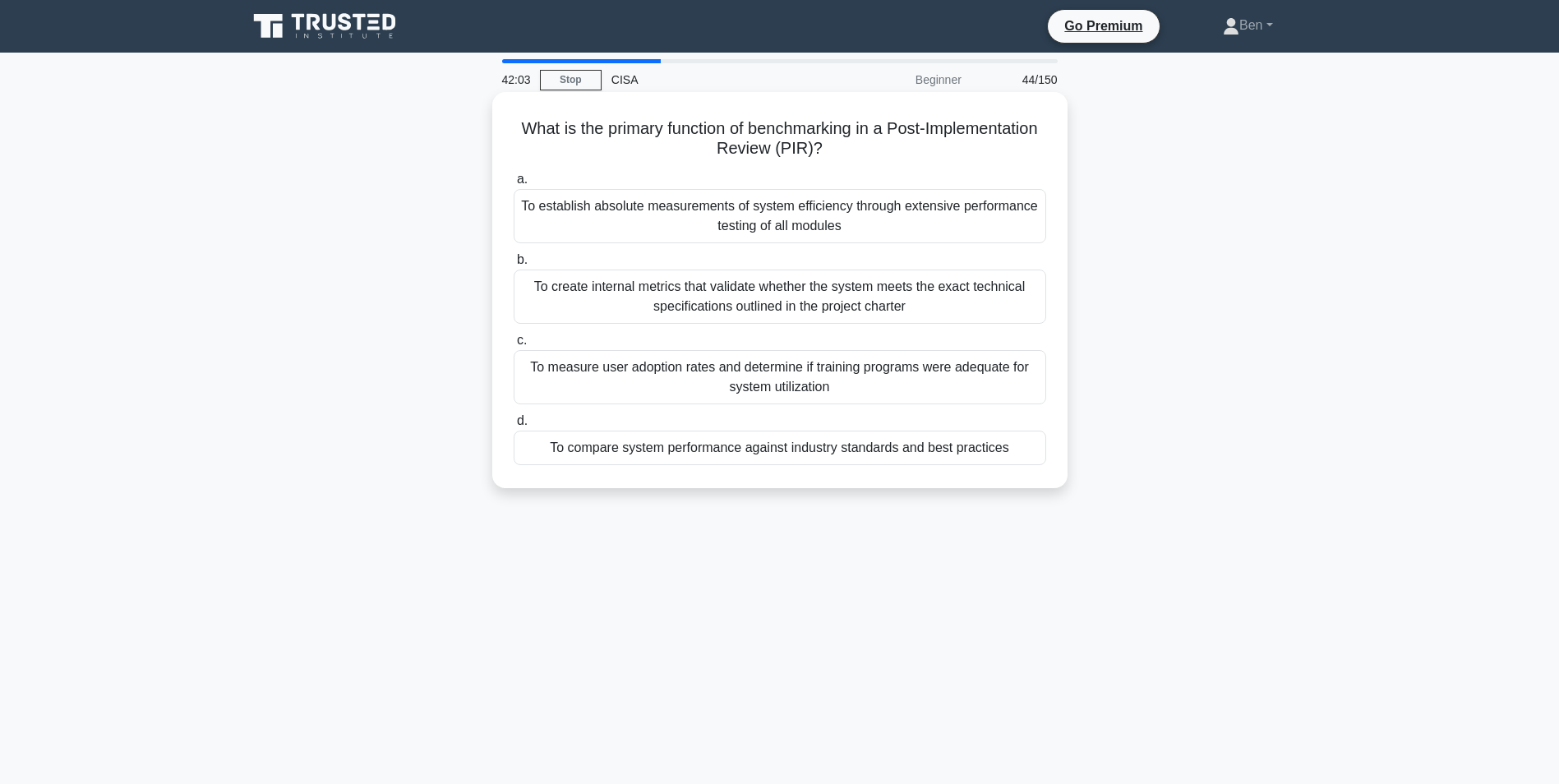
click at [845, 299] on div "To create internal metrics that validate whether the system meets the exact tec…" at bounding box center [780, 296] width 533 height 54
click at [514, 265] on input "b. To create internal metrics that validate whether the system meets the exact …" at bounding box center [514, 260] width 0 height 11
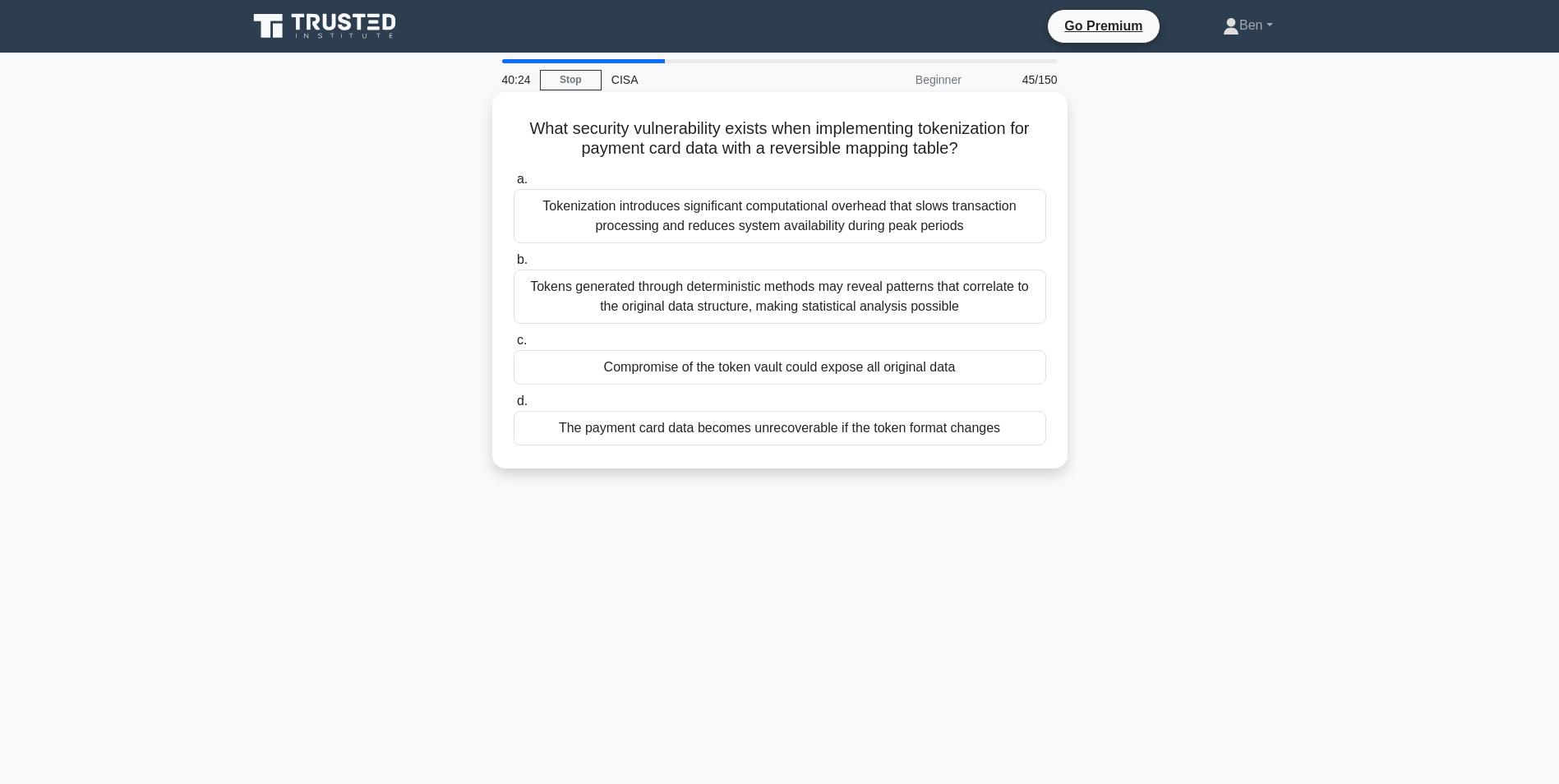
drag, startPoint x: 750, startPoint y: 304, endPoint x: 688, endPoint y: 299, distance: 62.2
click at [688, 299] on div "Tokens generated through deterministic methods may reveal patterns that correla…" at bounding box center [780, 296] width 533 height 54
click at [514, 265] on input "b. Tokens generated through deterministic methods may reveal patterns that corr…" at bounding box center [514, 260] width 0 height 11
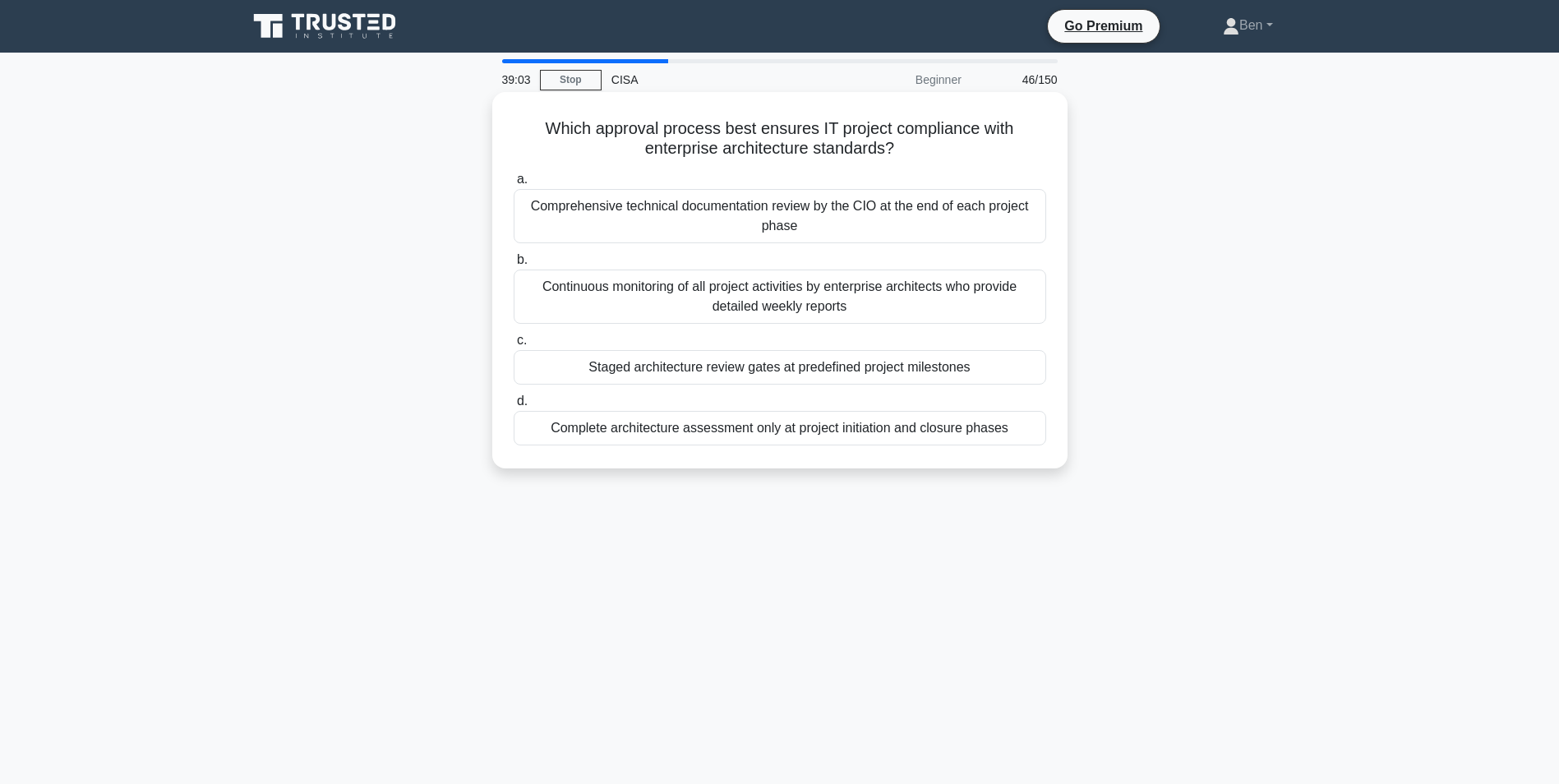
click at [656, 284] on div "Continuous monitoring of all project activities by enterprise architects who pr…" at bounding box center [780, 296] width 533 height 54
click at [514, 265] on input "b. Continuous monitoring of all project activities by enterprise architects who…" at bounding box center [514, 260] width 0 height 11
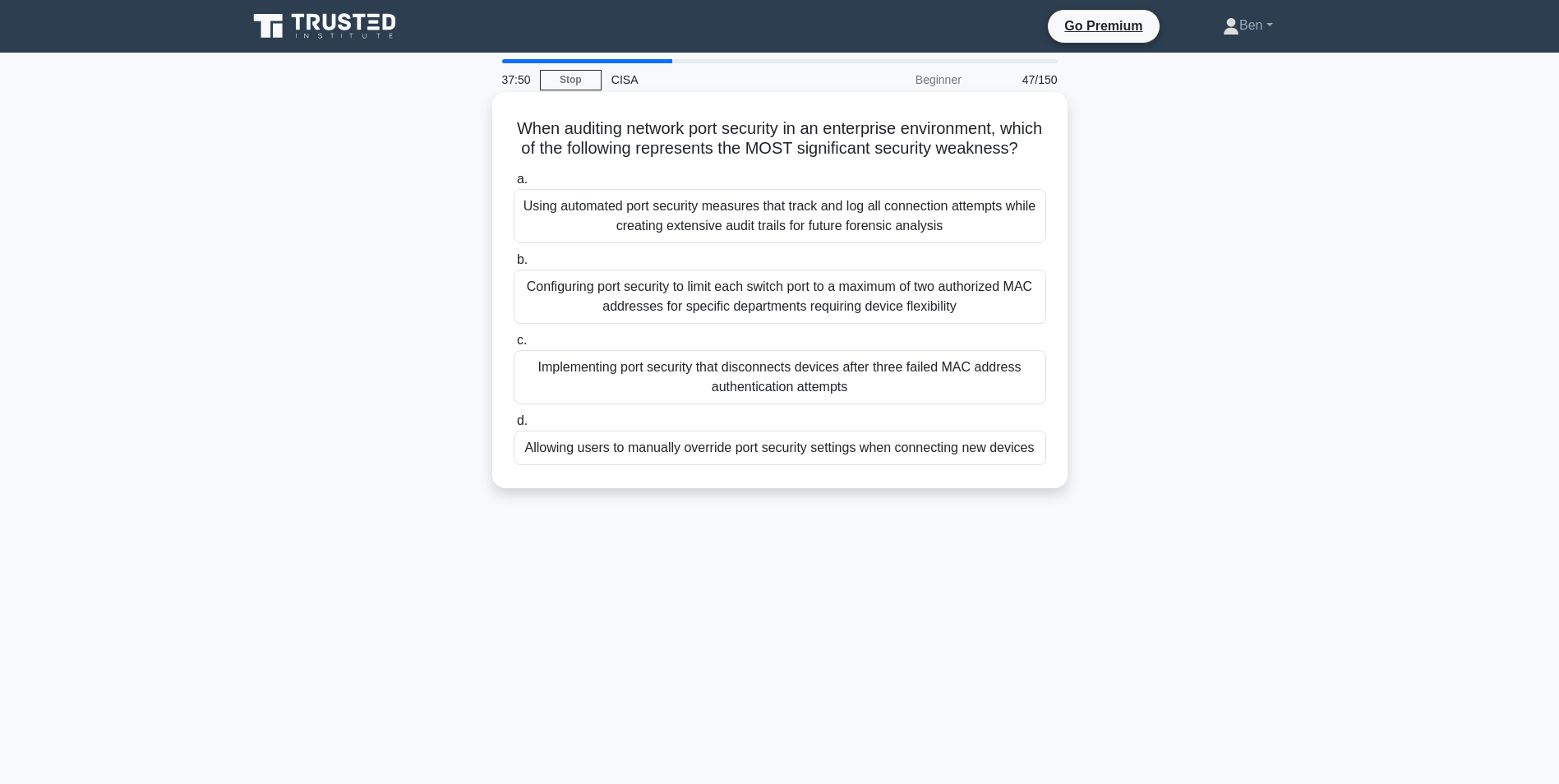
click at [755, 465] on div "Allowing users to manually override port security settings when connecting new …" at bounding box center [780, 448] width 533 height 35
click at [514, 426] on input "d. Allowing users to manually override port security settings when connecting n…" at bounding box center [514, 421] width 0 height 11
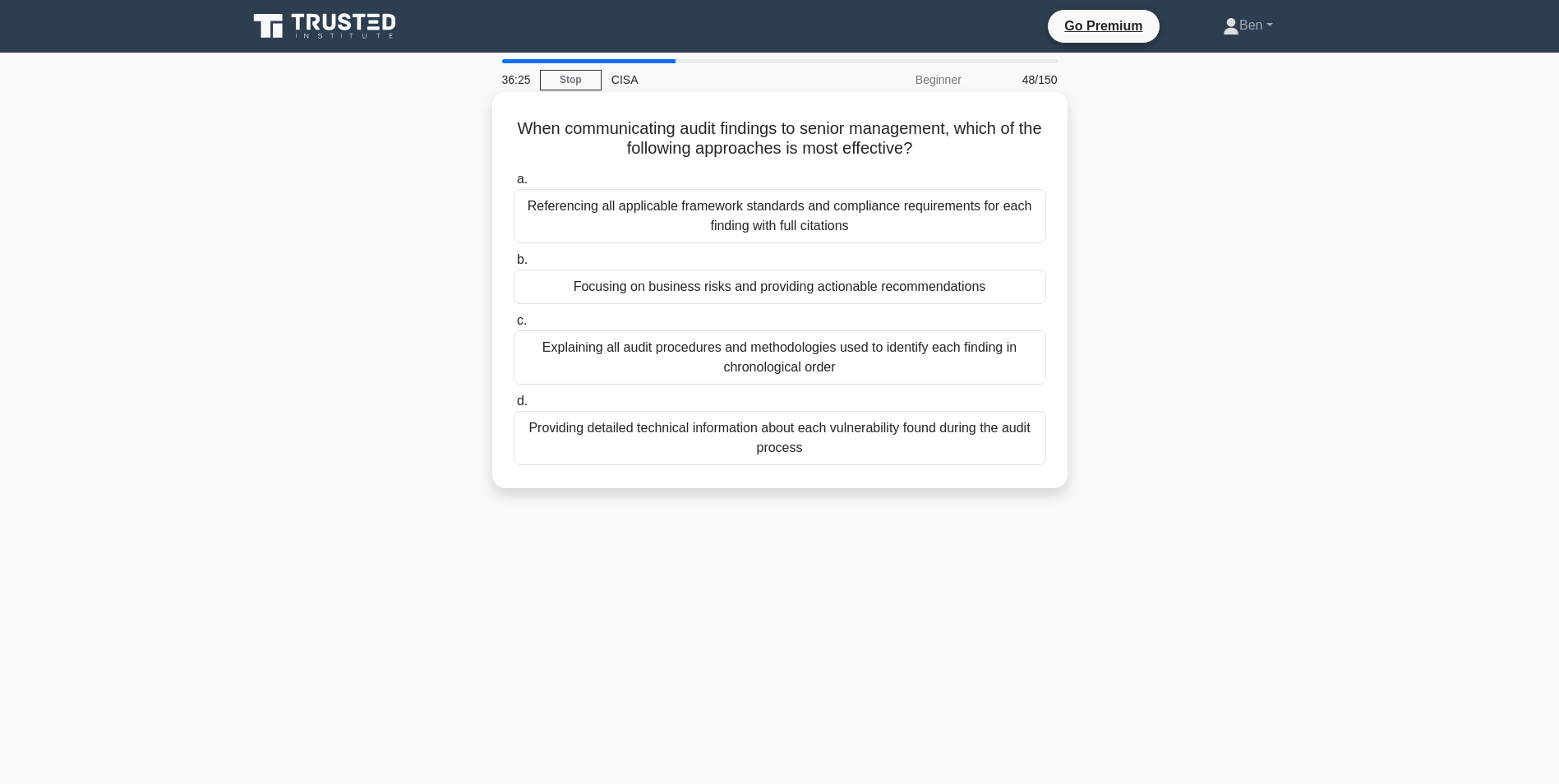
drag, startPoint x: 733, startPoint y: 288, endPoint x: 646, endPoint y: 292, distance: 87.1
click at [646, 292] on div "Focusing on business risks and providing actionable recommendations" at bounding box center [780, 287] width 533 height 35
click at [514, 265] on input "b. Focusing on business risks and providing actionable recommendations" at bounding box center [514, 260] width 0 height 11
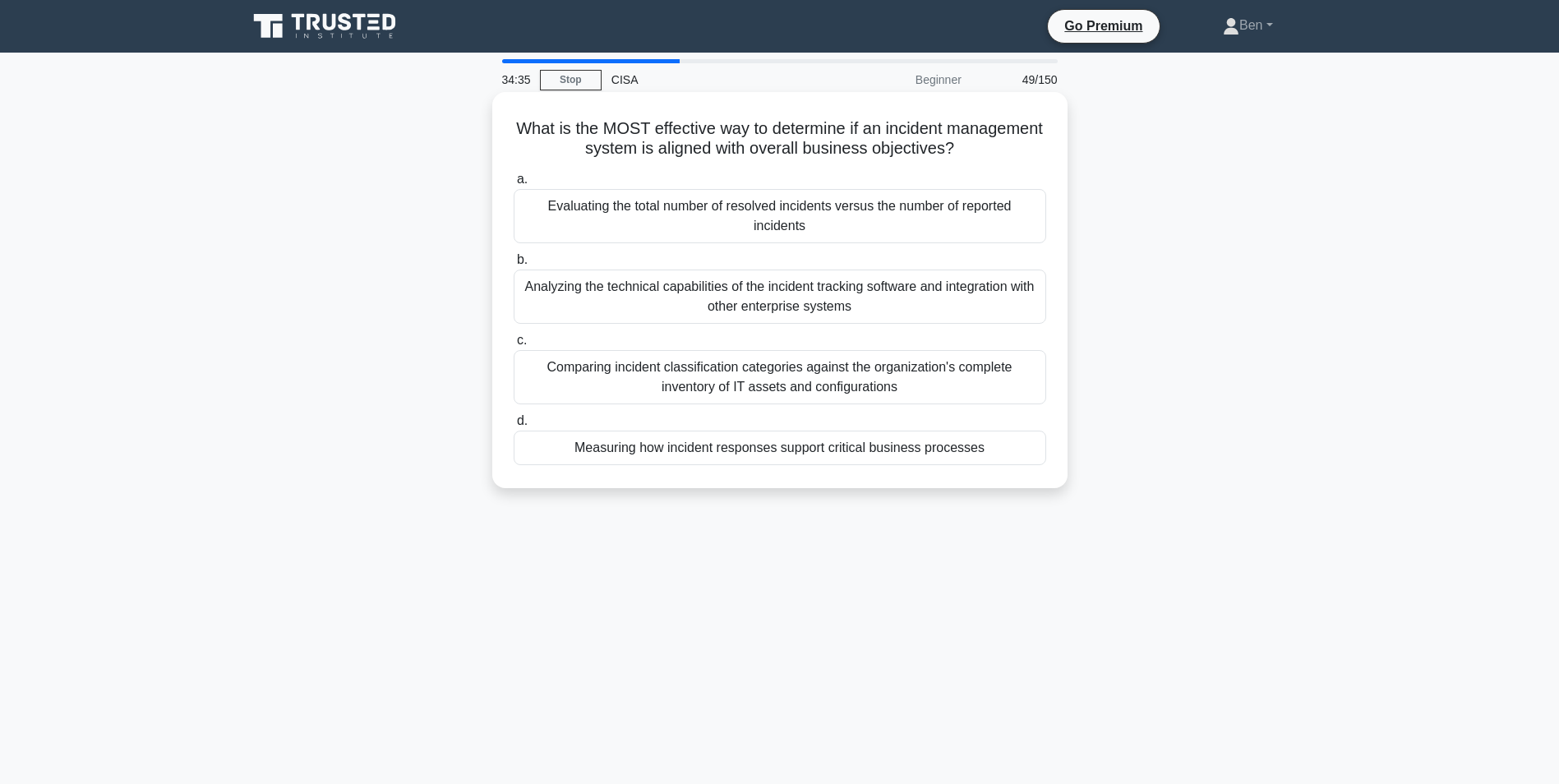
click at [731, 441] on div "Measuring how incident responses support critical business processes" at bounding box center [780, 448] width 533 height 35
click at [514, 426] on input "d. Measuring how incident responses support critical business processes" at bounding box center [514, 421] width 0 height 11
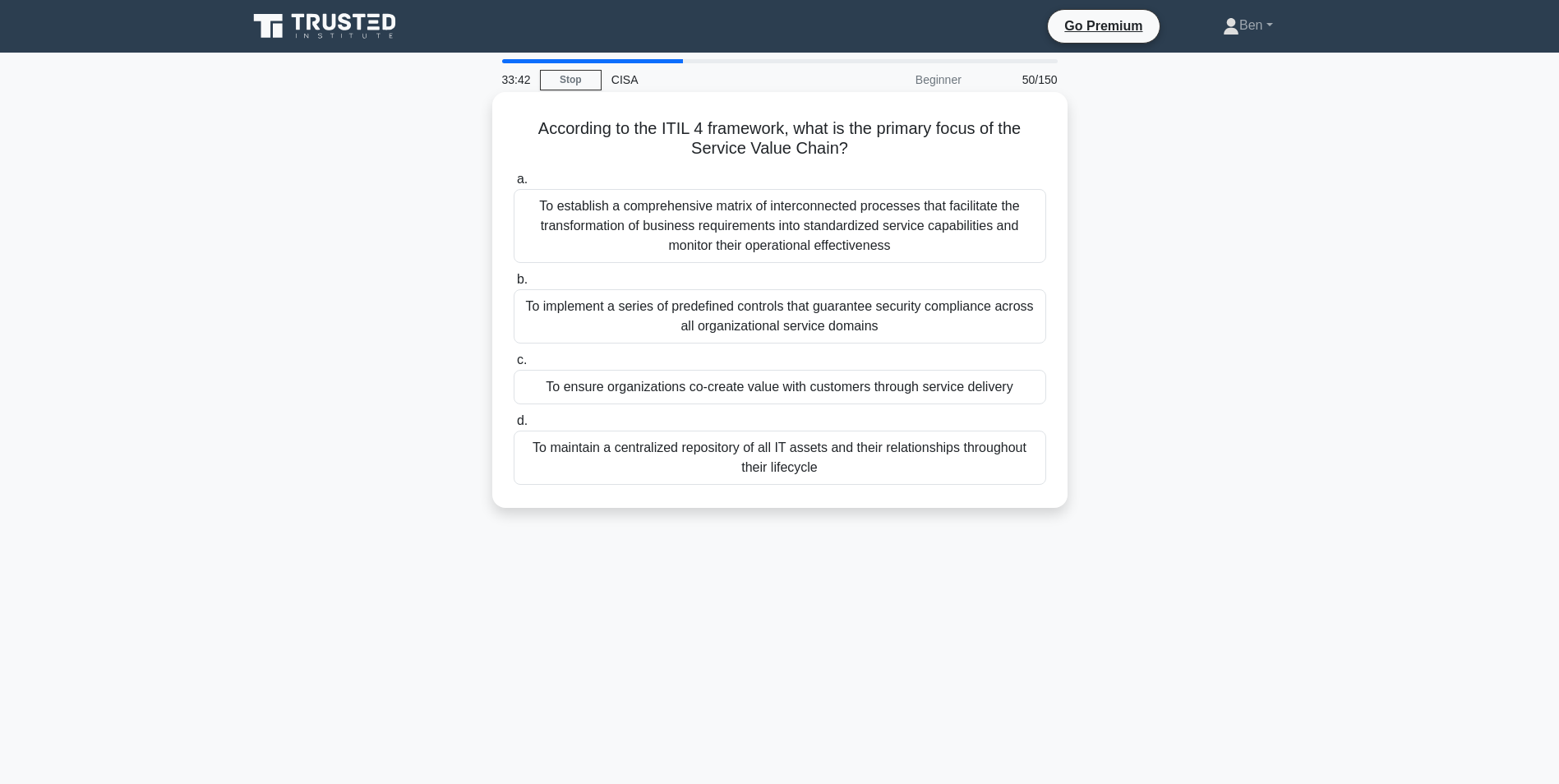
click at [870, 387] on div "To ensure organizations co-create value with customers through service delivery" at bounding box center [780, 387] width 533 height 35
click at [514, 366] on input "c. To ensure organizations co-create value with customers through service deliv…" at bounding box center [514, 360] width 0 height 11
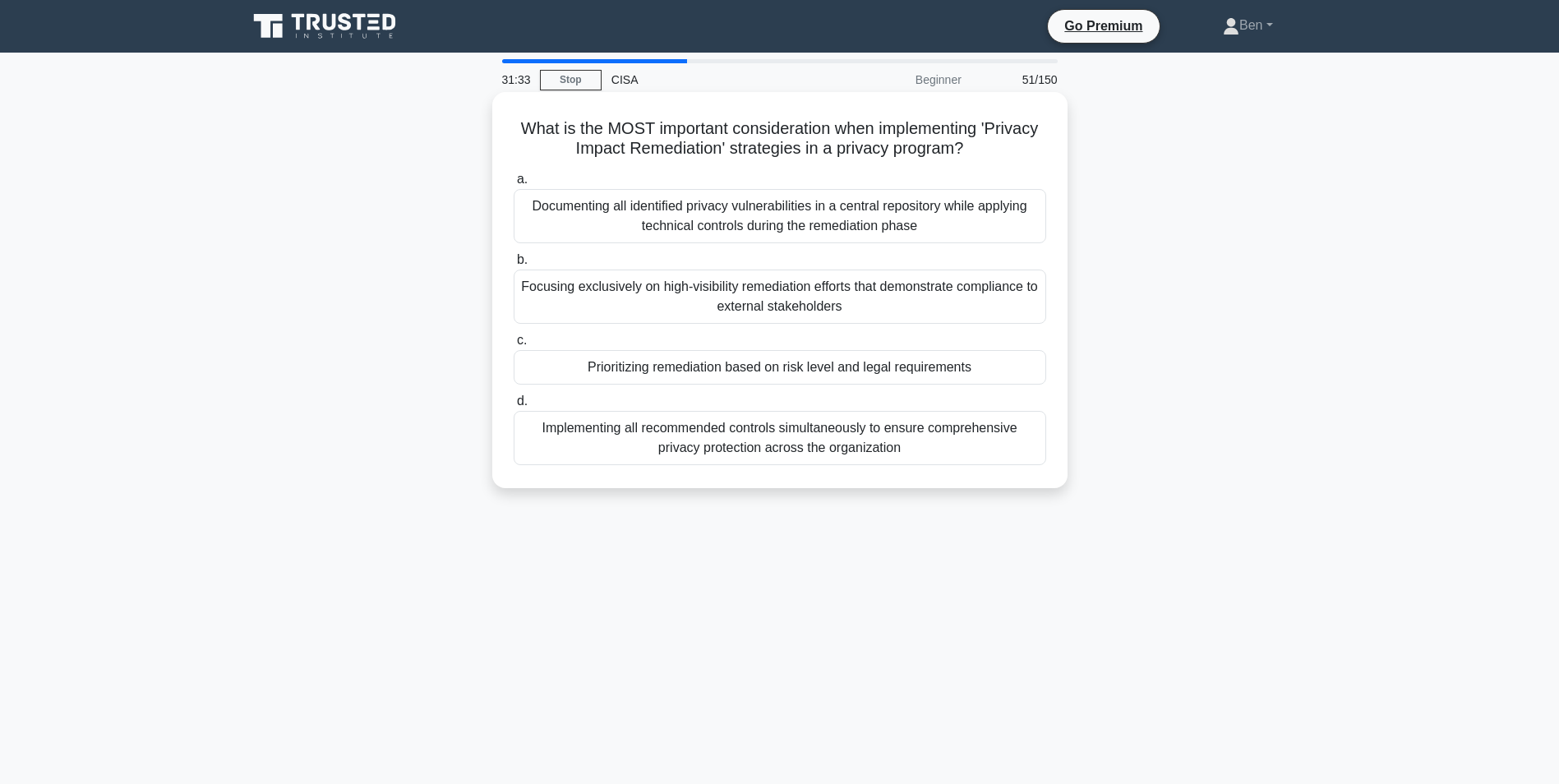
drag, startPoint x: 934, startPoint y: 441, endPoint x: 887, endPoint y: 429, distance: 48.5
click at [887, 429] on div "Implementing all recommended controls simultaneously to ensure comprehensive pr…" at bounding box center [780, 437] width 533 height 54
click at [623, 464] on div "Implementing all recommended controls simultaneously to ensure comprehensive pr…" at bounding box center [780, 437] width 533 height 54
click at [514, 407] on input "d. Implementing all recommended controls simultaneously to ensure comprehensive…" at bounding box center [514, 401] width 0 height 11
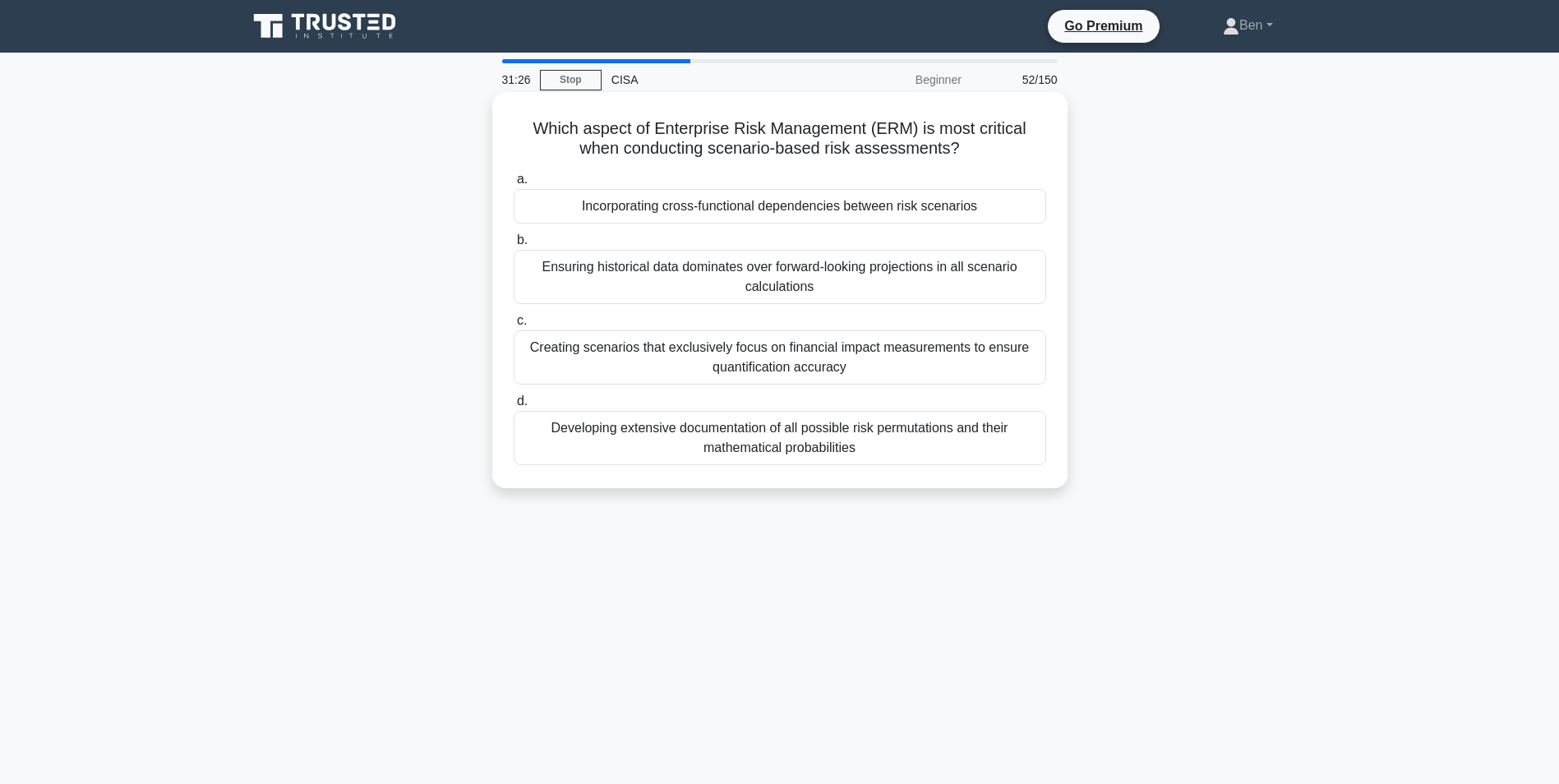
click at [637, 437] on div "Developing extensive documentation of all possible risk permutations and their …" at bounding box center [780, 437] width 533 height 54
click at [514, 407] on input "d. Developing extensive documentation of all possible risk permutations and the…" at bounding box center [514, 401] width 0 height 11
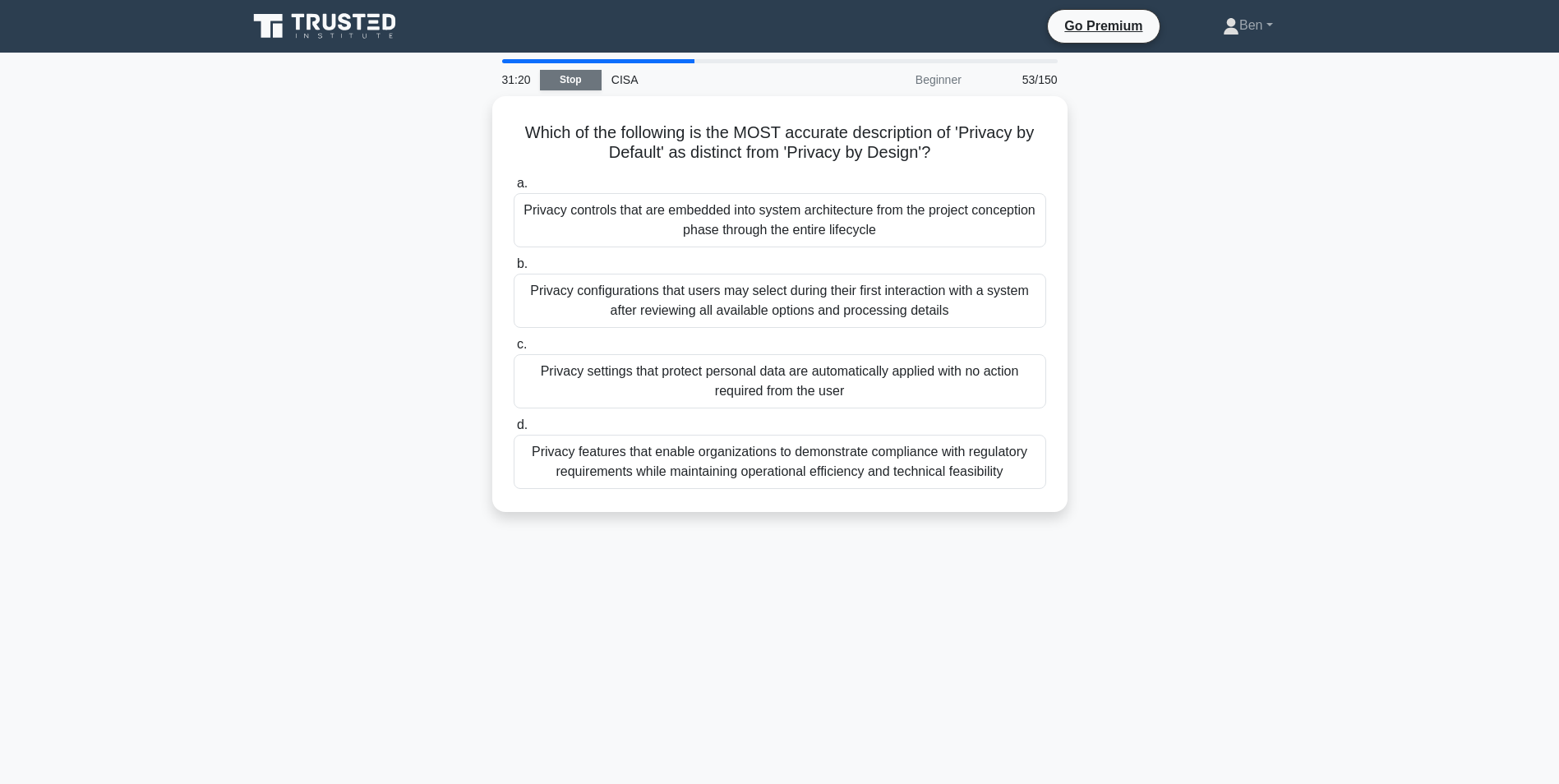
drag, startPoint x: 576, startPoint y: 79, endPoint x: 560, endPoint y: 78, distance: 16.0
drag, startPoint x: 560, startPoint y: 78, endPoint x: 297, endPoint y: 204, distance: 291.6
click at [297, 204] on div "Which of the following is the MOST accurate description of 'Privacy by Default'…" at bounding box center [780, 314] width 1085 height 436
click at [557, 76] on link "Stop" at bounding box center [571, 80] width 61 height 21
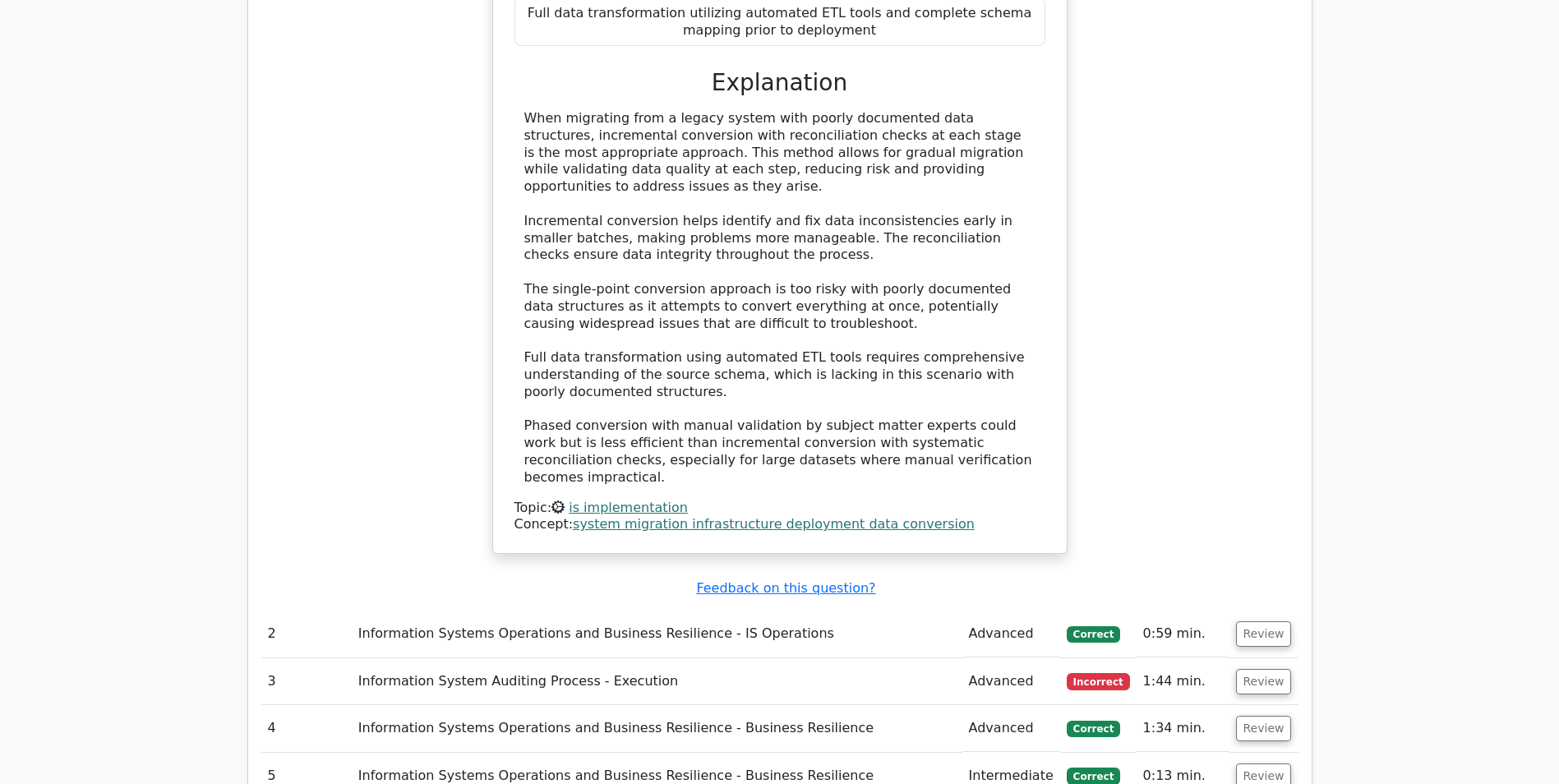
scroll to position [2019, 0]
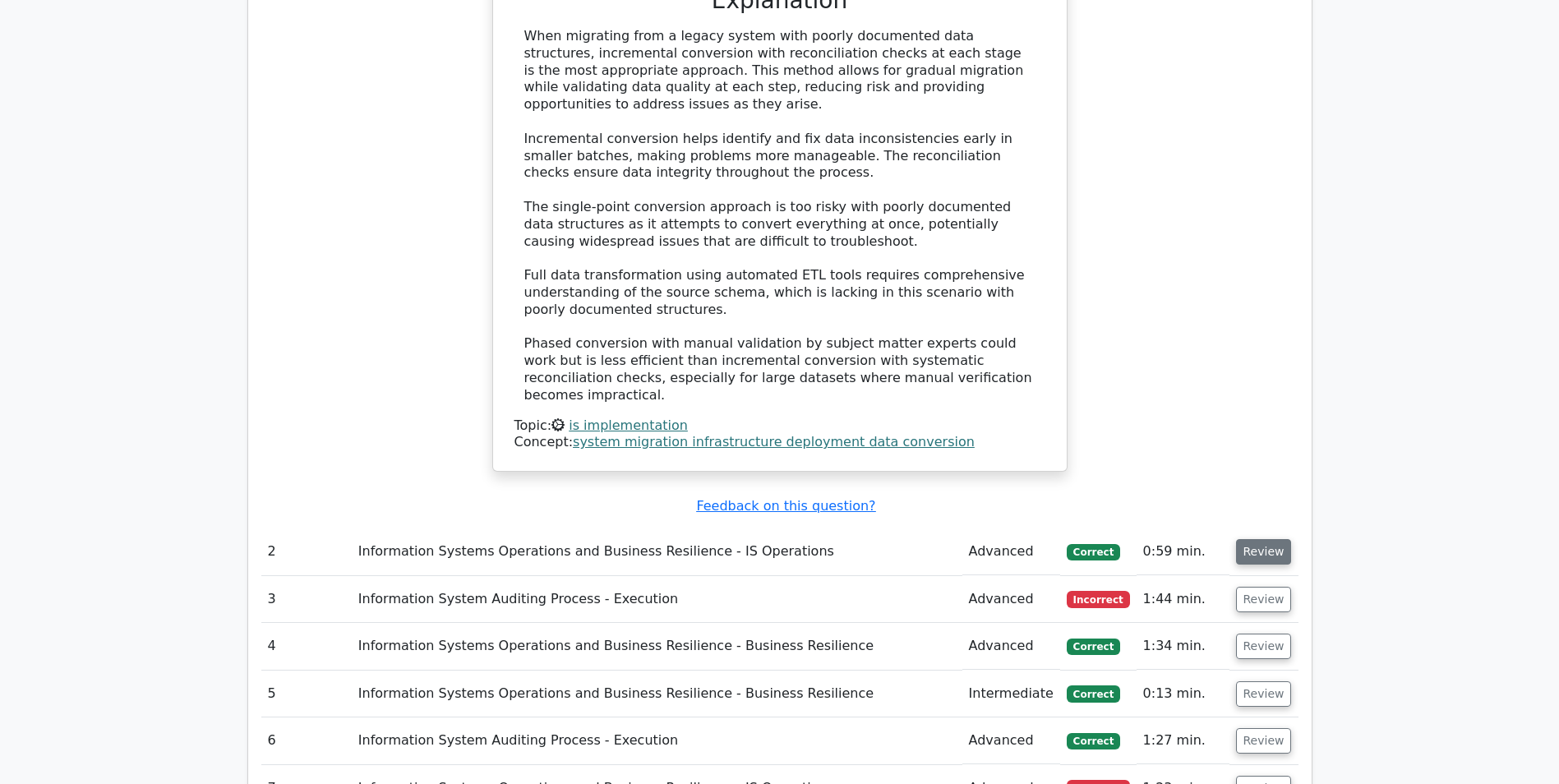
click at [1253, 539] on button "Review" at bounding box center [1263, 552] width 56 height 26
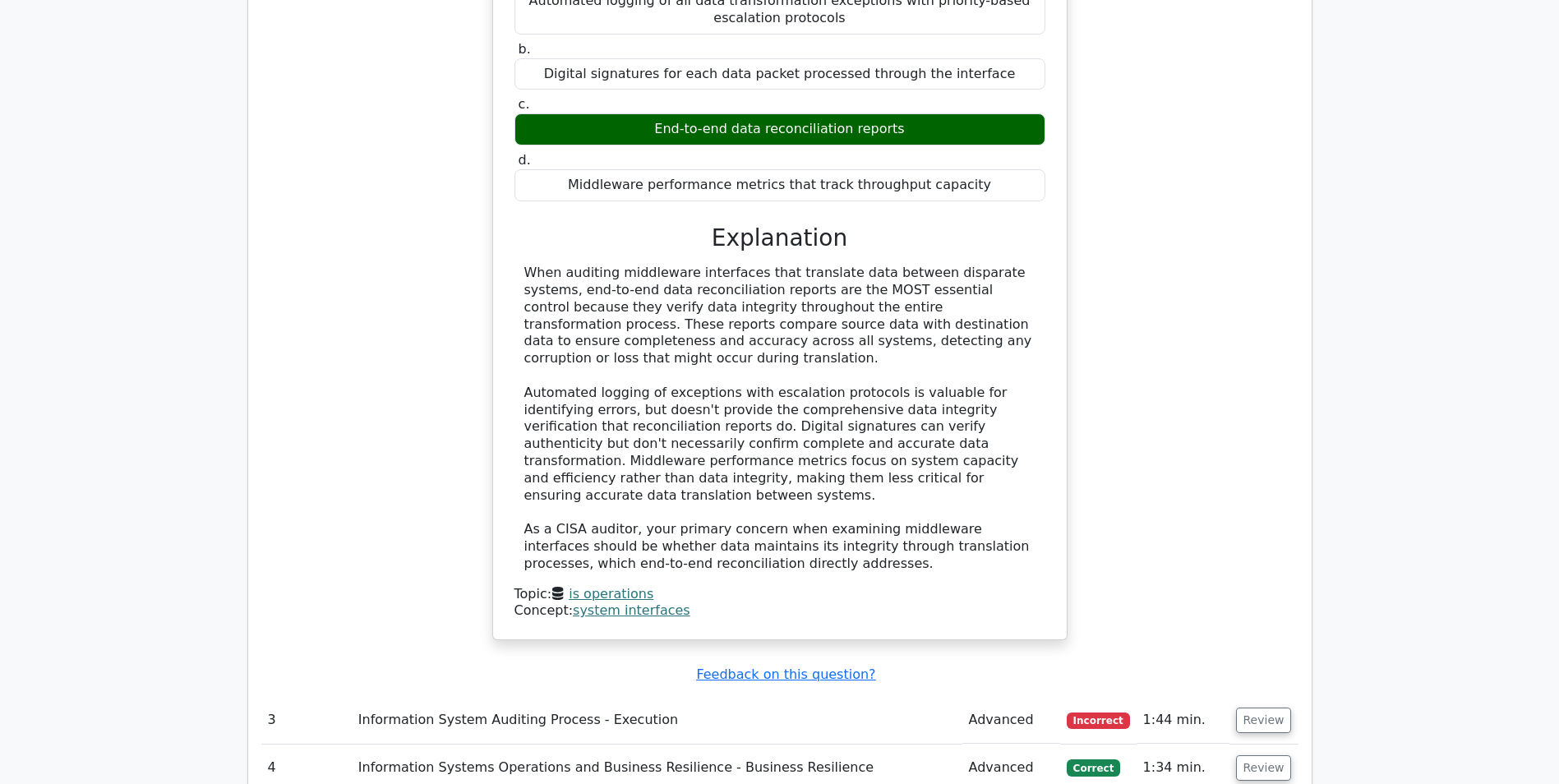
scroll to position [2759, 0]
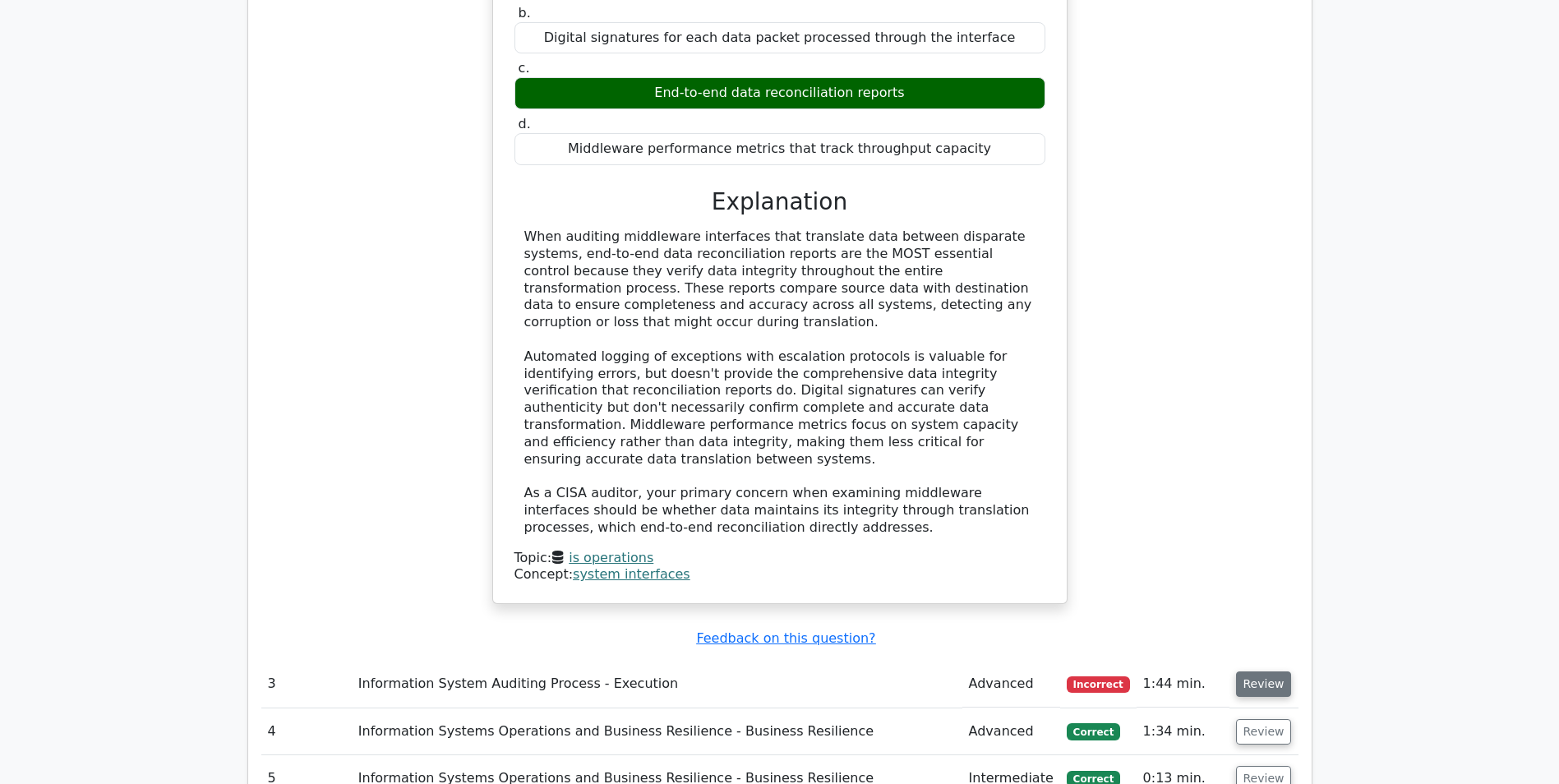
click at [1247, 671] on button "Review" at bounding box center [1263, 684] width 56 height 26
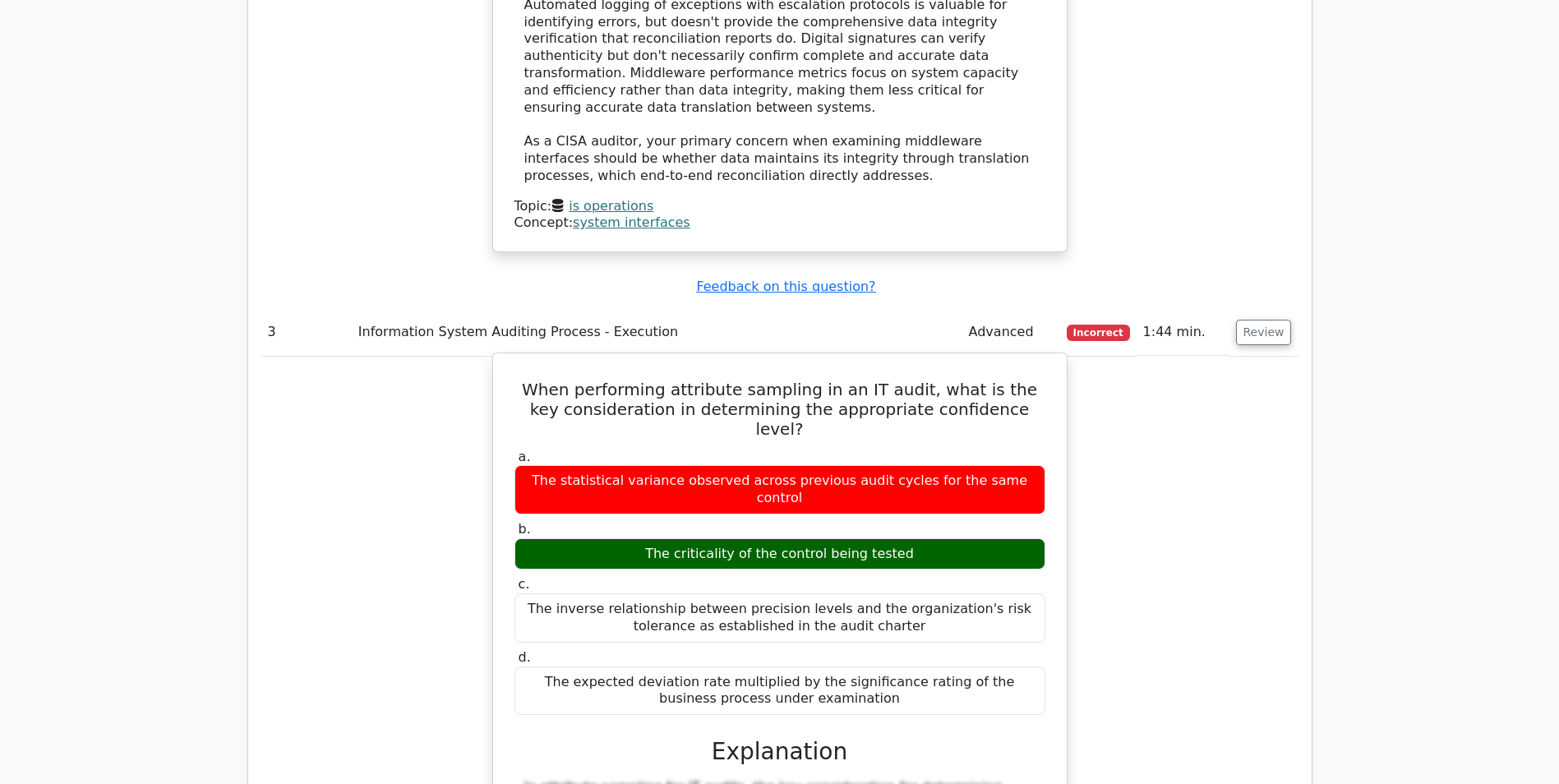
scroll to position [3169, 0]
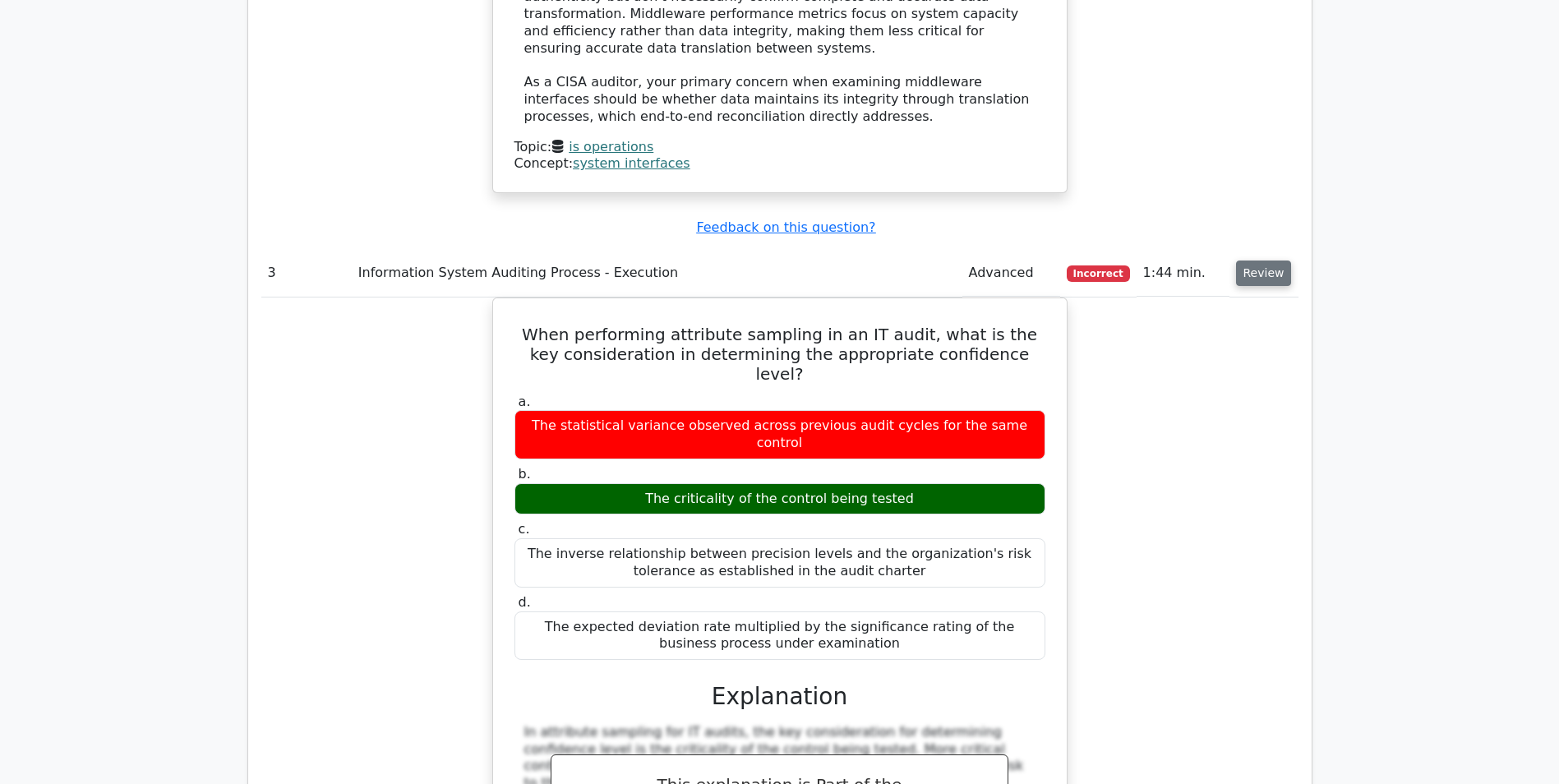
click at [1262, 261] on button "Review" at bounding box center [1263, 273] width 56 height 26
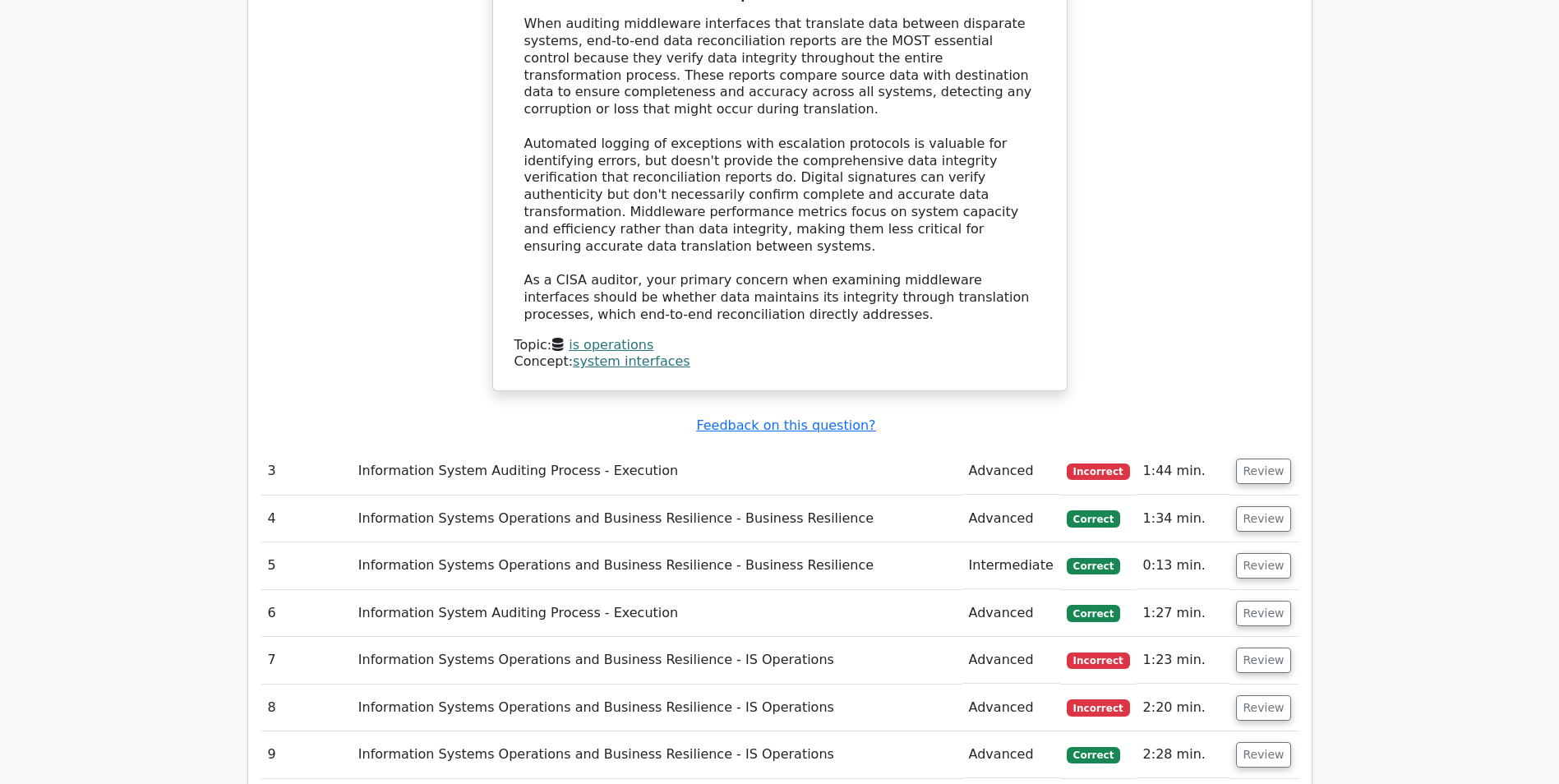
scroll to position [2923, 0]
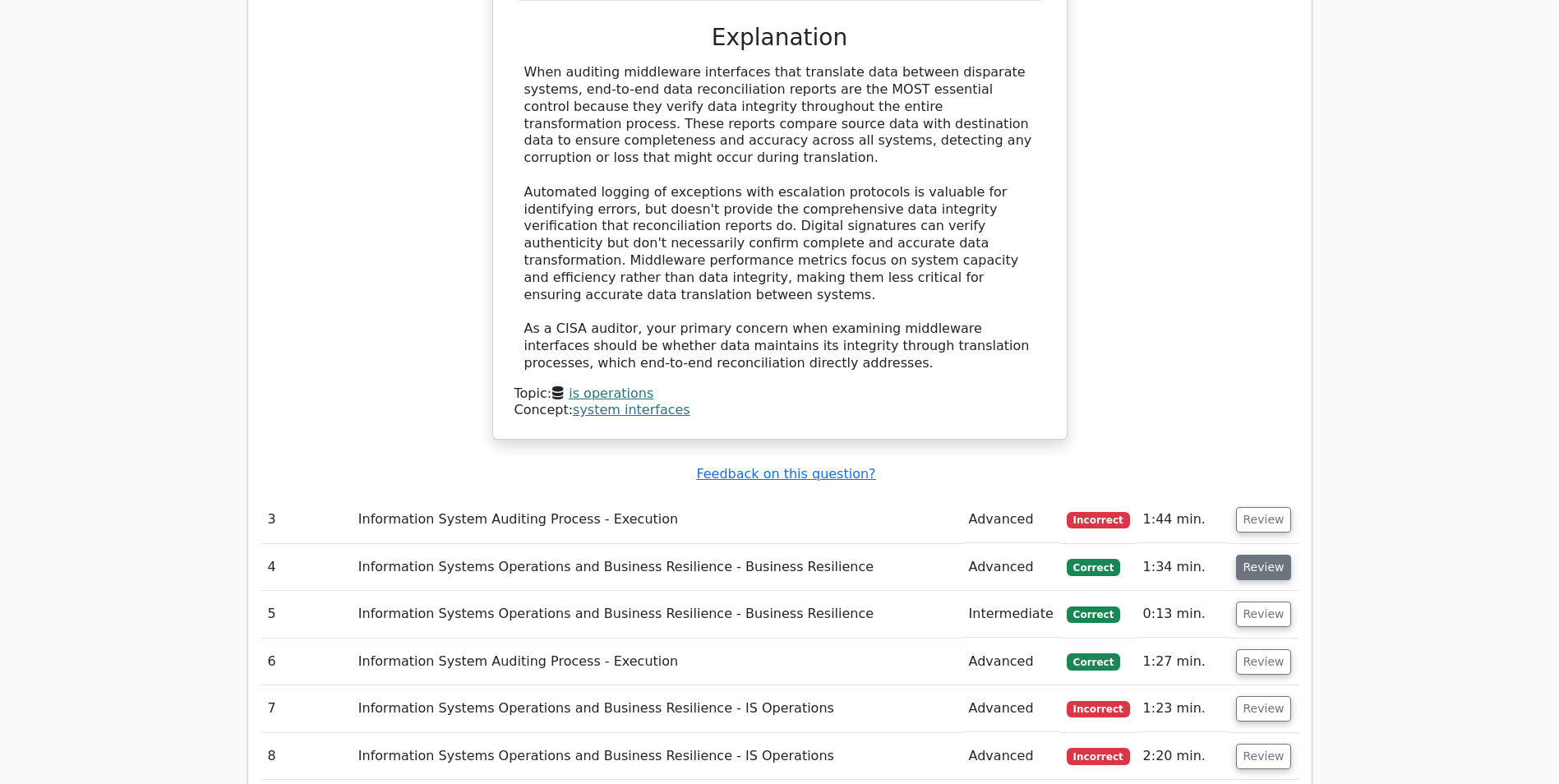
click at [1255, 554] on button "Review" at bounding box center [1263, 567] width 56 height 26
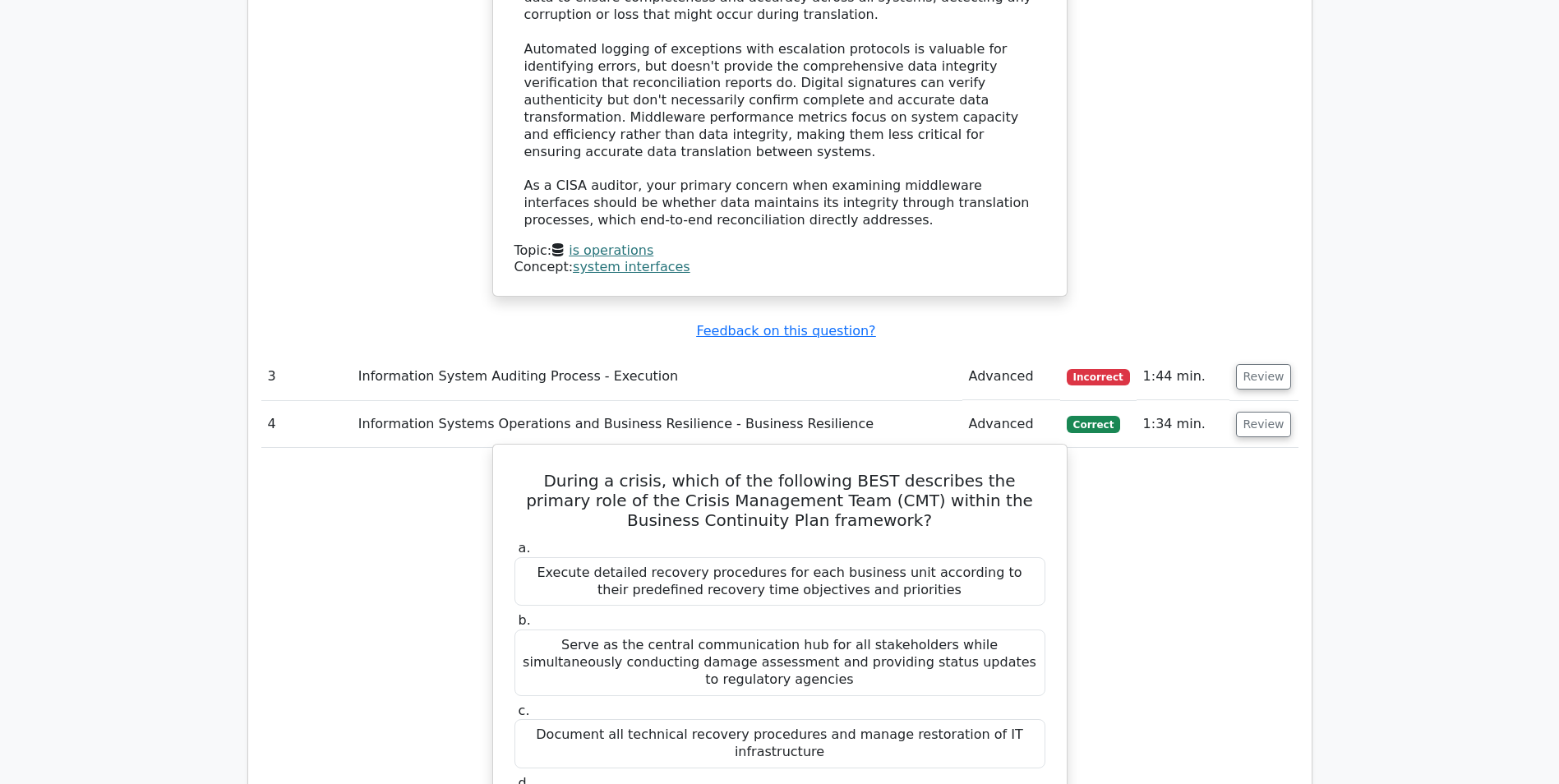
scroll to position [3087, 0]
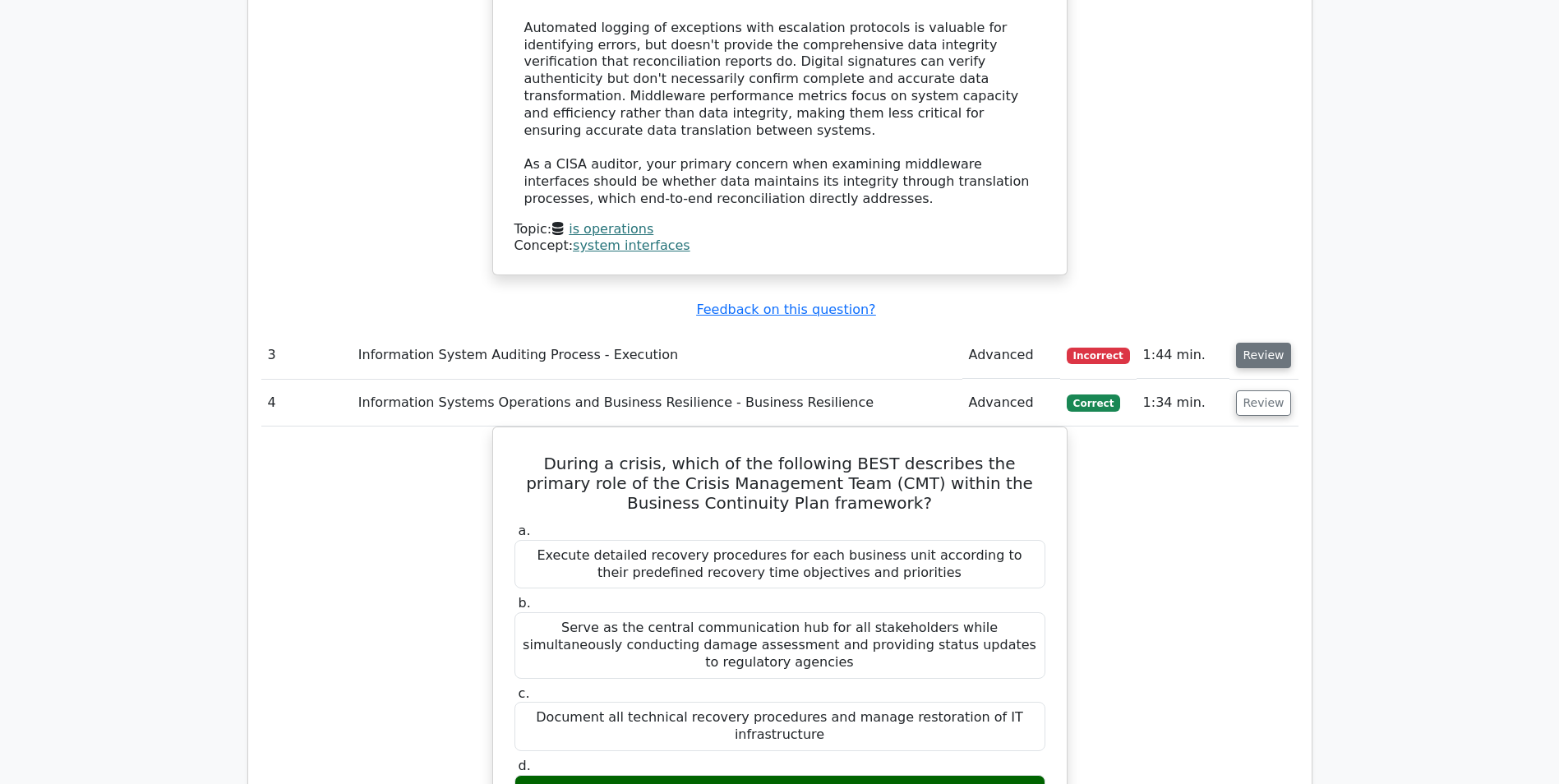
click at [1253, 343] on button "Review" at bounding box center [1263, 355] width 56 height 26
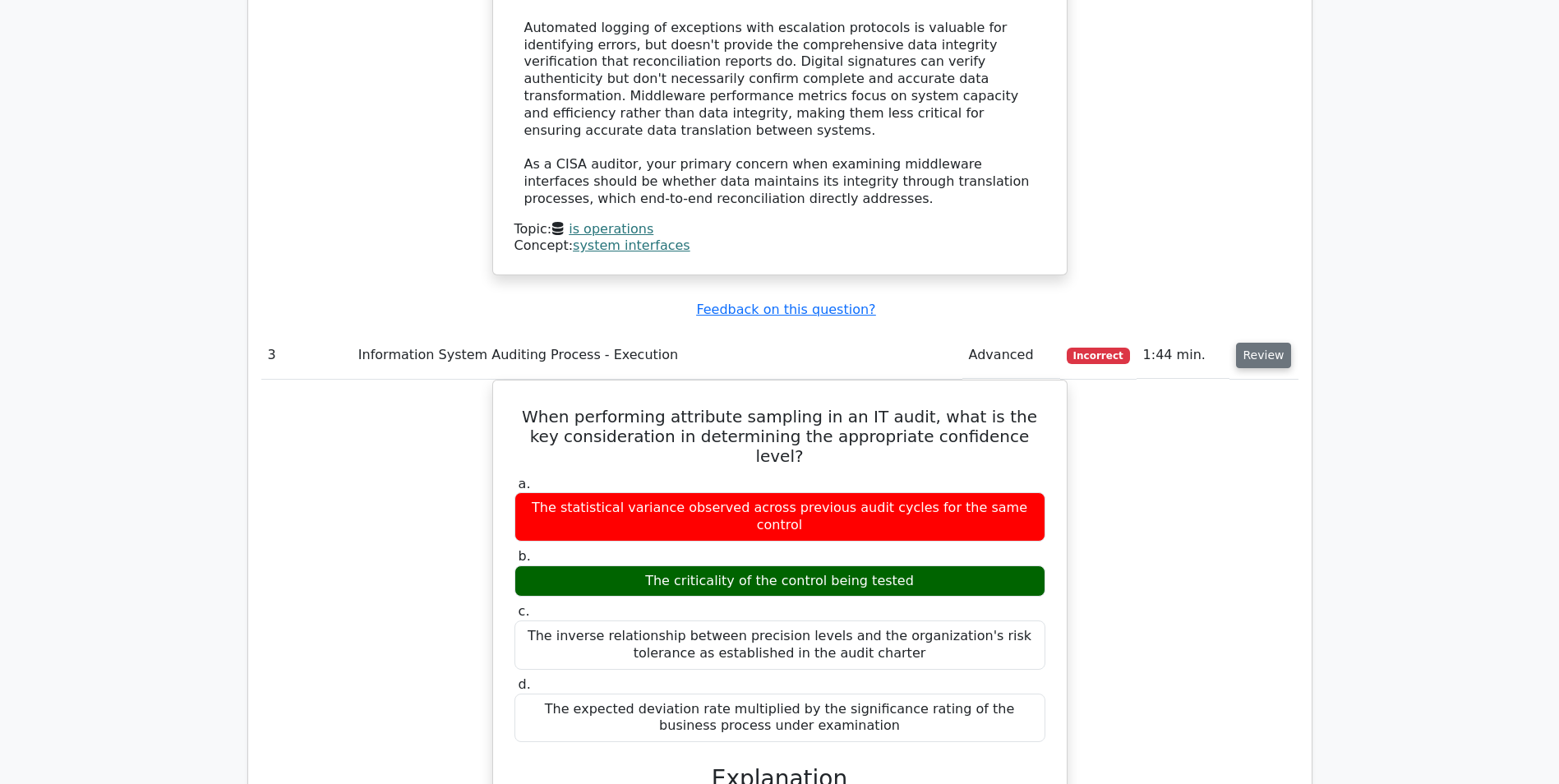
click at [1266, 343] on button "Review" at bounding box center [1263, 355] width 56 height 26
